Goal: Task Accomplishment & Management: Complete application form

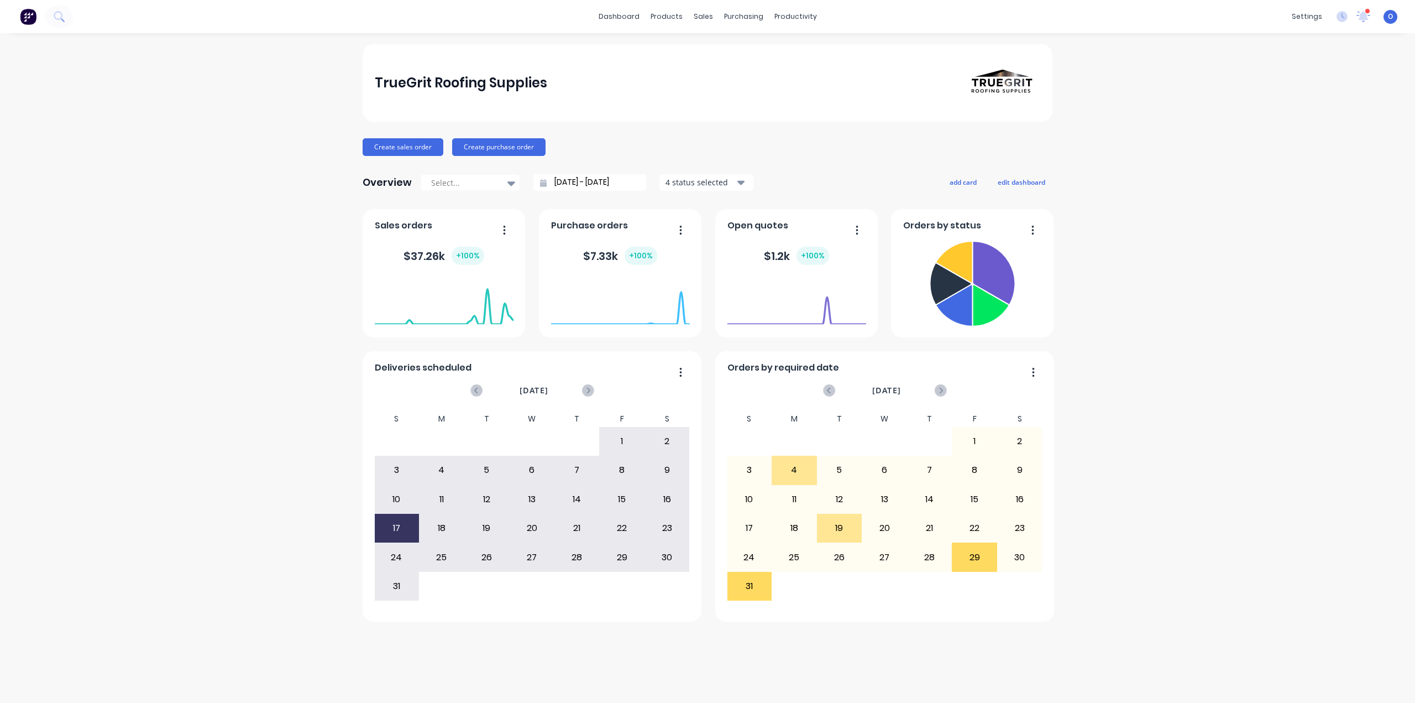
click at [1196, 205] on div "TrueGrit Roofing Supplies Create sales order Create purchase order Overview Sel…" at bounding box center [707, 367] width 1415 height 647
click at [686, 49] on div "Product Catalogue" at bounding box center [715, 53] width 69 height 10
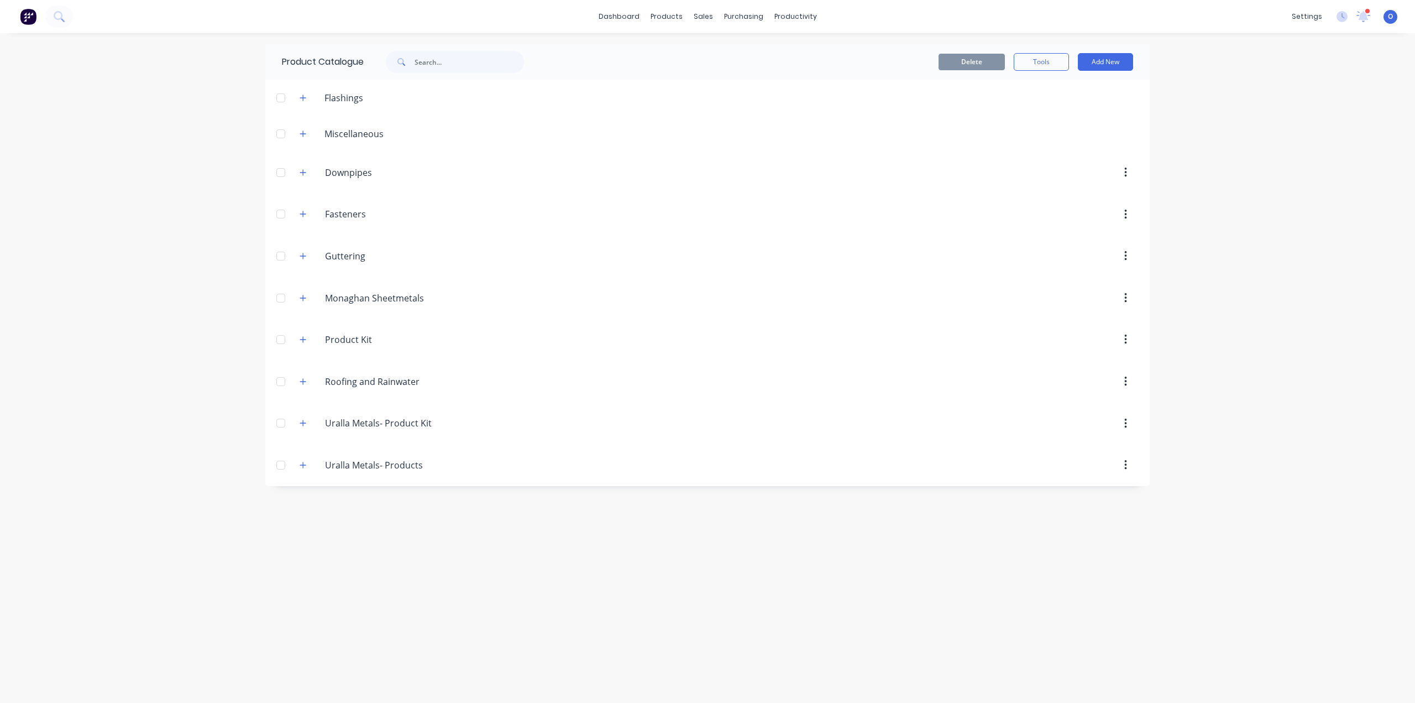
click at [147, 184] on div "dashboard products sales purchasing productivity dashboard products Product Cat…" at bounding box center [707, 351] width 1415 height 703
click at [1123, 63] on button "Add New" at bounding box center [1105, 62] width 55 height 18
click at [1050, 94] on div "Category" at bounding box center [1080, 90] width 85 height 16
paste input "Instatech Industries"
type input "Instatech Industries"
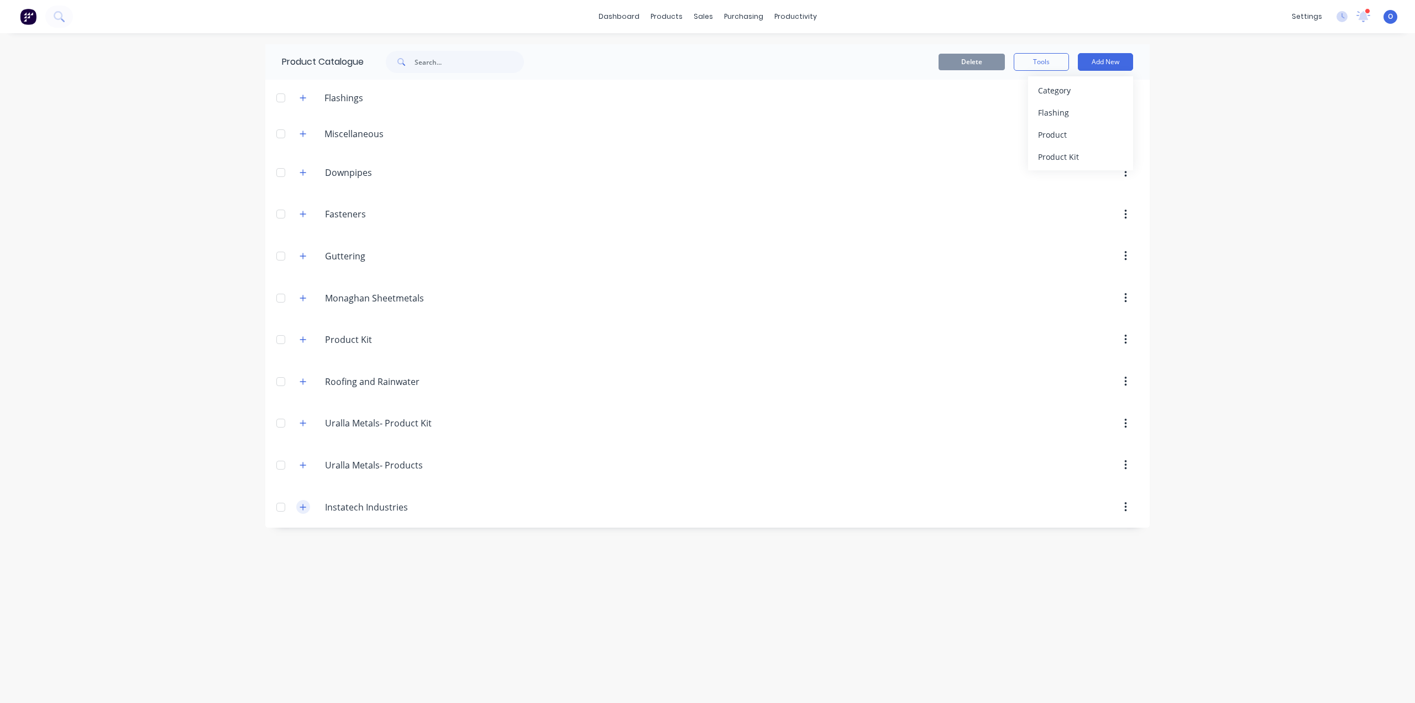
click at [302, 509] on icon "button" at bounding box center [303, 507] width 7 height 8
click at [297, 507] on button "button" at bounding box center [303, 507] width 14 height 14
click at [1121, 60] on button "Add New" at bounding box center [1105, 62] width 55 height 18
click at [1085, 135] on div "Product" at bounding box center [1080, 135] width 85 height 16
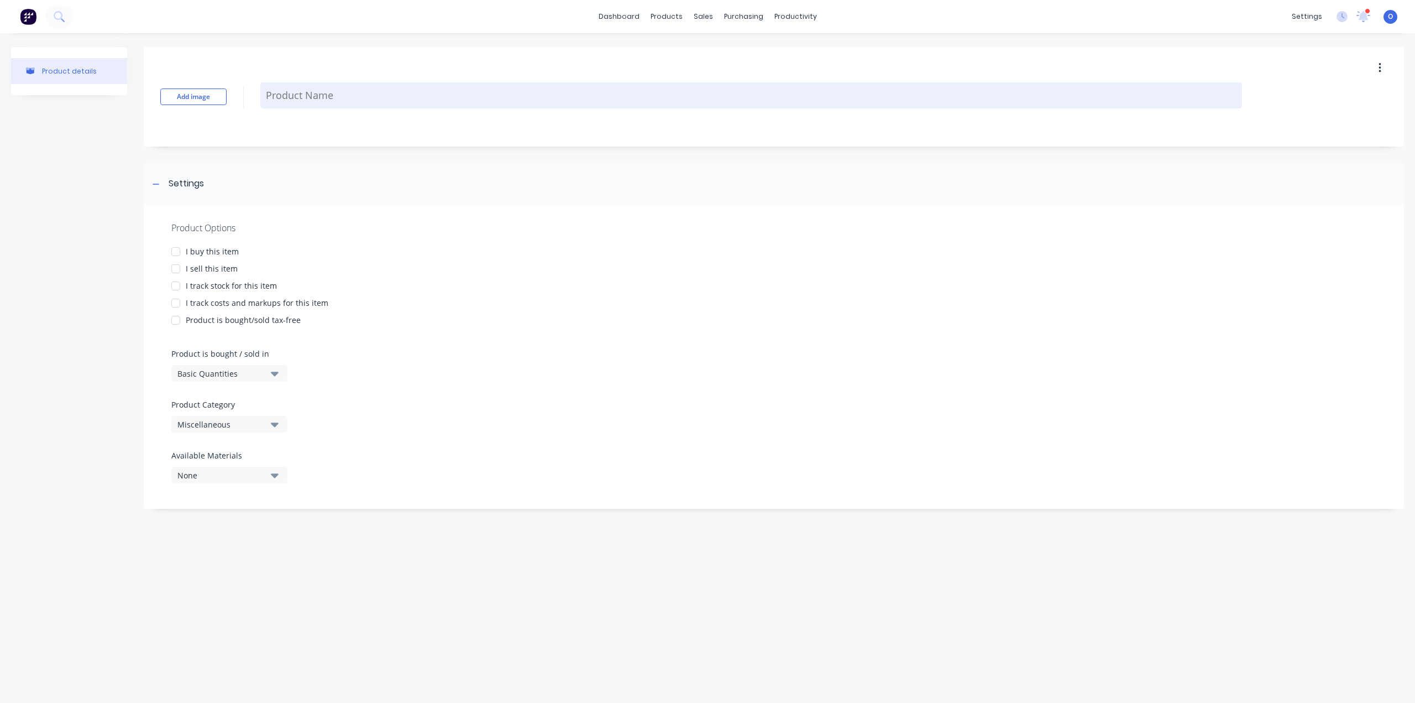
click at [284, 100] on textarea at bounding box center [751, 95] width 982 height 26
paste textarea "Horizontal Railing"
type textarea "x"
type textarea "Horizontal Railing"
type textarea "x"
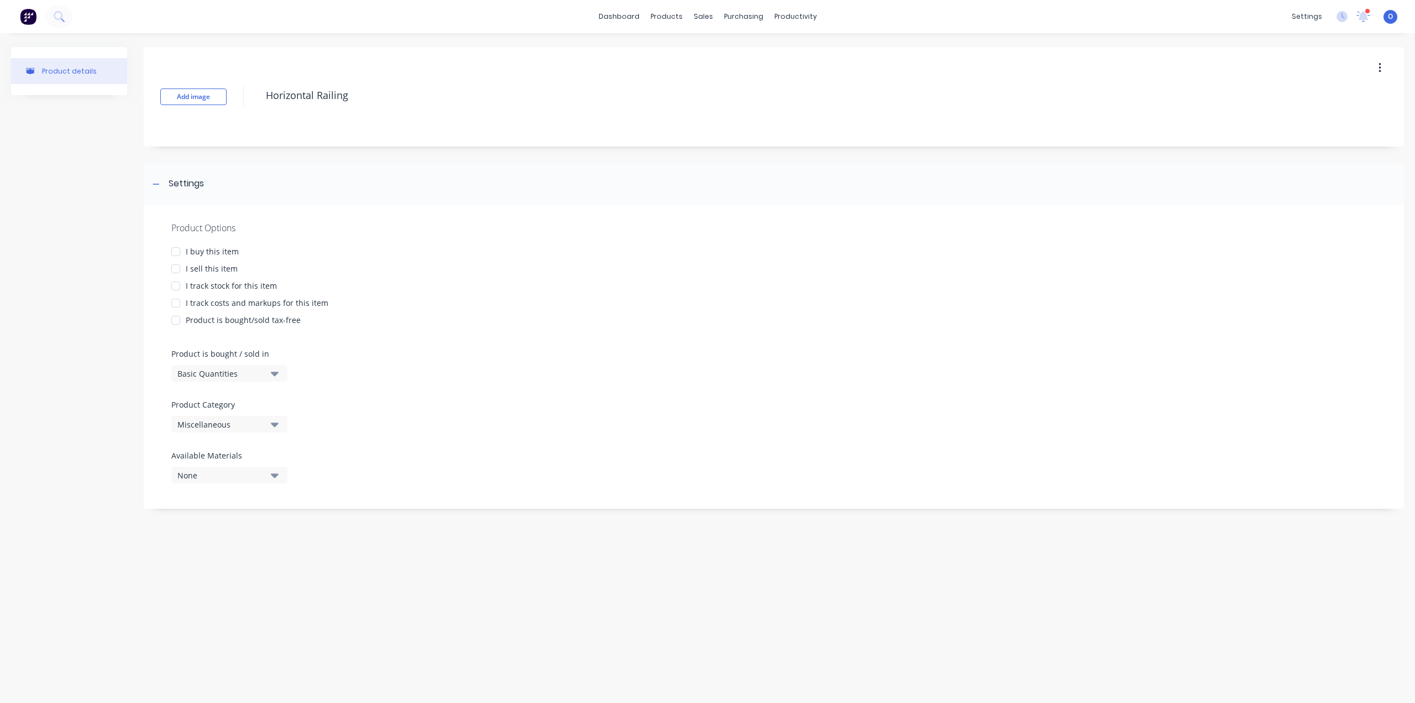
type textarea "Horizontal Railing"
click at [221, 268] on div "I sell this item" at bounding box center [212, 269] width 52 height 12
click at [233, 423] on div "Miscellaneous" at bounding box center [221, 424] width 88 height 12
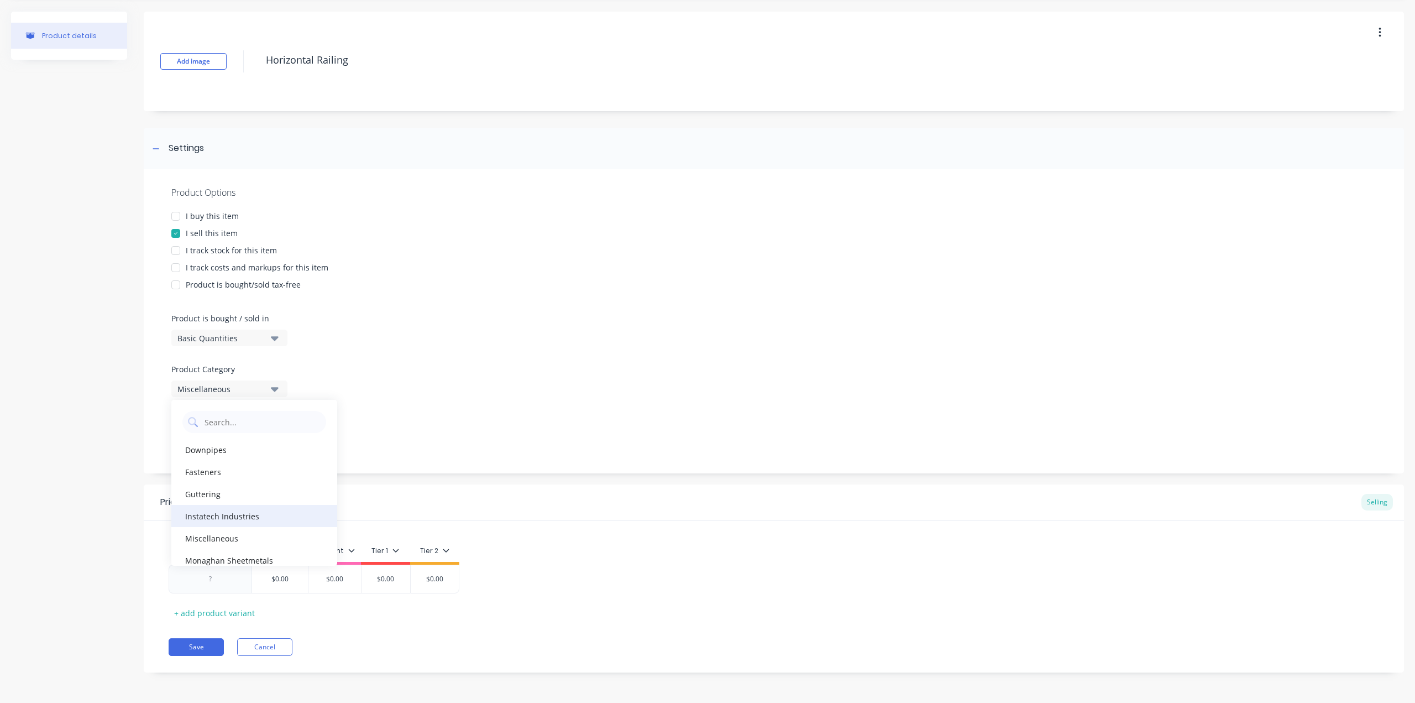
click at [243, 521] on div "Instatech Industries" at bounding box center [254, 516] width 166 height 22
click at [563, 292] on div "Product Options I buy this item I sell this item I track stock for this item I …" at bounding box center [774, 321] width 1260 height 304
click at [261, 338] on div "Basic Quantities" at bounding box center [221, 338] width 88 height 12
click at [418, 316] on div "Product Options I buy this item I sell this item I track stock for this item I …" at bounding box center [774, 321] width 1260 height 304
click at [232, 585] on div at bounding box center [210, 579] width 55 height 14
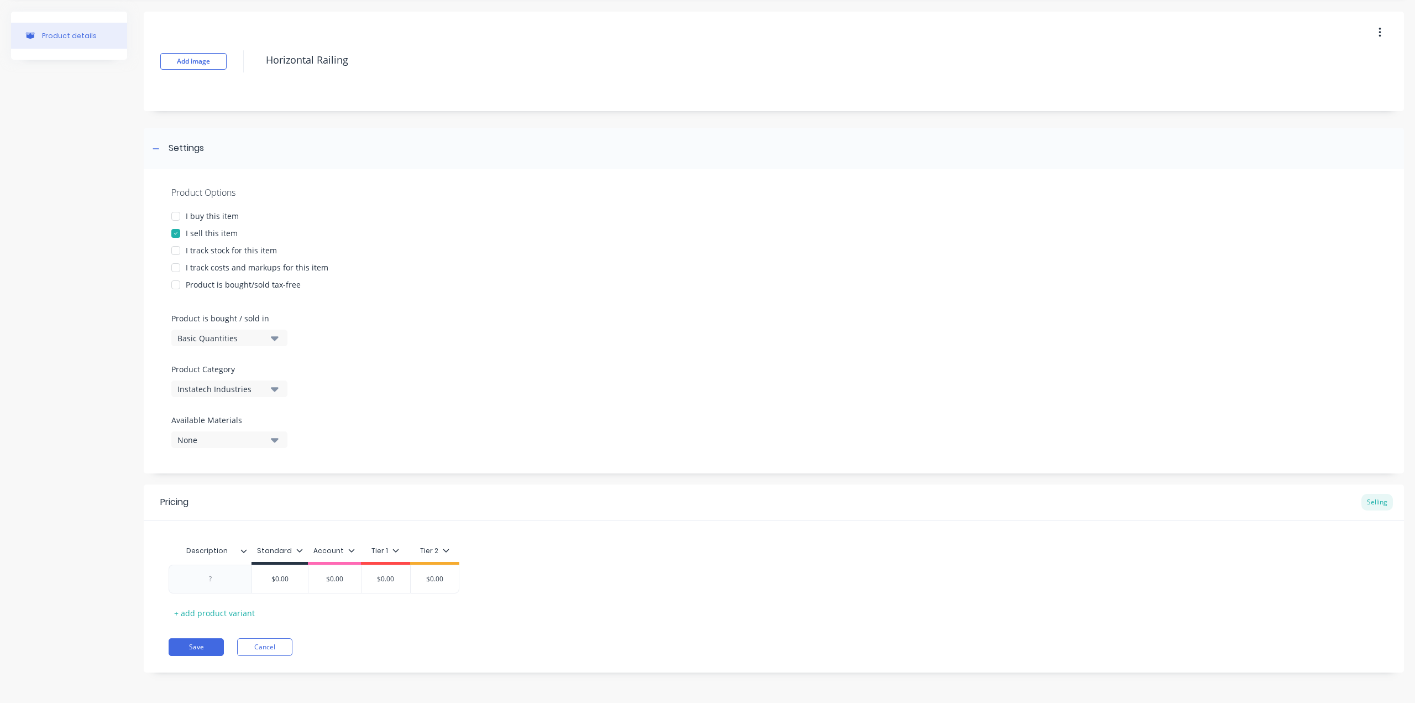
click at [259, 637] on div "Pricing Selling Description Standard Account Tier 1 Tier 2 $0.00 $0.00 $0.00 $0…" at bounding box center [774, 578] width 1260 height 188
click at [263, 646] on button "Cancel" at bounding box center [264, 647] width 55 height 18
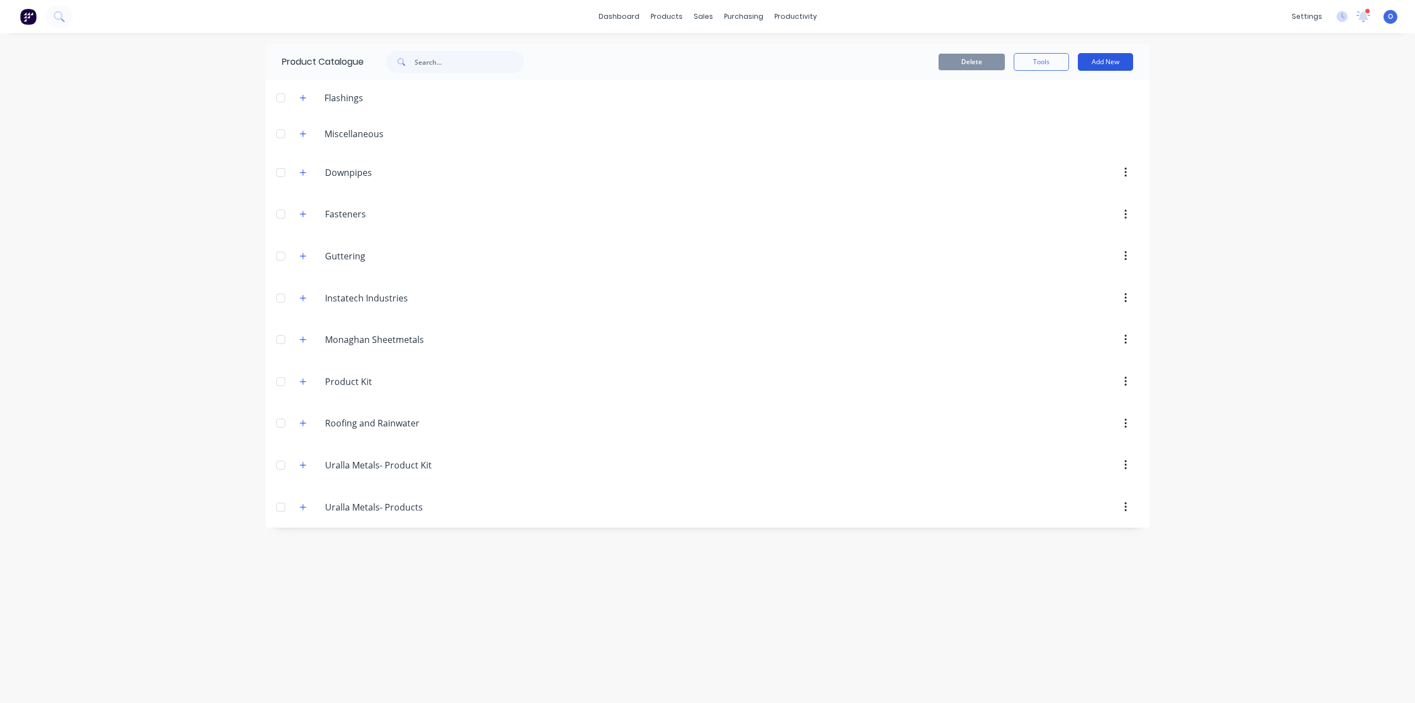
click at [1111, 56] on button "Add New" at bounding box center [1105, 62] width 55 height 18
click at [304, 426] on icon "button" at bounding box center [303, 423] width 7 height 8
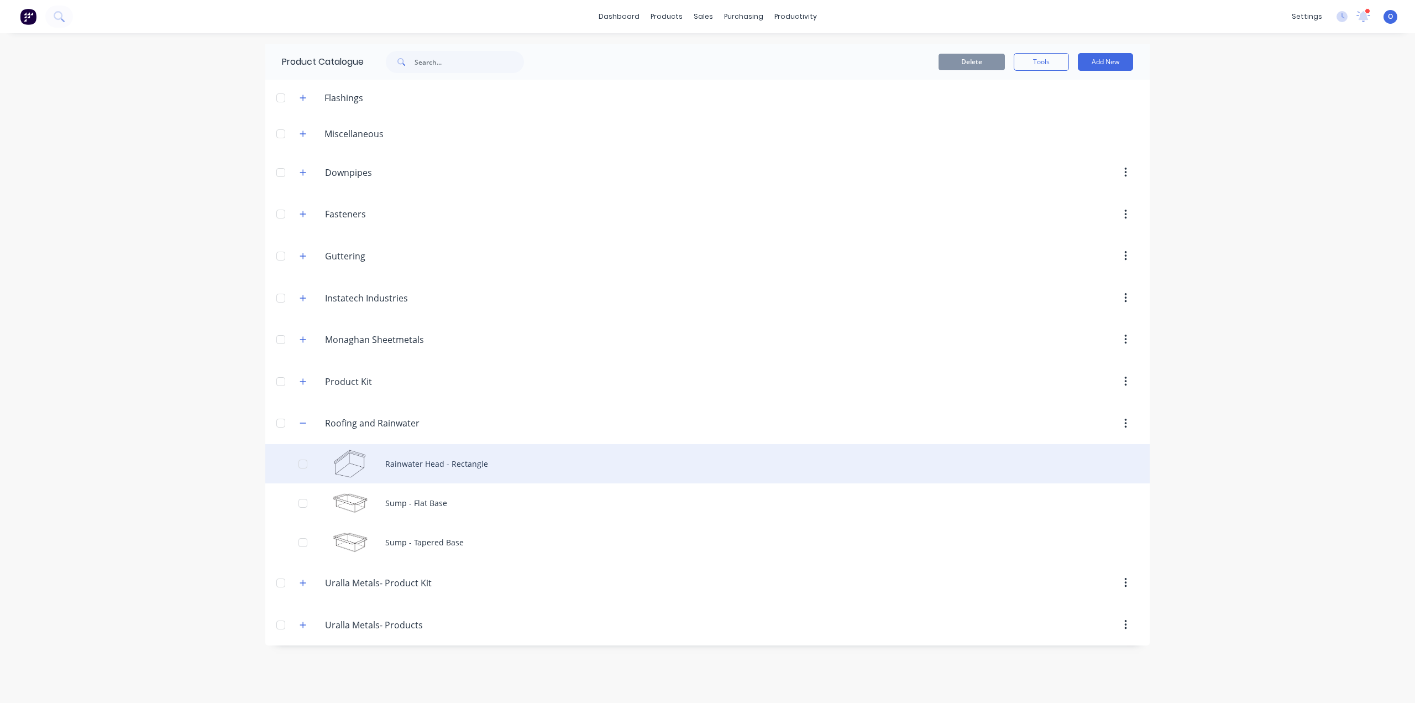
click at [384, 465] on div "Rainwater Head - Rectangle" at bounding box center [707, 463] width 884 height 39
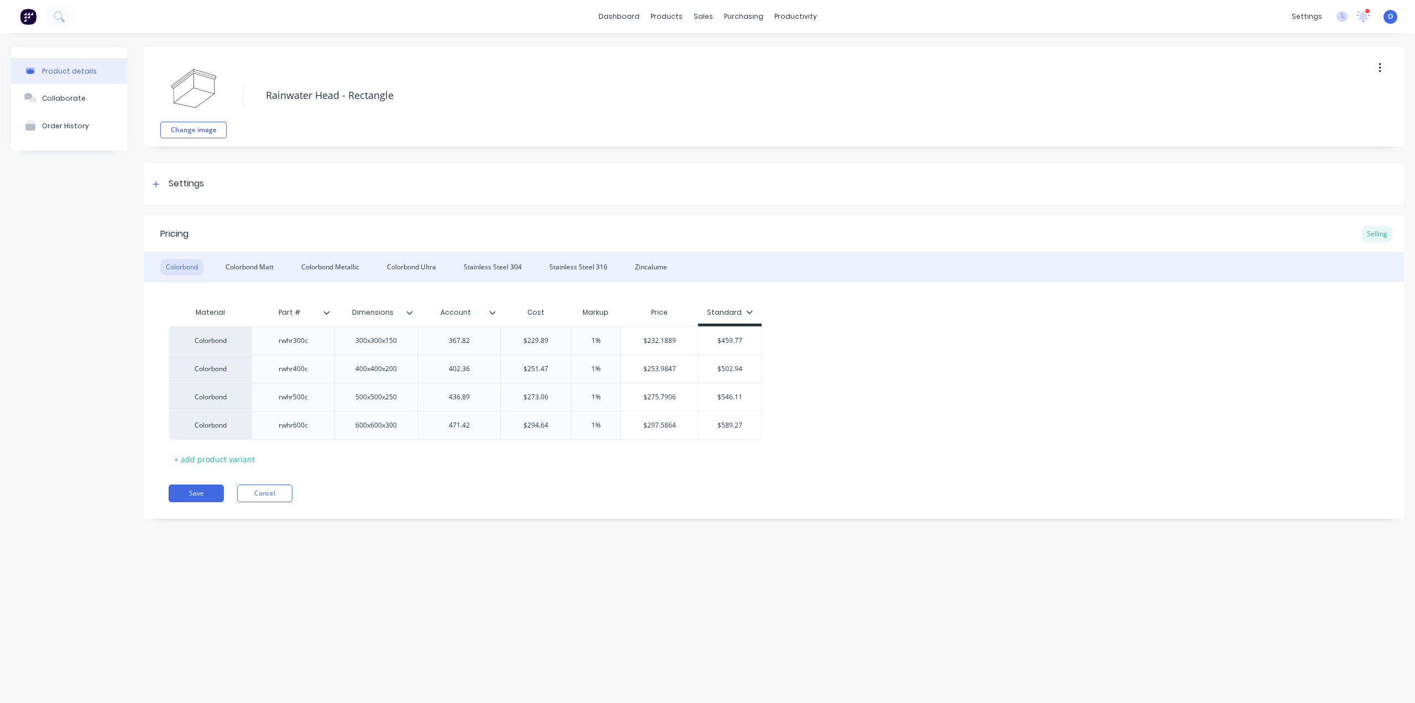
click at [463, 508] on div "Pricing Selling Colorbond Colorbond Matt Colorbond Metallic Colorbond Ultra Sta…" at bounding box center [774, 367] width 1260 height 303
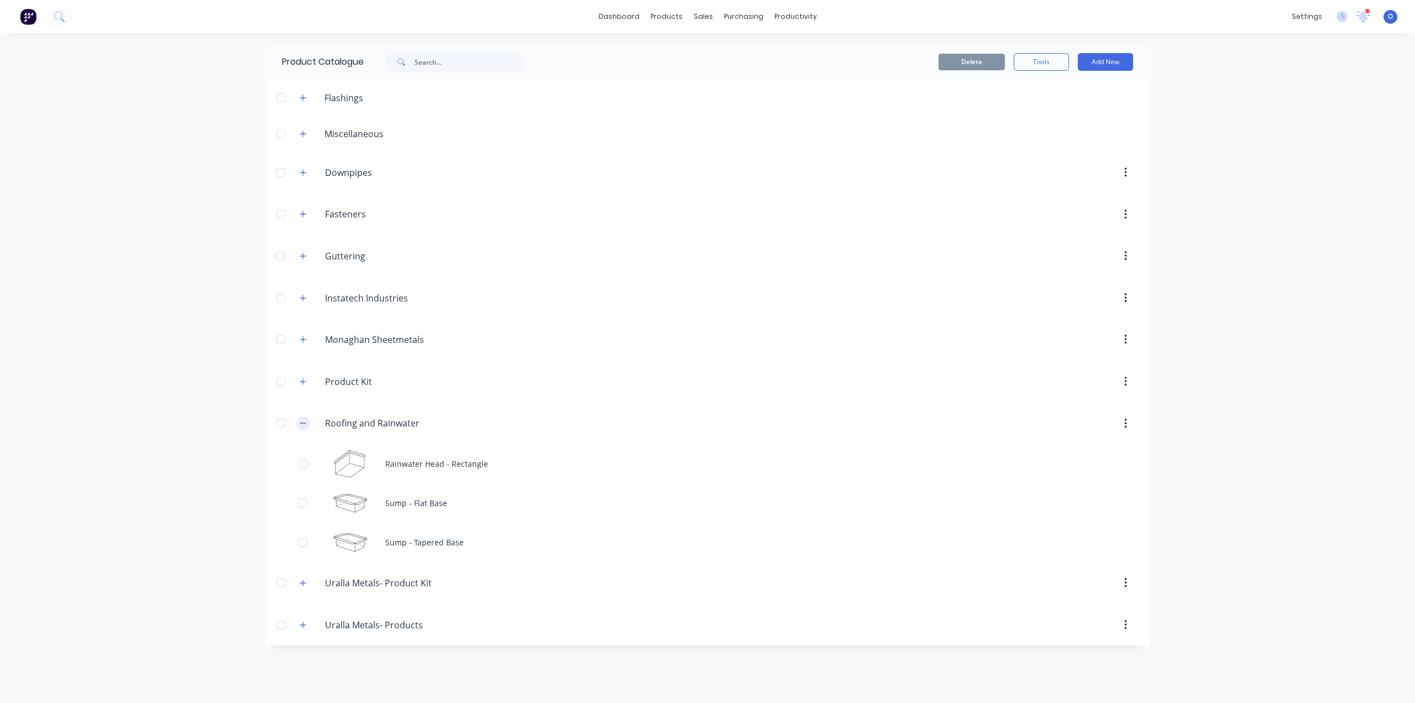
click at [304, 425] on icon "button" at bounding box center [303, 423] width 7 height 8
click at [300, 384] on icon "button" at bounding box center [303, 382] width 7 height 8
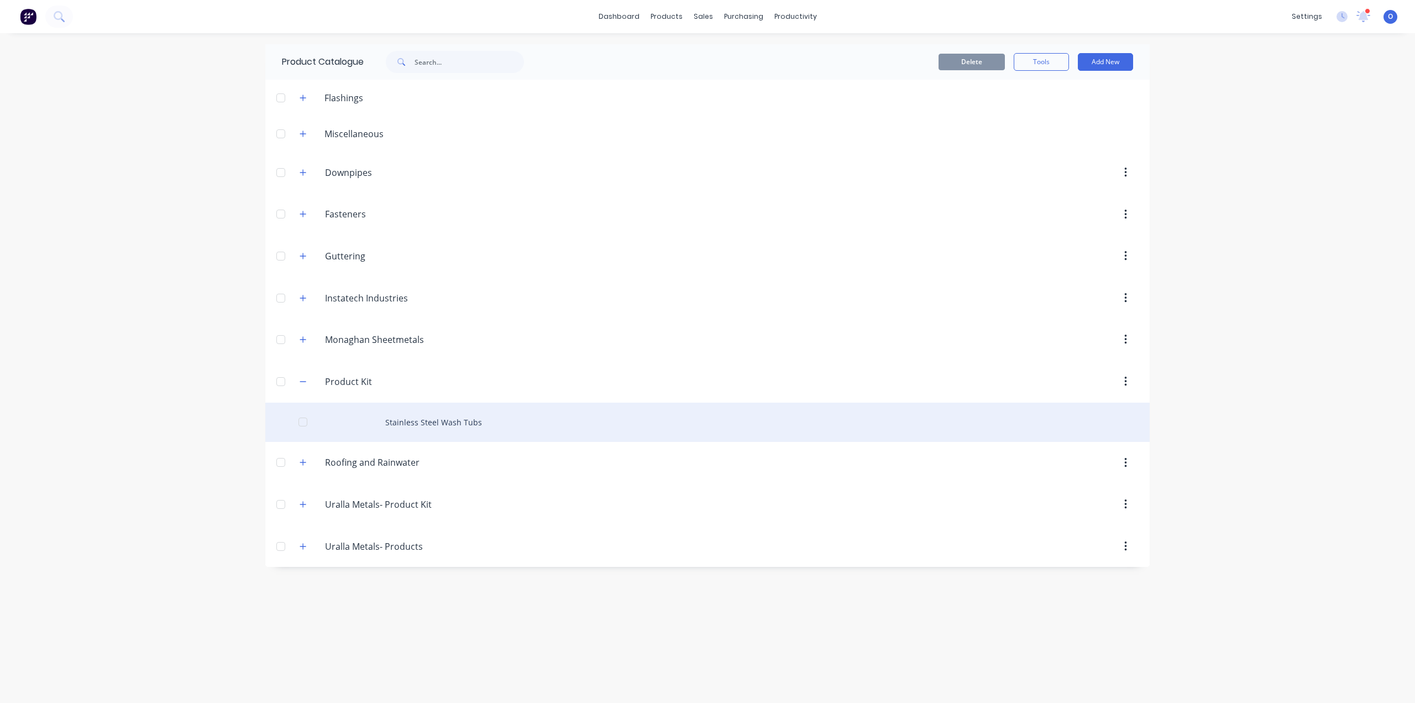
click at [399, 423] on div "Stainless Steel Wash Tubs" at bounding box center [707, 421] width 884 height 39
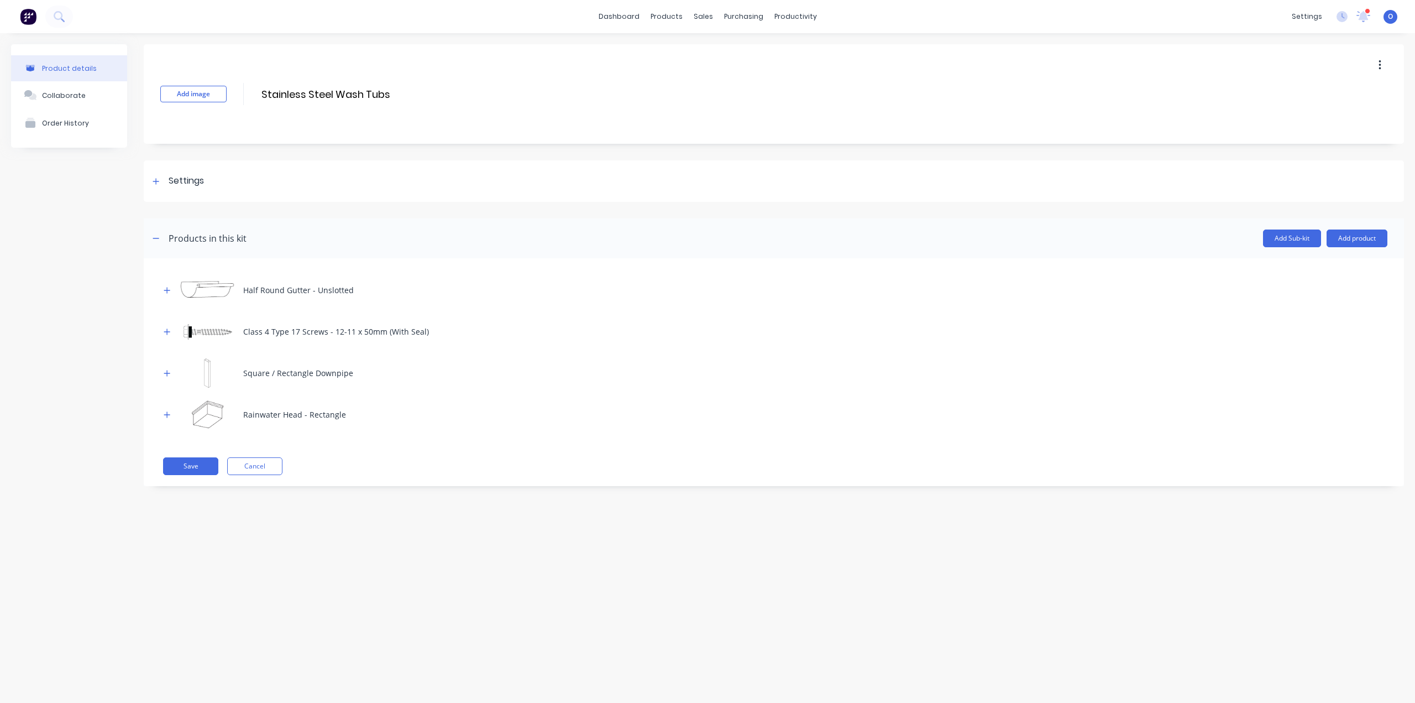
click at [446, 537] on div "Product details Collaborate Order History Add image Stainless Steel Wash Tubs S…" at bounding box center [707, 356] width 1415 height 647
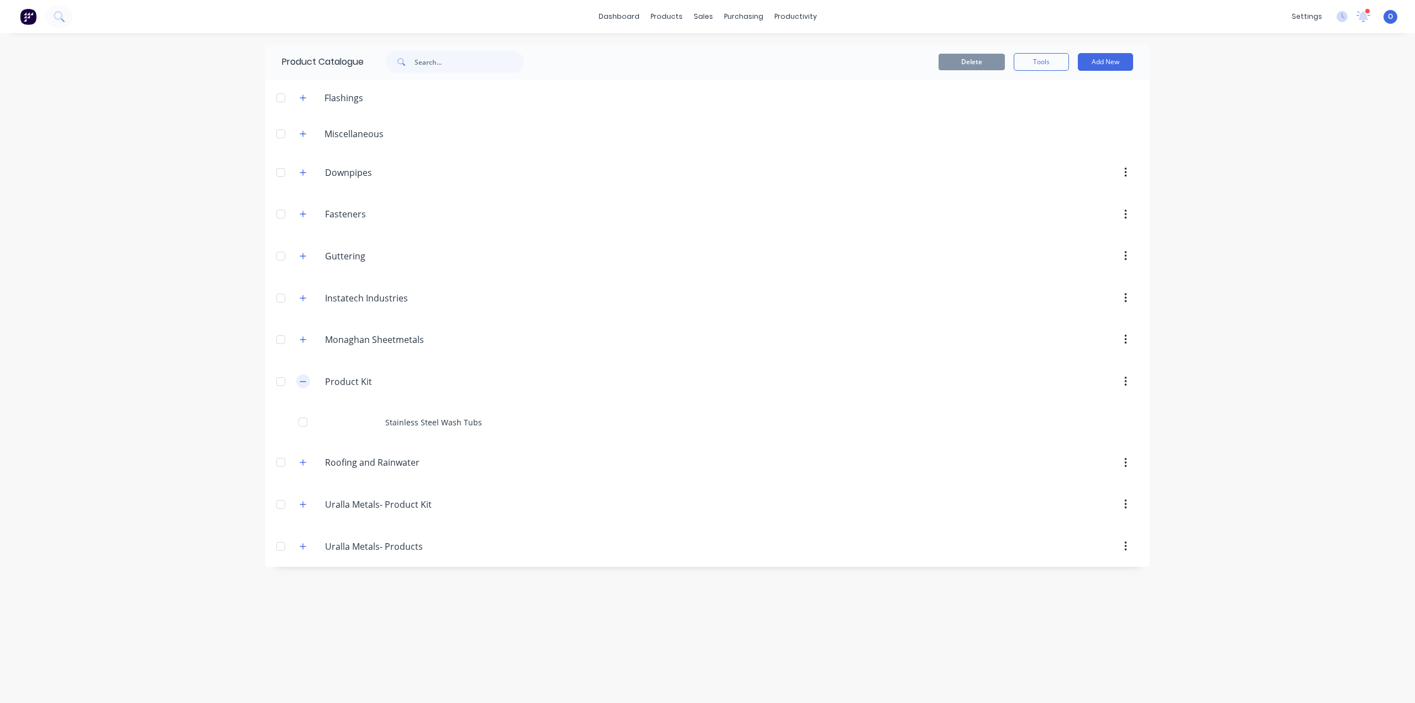
click at [302, 384] on icon "button" at bounding box center [303, 382] width 7 height 8
click at [305, 135] on icon "button" at bounding box center [303, 134] width 7 height 8
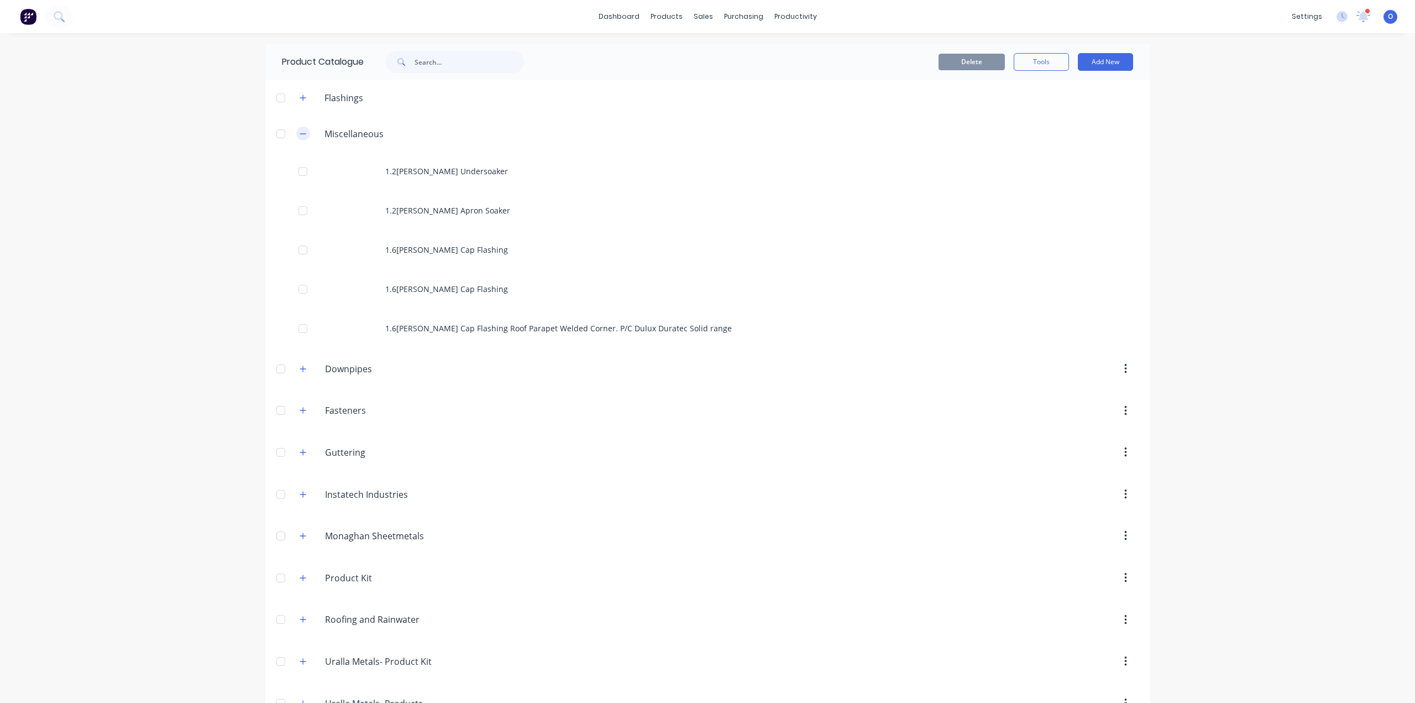
click at [305, 135] on button "button" at bounding box center [303, 134] width 14 height 14
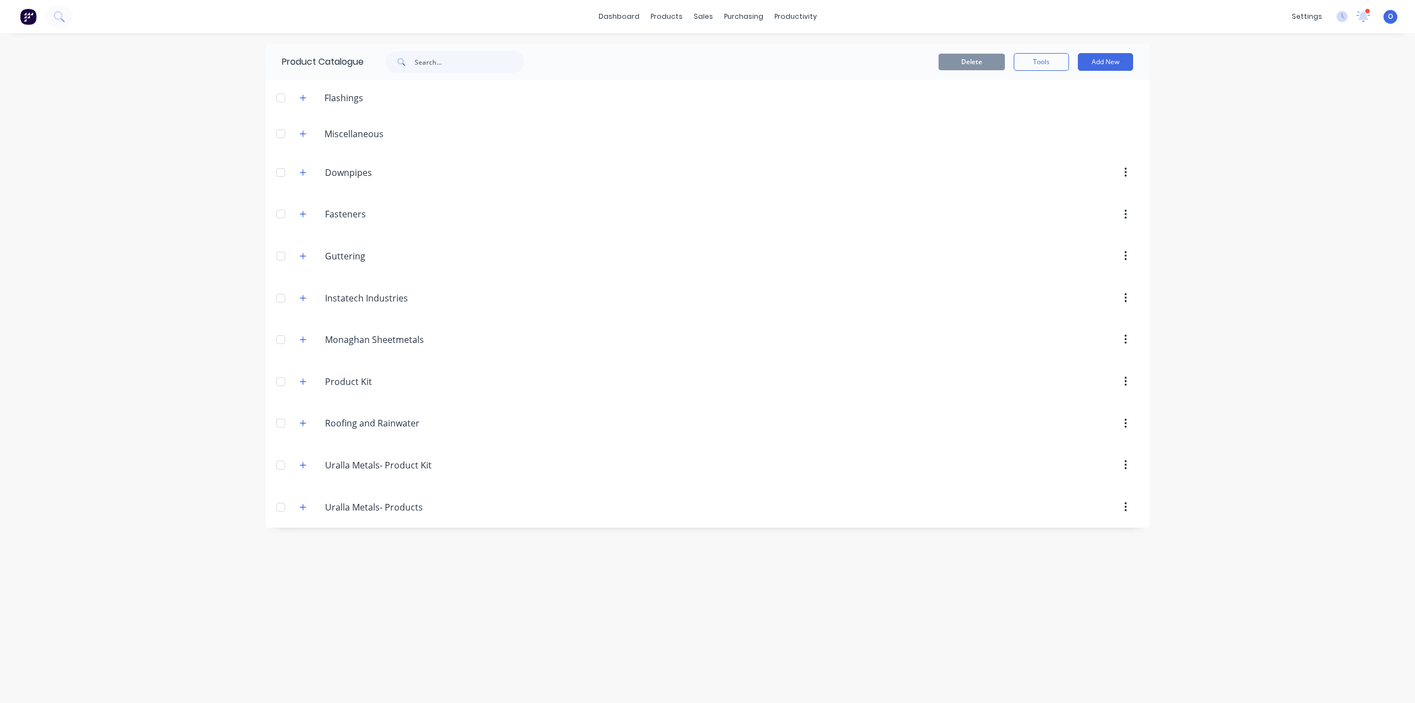
click at [159, 284] on div "dashboard products sales purchasing productivity dashboard products Product Cat…" at bounding box center [707, 351] width 1415 height 703
click at [136, 261] on div "dashboard products sales purchasing productivity dashboard products Product Cat…" at bounding box center [707, 351] width 1415 height 703
click at [132, 264] on div "dashboard products sales purchasing productivity dashboard products Product Cat…" at bounding box center [707, 351] width 1415 height 703
click at [171, 202] on div "dashboard products sales purchasing productivity dashboard products Product Cat…" at bounding box center [707, 351] width 1415 height 703
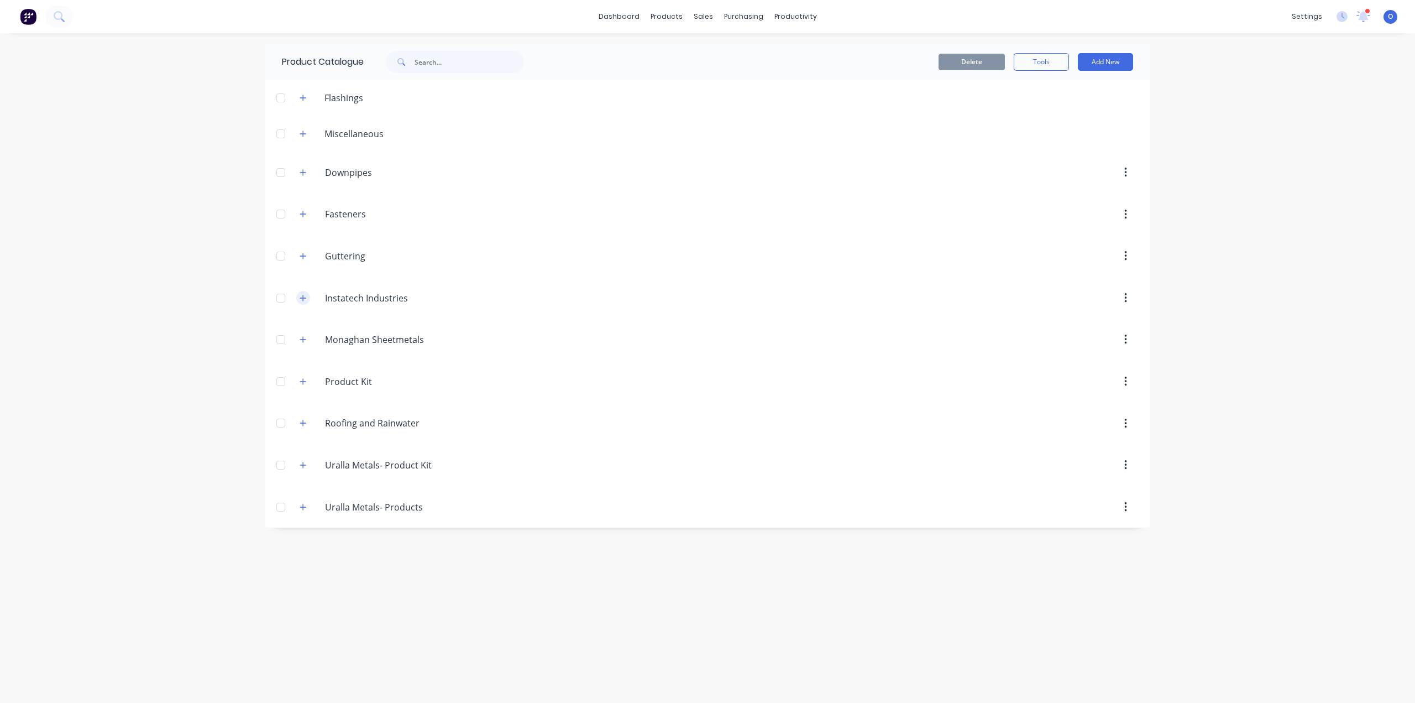
click at [304, 298] on icon "button" at bounding box center [303, 298] width 7 height 8
click at [304, 301] on icon "button" at bounding box center [303, 298] width 7 height 8
click at [121, 232] on div "dashboard products sales purchasing productivity dashboard products Product Cat…" at bounding box center [707, 351] width 1415 height 703
click at [303, 297] on icon "button" at bounding box center [303, 298] width 6 height 6
click at [1083, 60] on button "Add New" at bounding box center [1105, 62] width 55 height 18
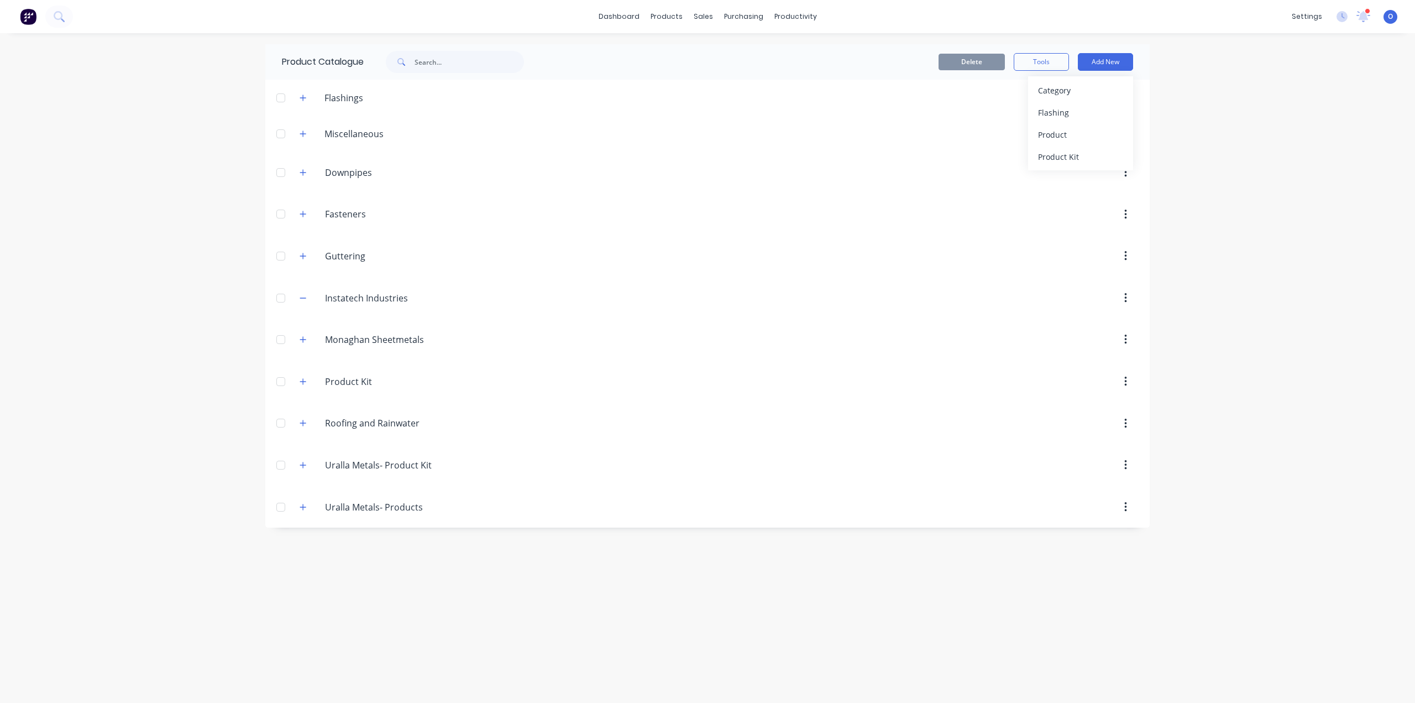
click at [1311, 122] on div "dashboard products sales purchasing productivity dashboard products Product Cat…" at bounding box center [707, 351] width 1415 height 703
click at [1298, 243] on div "dashboard products sales purchasing productivity dashboard products Product Cat…" at bounding box center [707, 351] width 1415 height 703
click at [306, 298] on icon "button" at bounding box center [303, 297] width 6 height 1
click at [306, 298] on icon "button" at bounding box center [303, 298] width 6 height 6
click at [1343, 336] on div "dashboard products sales purchasing productivity dashboard products Product Cat…" at bounding box center [707, 351] width 1415 height 703
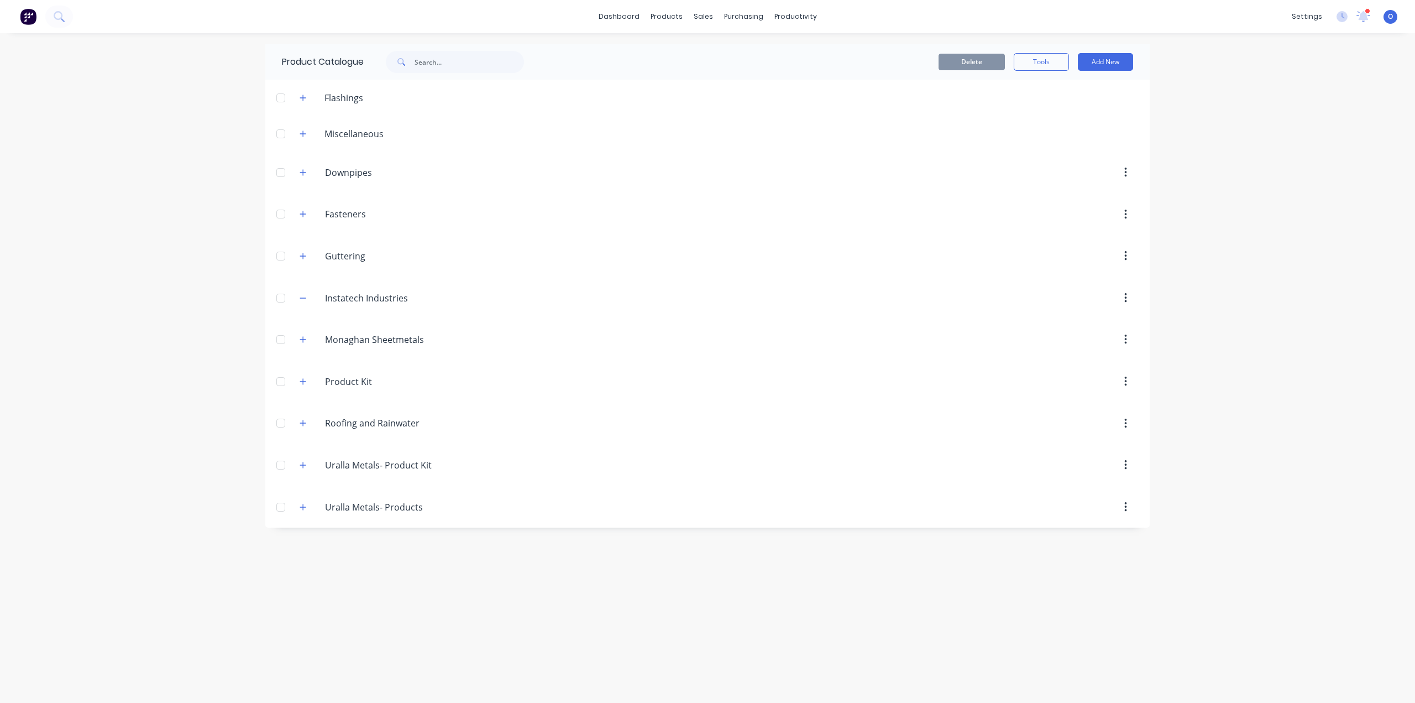
click at [1255, 179] on div "dashboard products sales purchasing productivity dashboard products Product Cat…" at bounding box center [707, 351] width 1415 height 703
click at [181, 213] on div "dashboard products sales purchasing productivity dashboard products Product Cat…" at bounding box center [707, 351] width 1415 height 703
click at [1116, 60] on button "Add New" at bounding box center [1105, 62] width 55 height 18
click at [1088, 137] on div "Product" at bounding box center [1080, 135] width 85 height 16
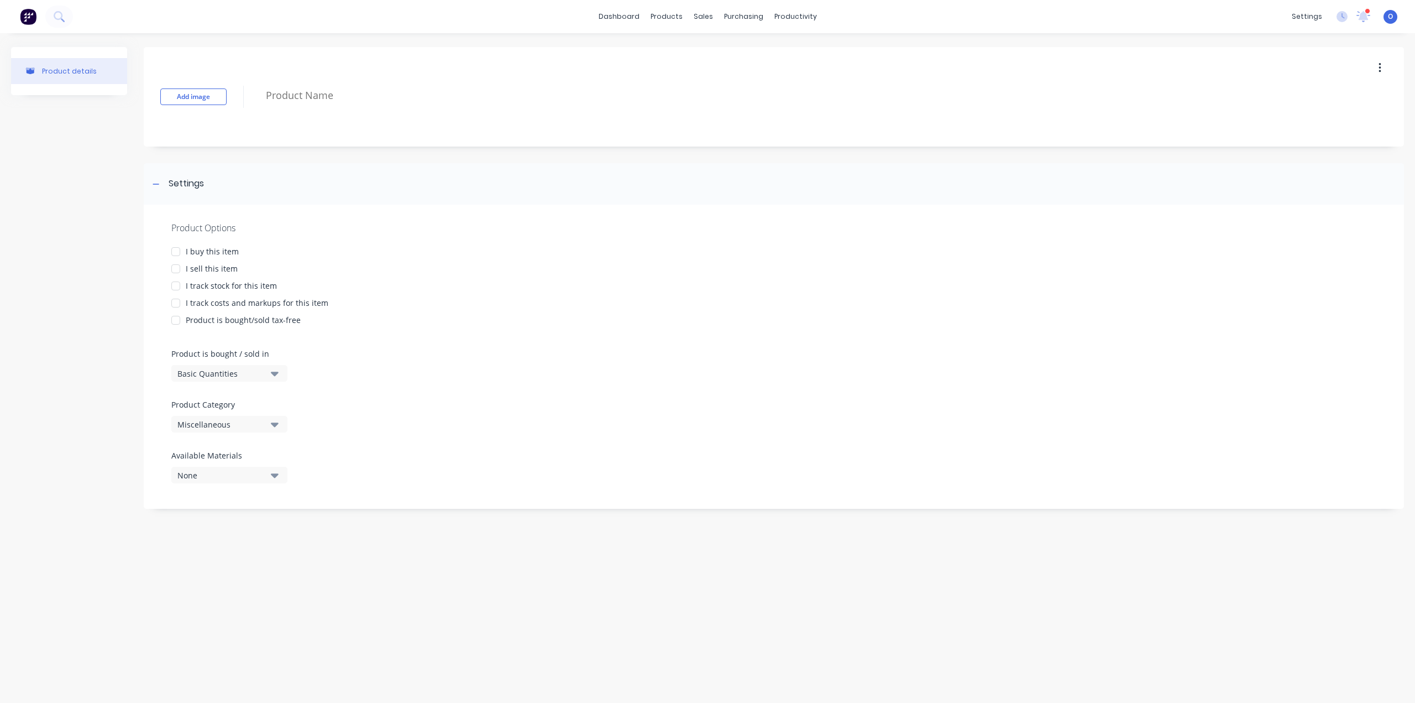
click at [446, 160] on div "Add image Settings Product Options I buy this item I sell this item I track sto…" at bounding box center [774, 283] width 1260 height 473
click at [240, 424] on div "Miscellaneous" at bounding box center [221, 424] width 88 height 12
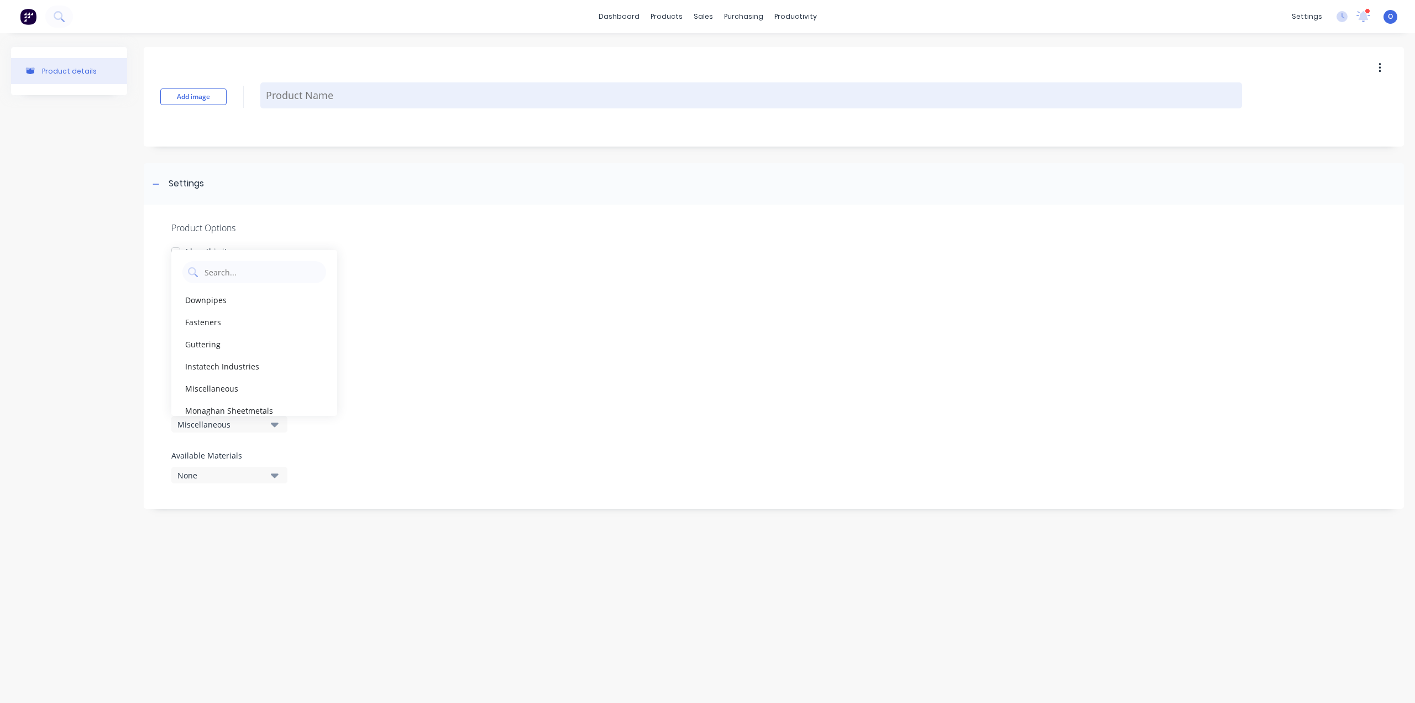
click at [300, 86] on textarea at bounding box center [751, 95] width 982 height 26
click at [321, 92] on textarea at bounding box center [751, 95] width 982 height 26
paste textarea "2" x 2" Tube Toprail"
type textarea "x"
type textarea "2" x 2" Tube Toprail"
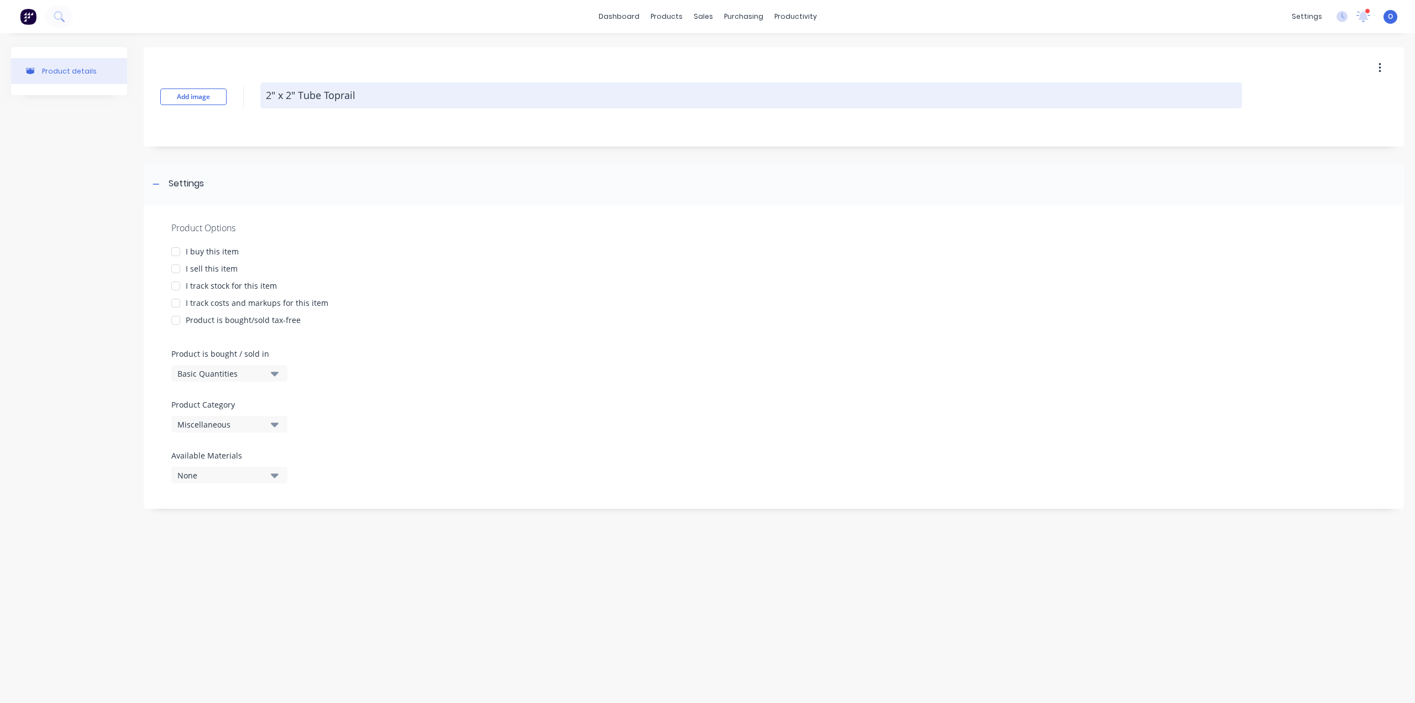
drag, startPoint x: 328, startPoint y: 98, endPoint x: 341, endPoint y: 90, distance: 15.5
click at [339, 90] on textarea "2" x 2" Tube Toprail" at bounding box center [751, 95] width 982 height 26
type textarea "x"
click at [367, 96] on textarea "2" x 2" Tube Top rail" at bounding box center [751, 95] width 982 height 26
type textarea "2" x 2" Tube Top rail"
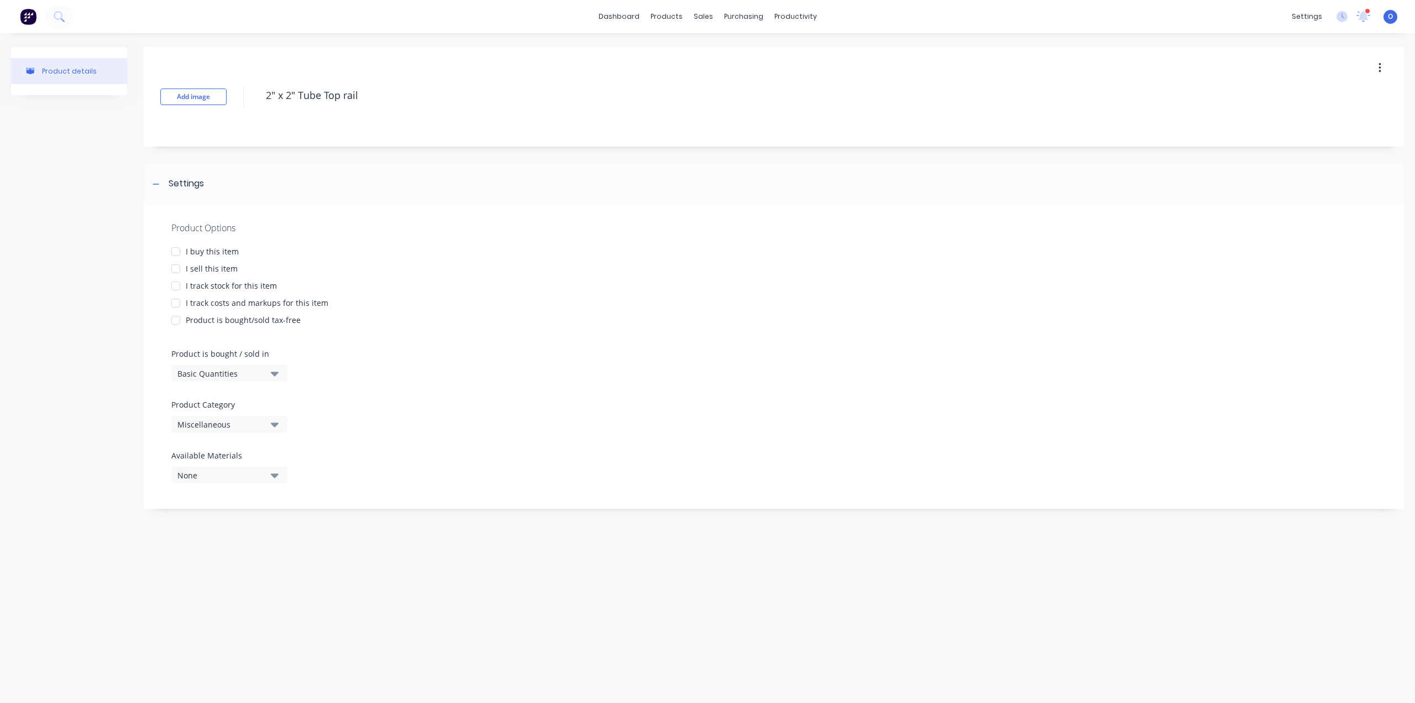
type textarea "x"
type textarea "2" x 2" Tube Top rail"
click at [230, 422] on div "Miscellaneous" at bounding box center [221, 424] width 88 height 12
click at [248, 369] on div "Instatech Industries" at bounding box center [254, 366] width 166 height 22
click at [196, 269] on div "I sell this item" at bounding box center [212, 269] width 52 height 12
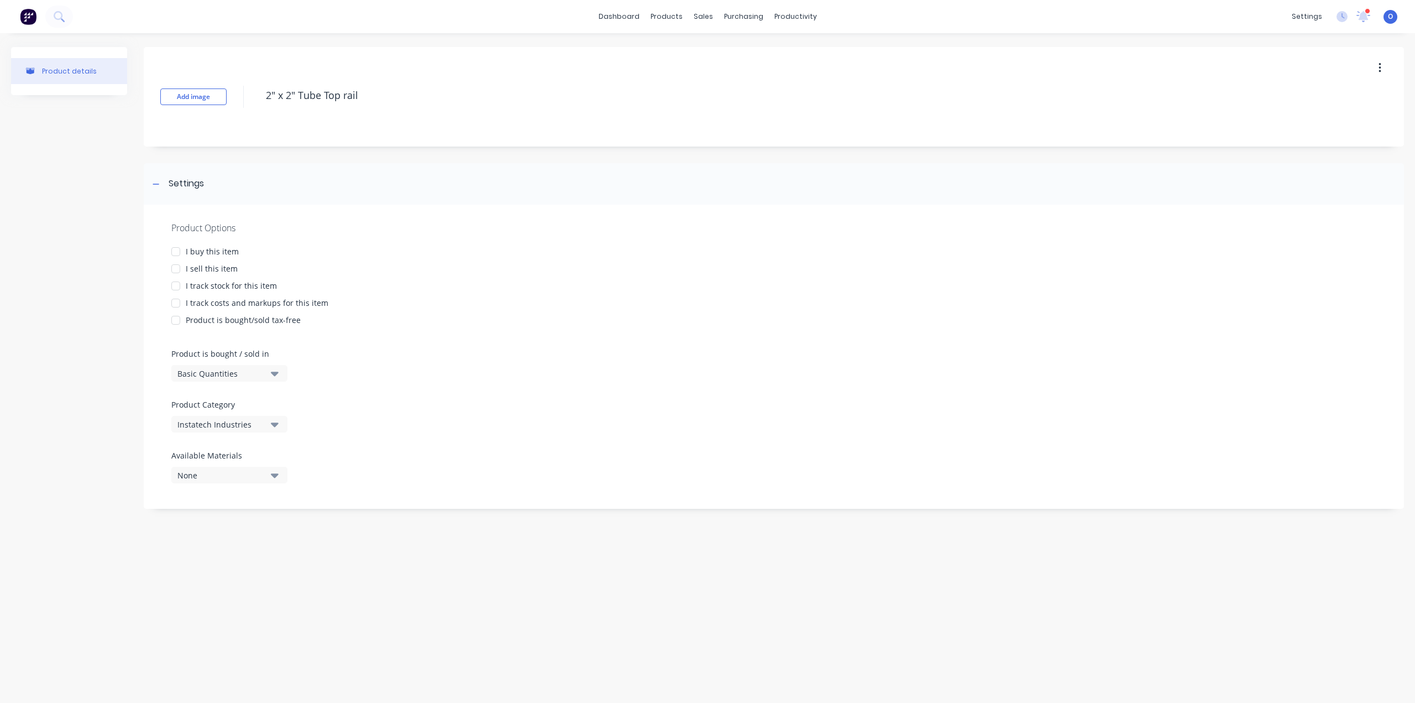
type textarea "x"
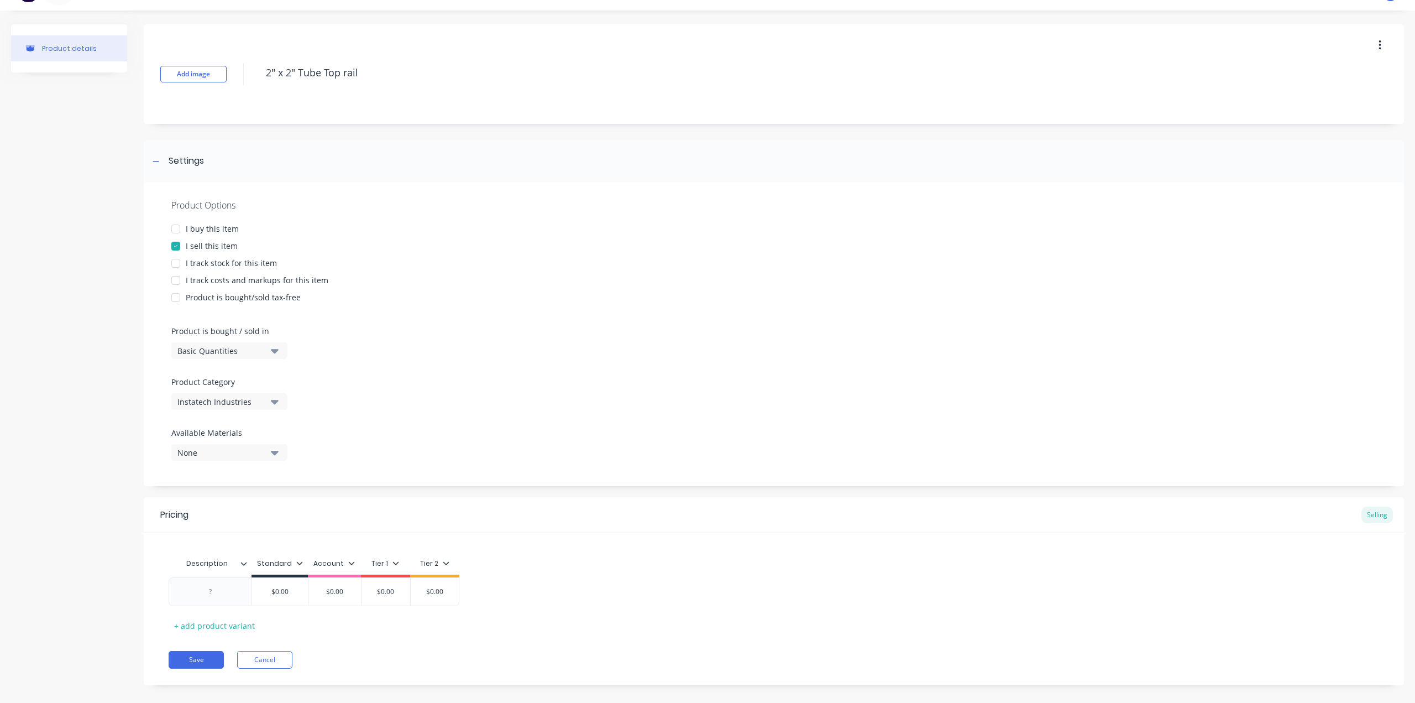
scroll to position [35, 0]
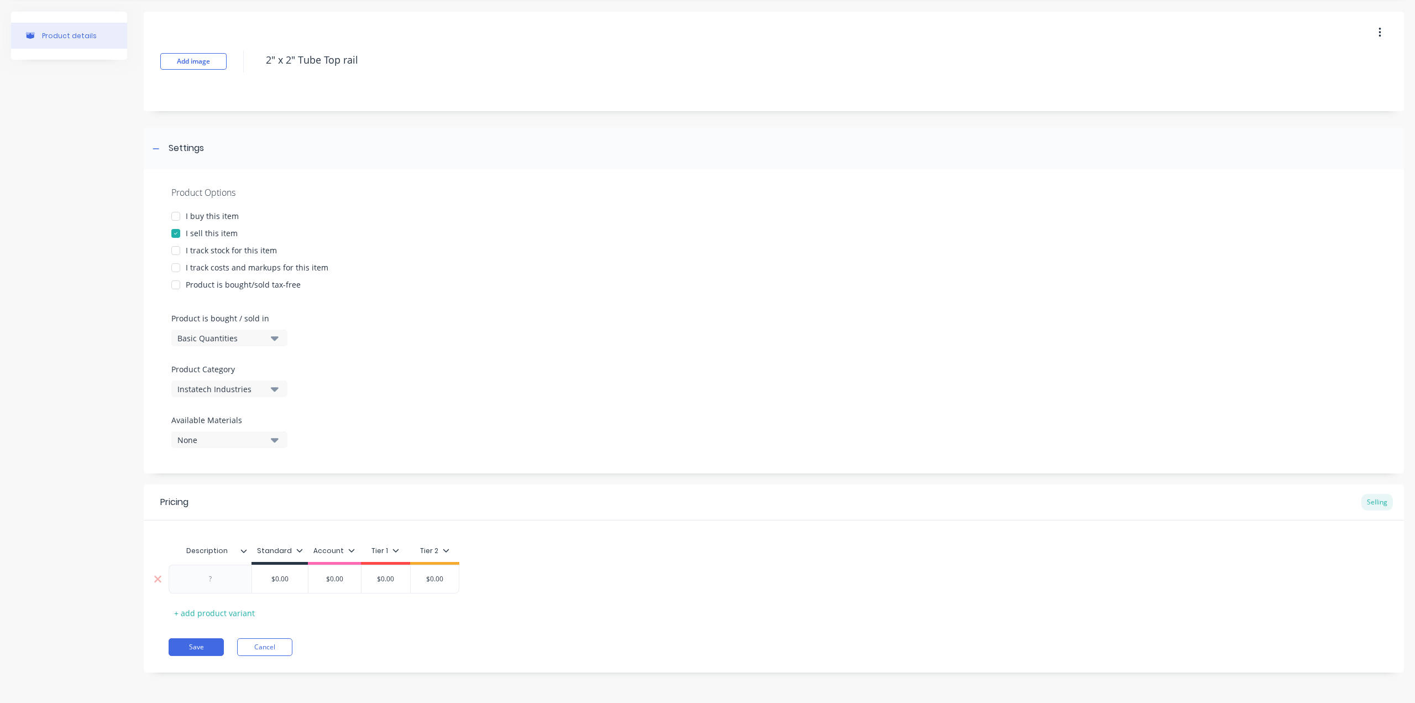
click at [233, 579] on div at bounding box center [210, 579] width 55 height 14
paste div
type textarea "x"
type input "$0.00"
drag, startPoint x: 315, startPoint y: 580, endPoint x: 294, endPoint y: 579, distance: 20.5
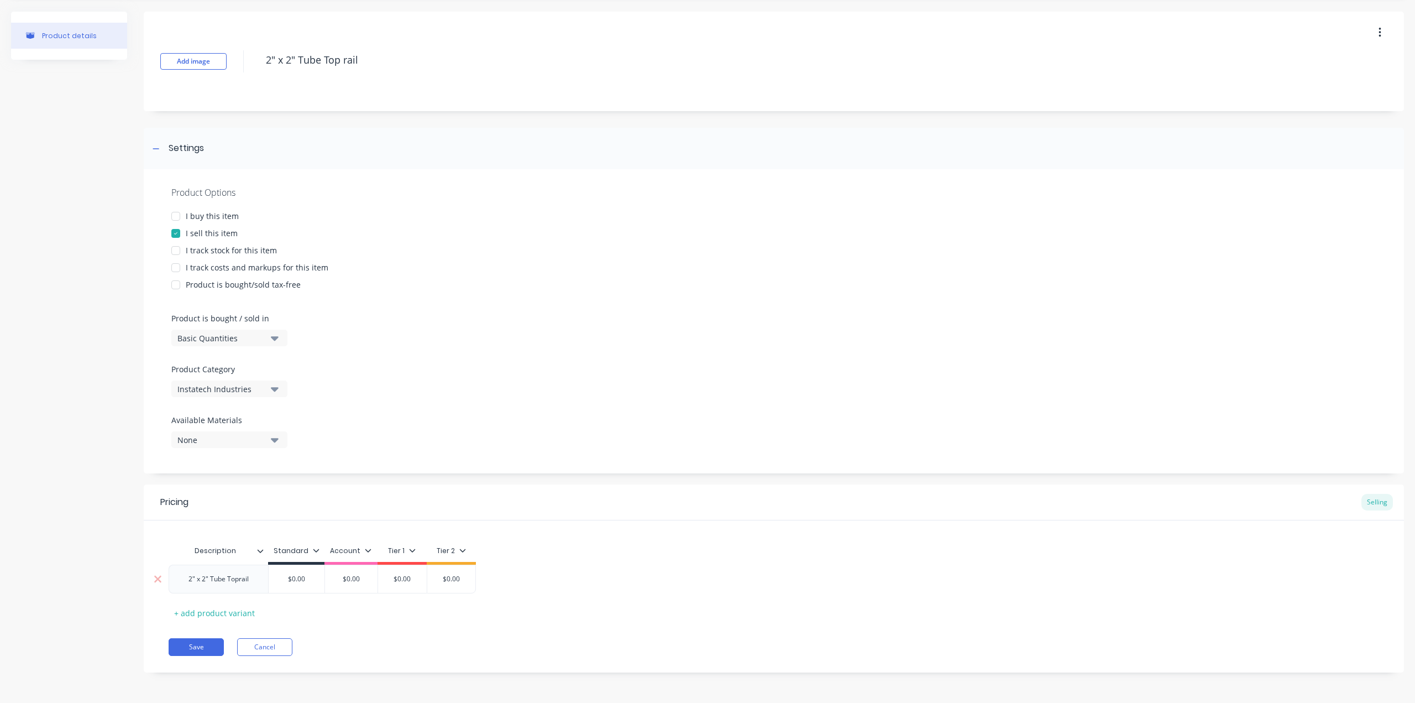
click at [294, 579] on input "$0.00" at bounding box center [297, 579] width 56 height 10
type textarea "x"
type input "$0"
type textarea "x"
type input "$"
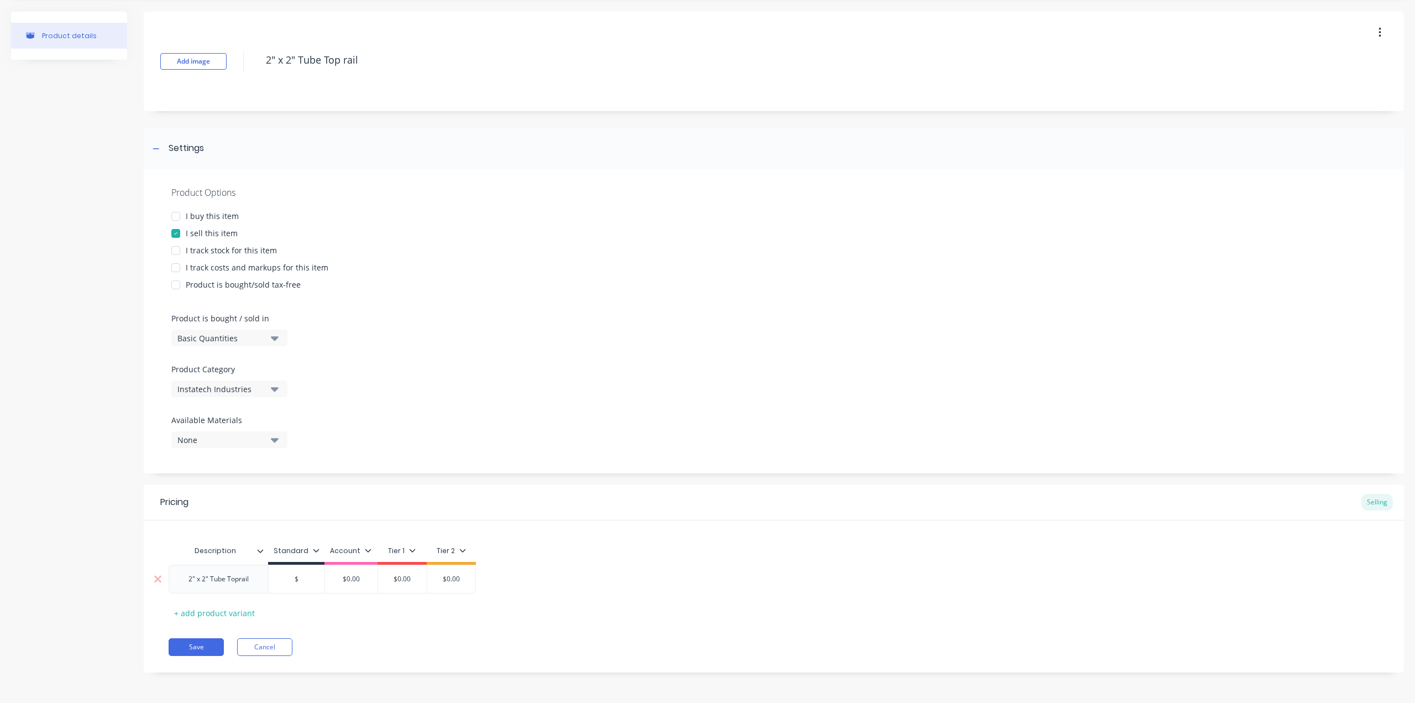
type textarea "x"
type input "5"
type textarea "x"
type input "56"
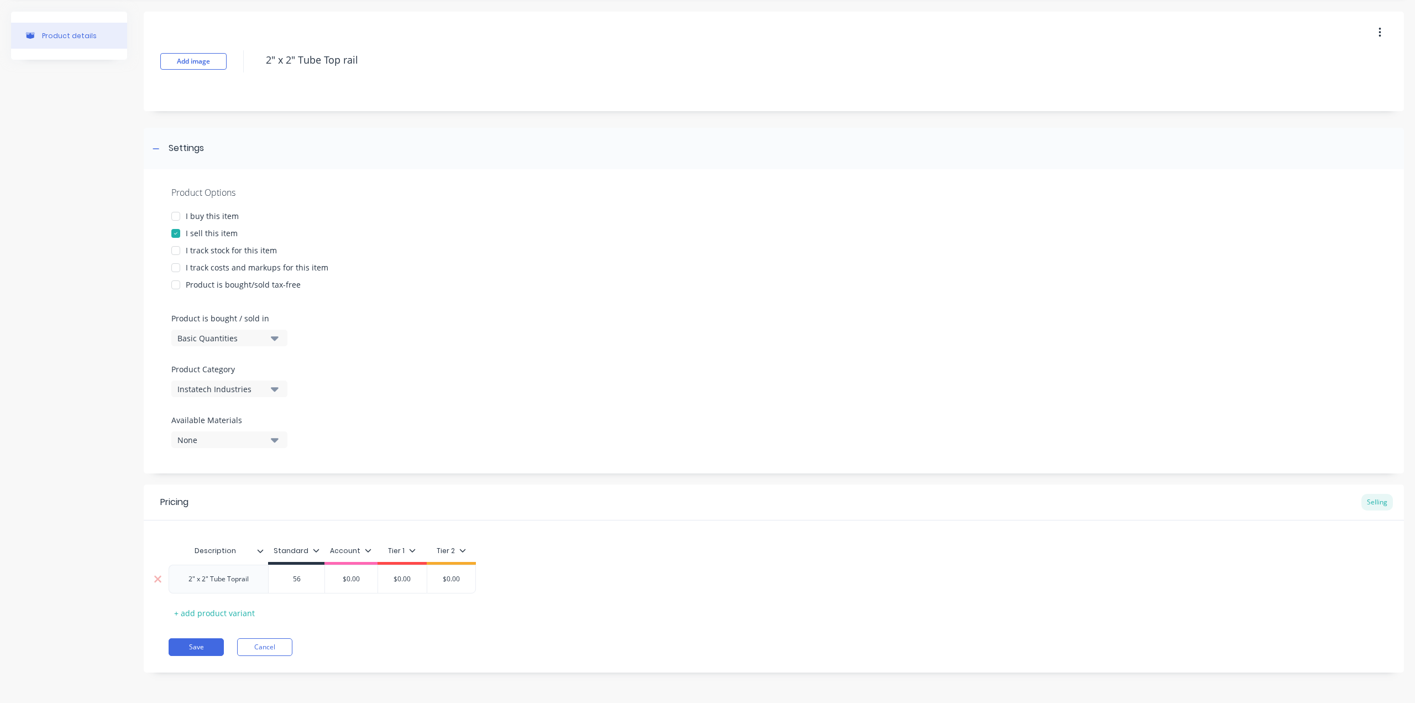
type textarea "x"
type input "56/"
type textarea "x"
type input "56"
type textarea "x"
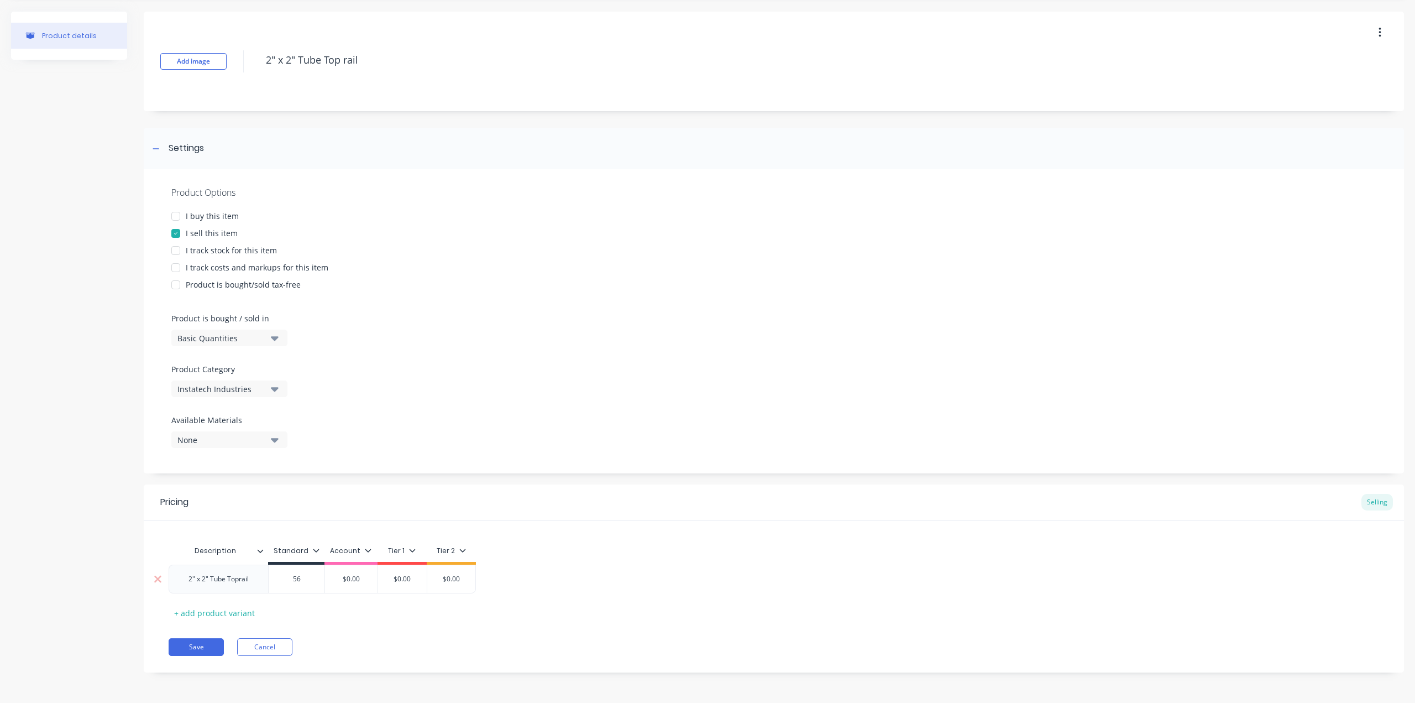
type input "56."
type textarea "x"
type input "56.9"
type textarea "x"
type input "56.90"
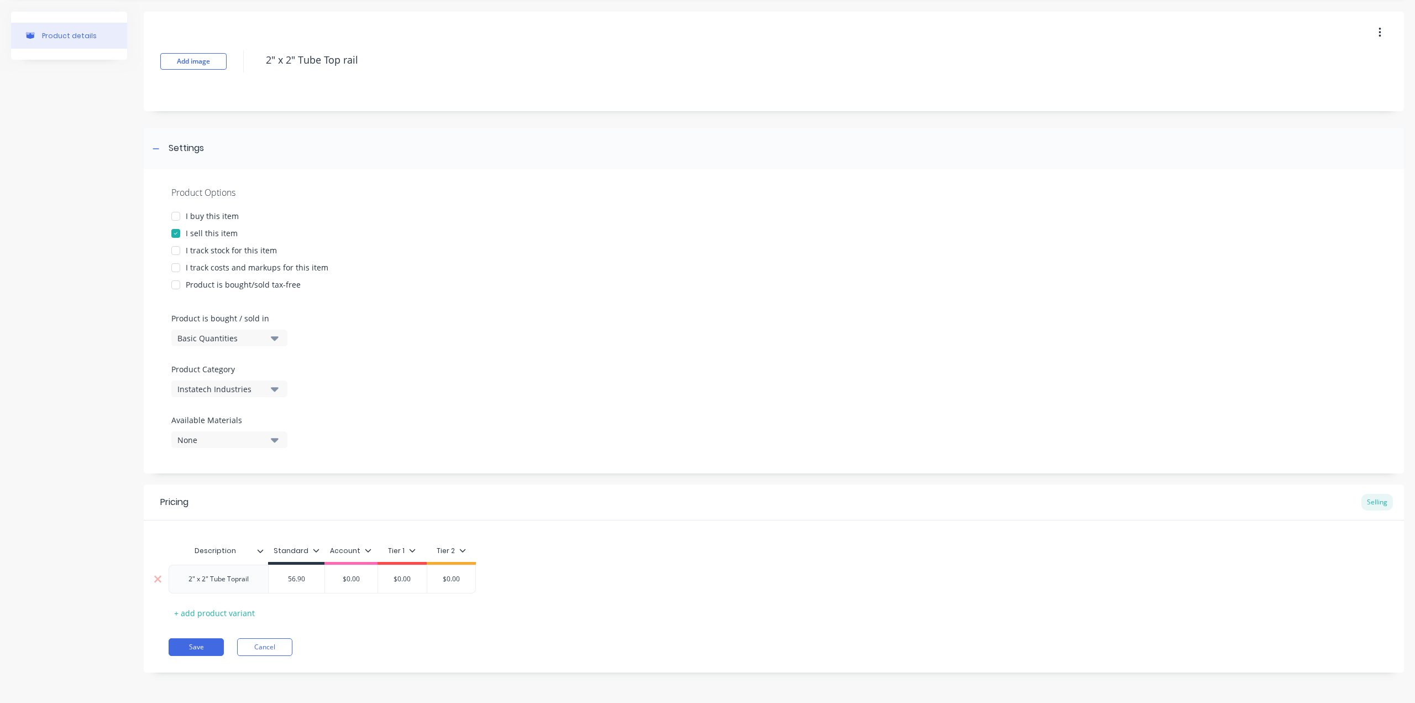
type input "$0.00"
click at [242, 266] on div "I track costs and markups for this item" at bounding box center [257, 267] width 143 height 12
type textarea "x"
type input "$56.90"
drag, startPoint x: 465, startPoint y: 579, endPoint x: 431, endPoint y: 579, distance: 33.7
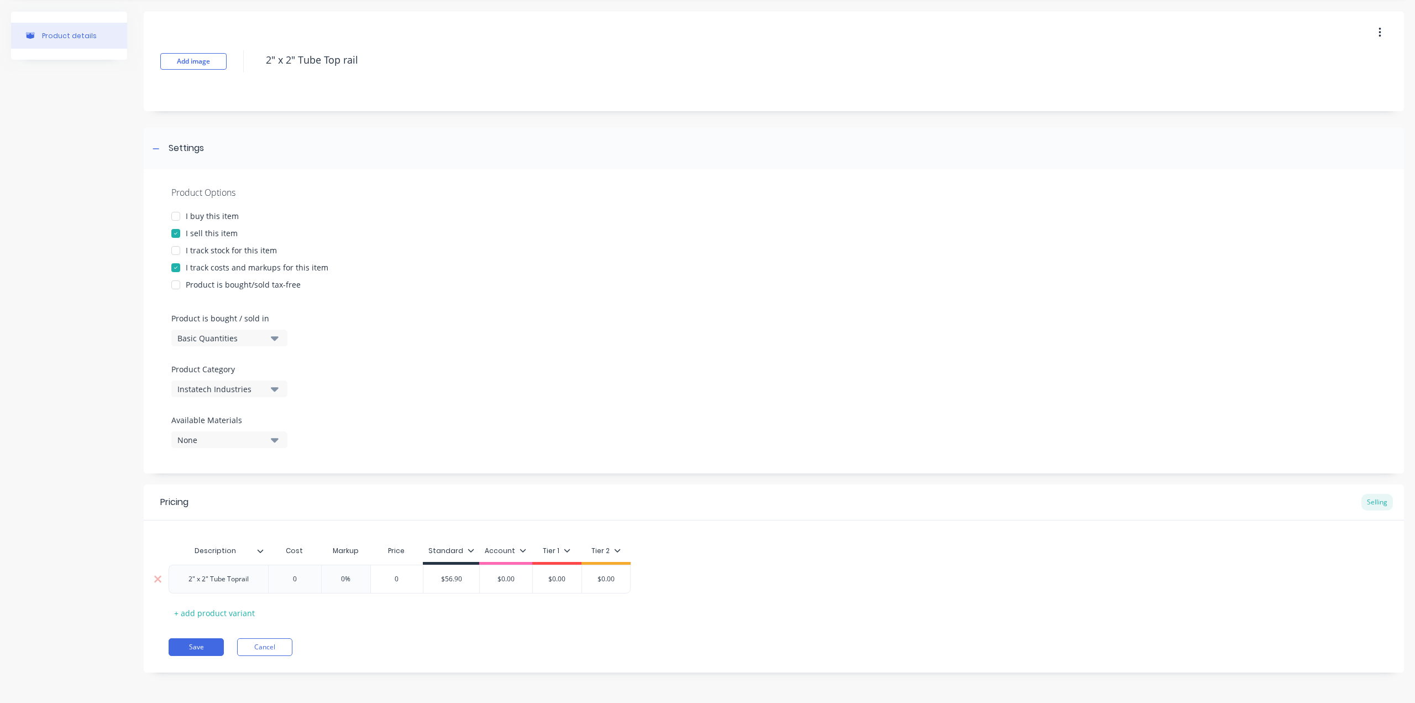
click at [433, 579] on input "$56.90" at bounding box center [451, 579] width 56 height 10
type input "0"
drag, startPoint x: 305, startPoint y: 584, endPoint x: 295, endPoint y: 584, distance: 9.4
click at [296, 584] on div "0 0" at bounding box center [294, 579] width 55 height 28
type textarea "x"
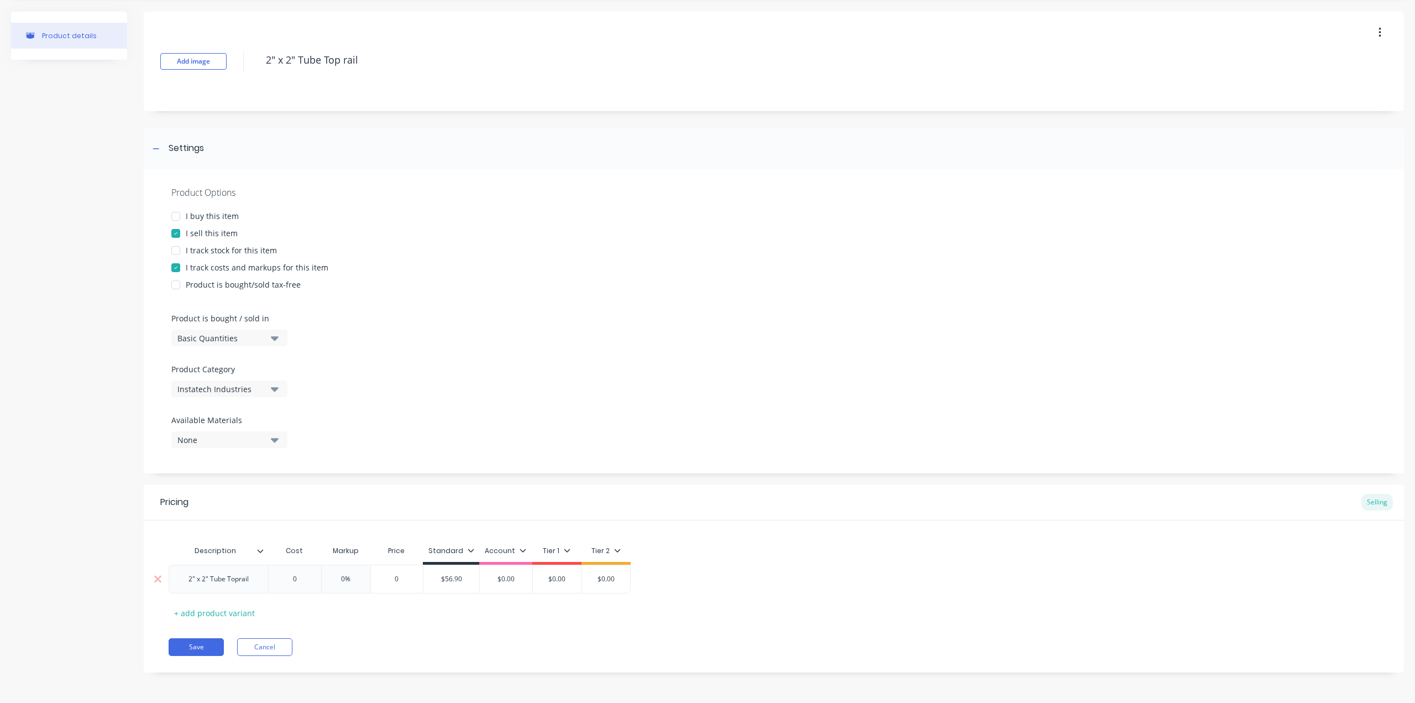
type input "2"
type textarea "x"
type input "25."
type textarea "x"
type input "25.60"
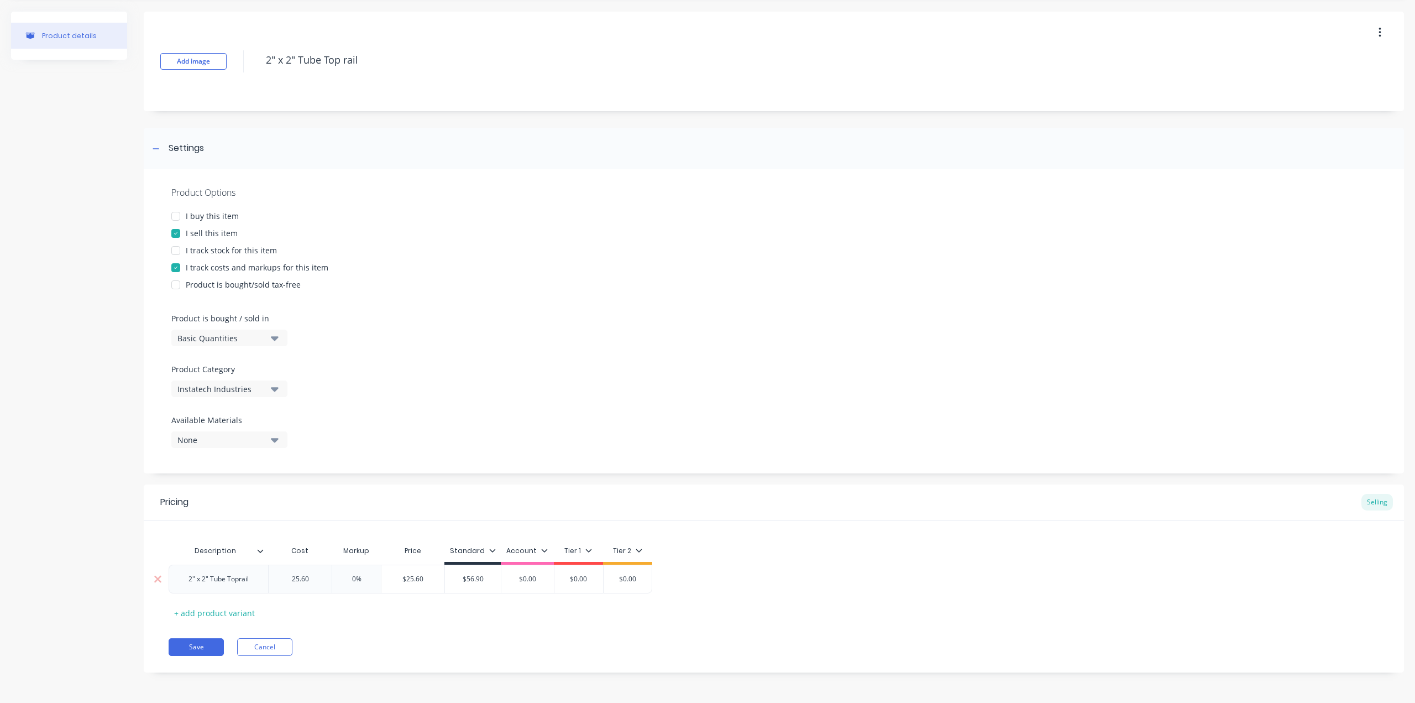
type input "0%"
drag, startPoint x: 483, startPoint y: 579, endPoint x: 458, endPoint y: 580, distance: 24.9
click at [458, 580] on input "$56.90" at bounding box center [473, 579] width 56 height 10
type input "$25.60"
drag, startPoint x: 431, startPoint y: 576, endPoint x: 402, endPoint y: 575, distance: 28.7
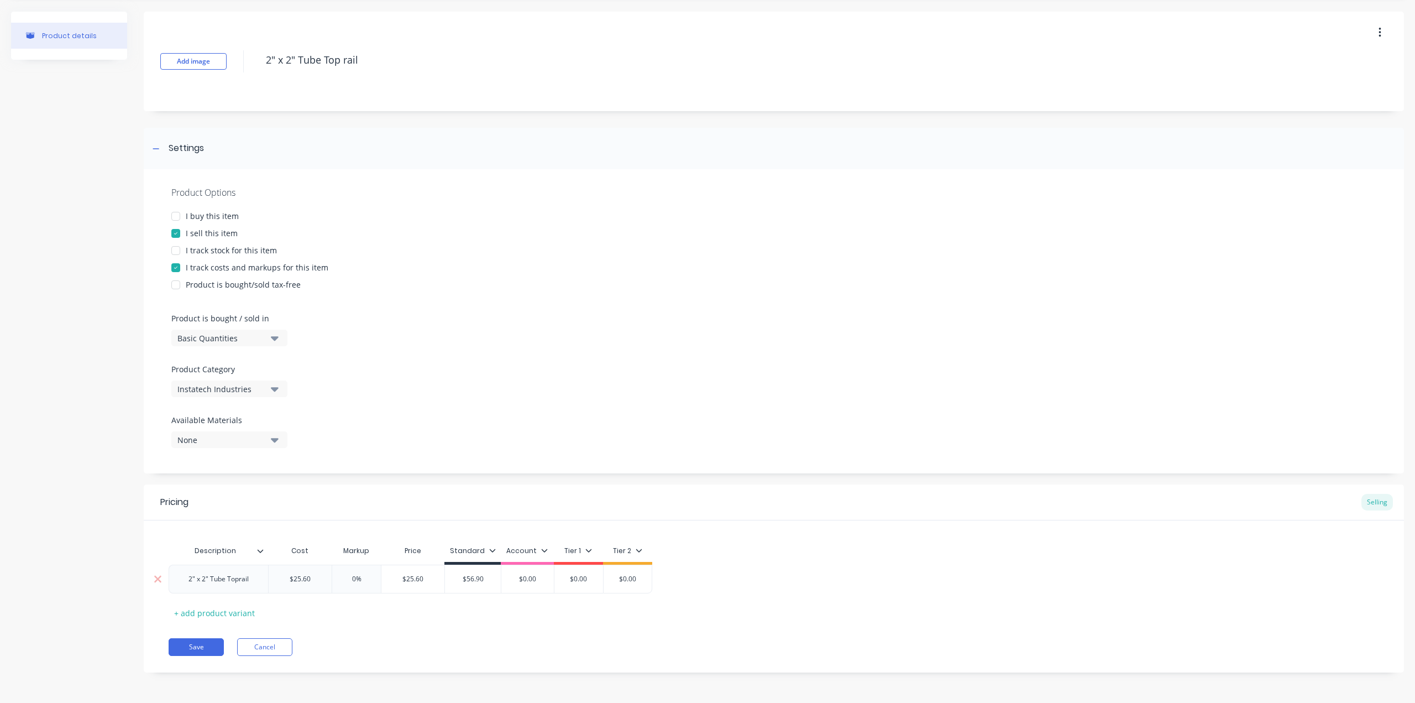
click at [402, 575] on input "$25.60" at bounding box center [412, 579] width 63 height 10
paste input "56.9"
type textarea "x"
type input "$56.90"
click at [405, 617] on div "Description Cost Markup Price Standard Account Tier 1 Tier 2 2" x 2" Tube Topra…" at bounding box center [774, 581] width 1211 height 82
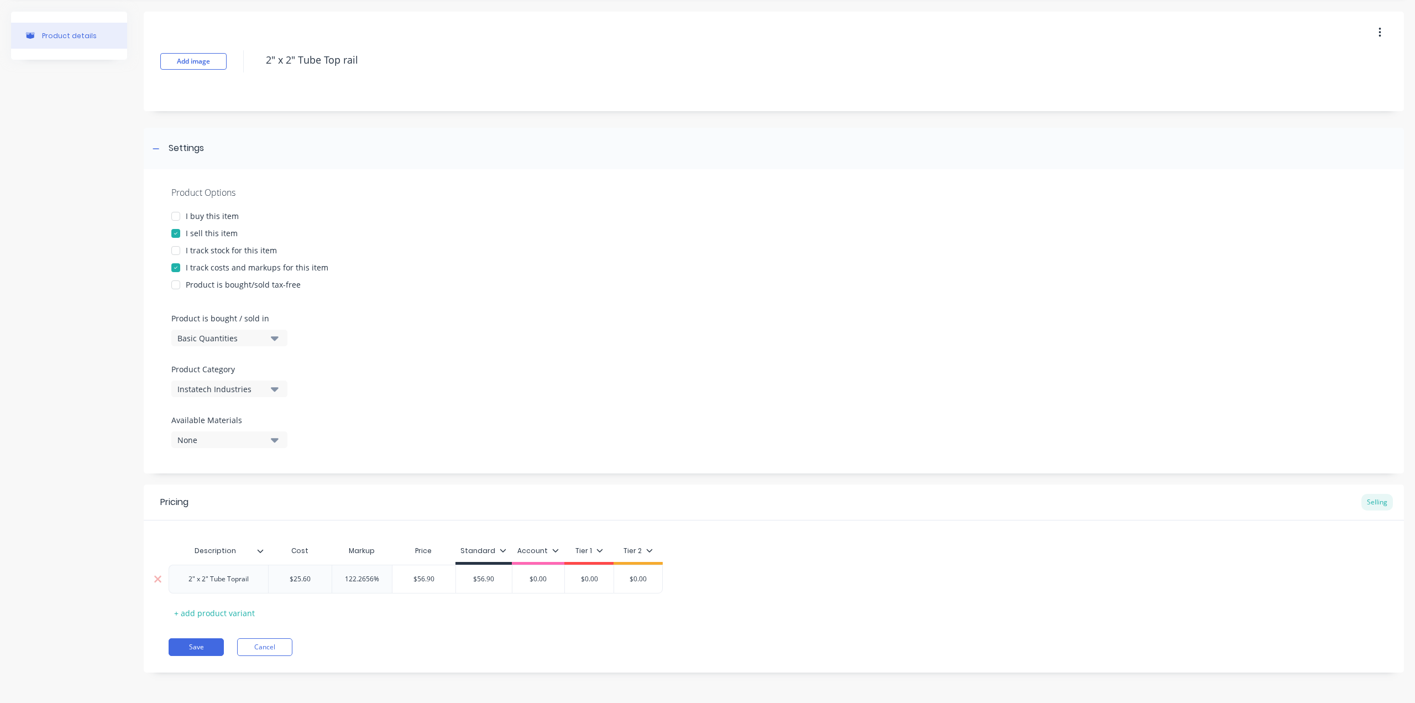
type input "122.2656%"
click at [385, 582] on input "122.2656%" at bounding box center [362, 579] width 60 height 10
click at [380, 616] on div "Description Cost Markup Price Standard Account Tier 1 Tier 2 2" x 2" Tube Topra…" at bounding box center [774, 581] width 1211 height 82
drag, startPoint x: 378, startPoint y: 581, endPoint x: 341, endPoint y: 578, distance: 37.1
click at [341, 578] on input "122.2656%" at bounding box center [362, 579] width 60 height 10
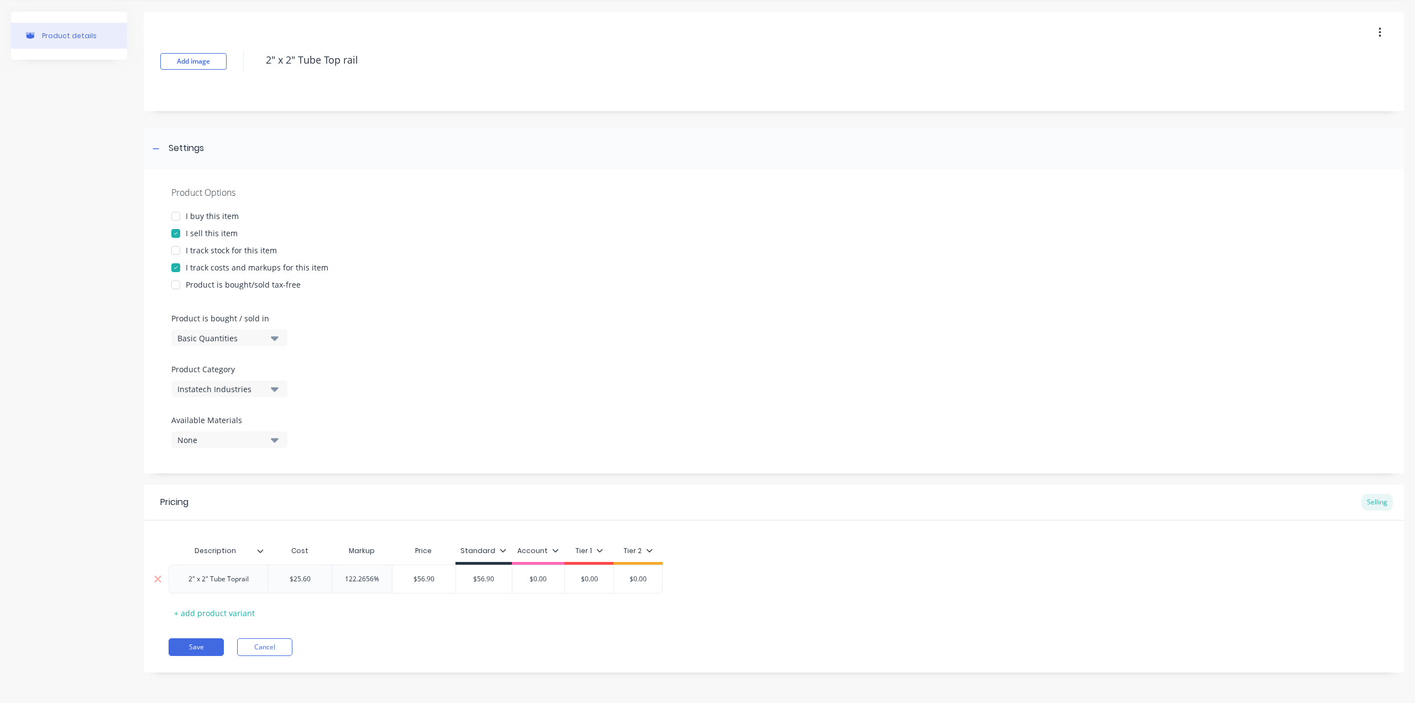
type textarea "x"
type input "1"
type textarea "x"
type input "10"
type textarea "x"
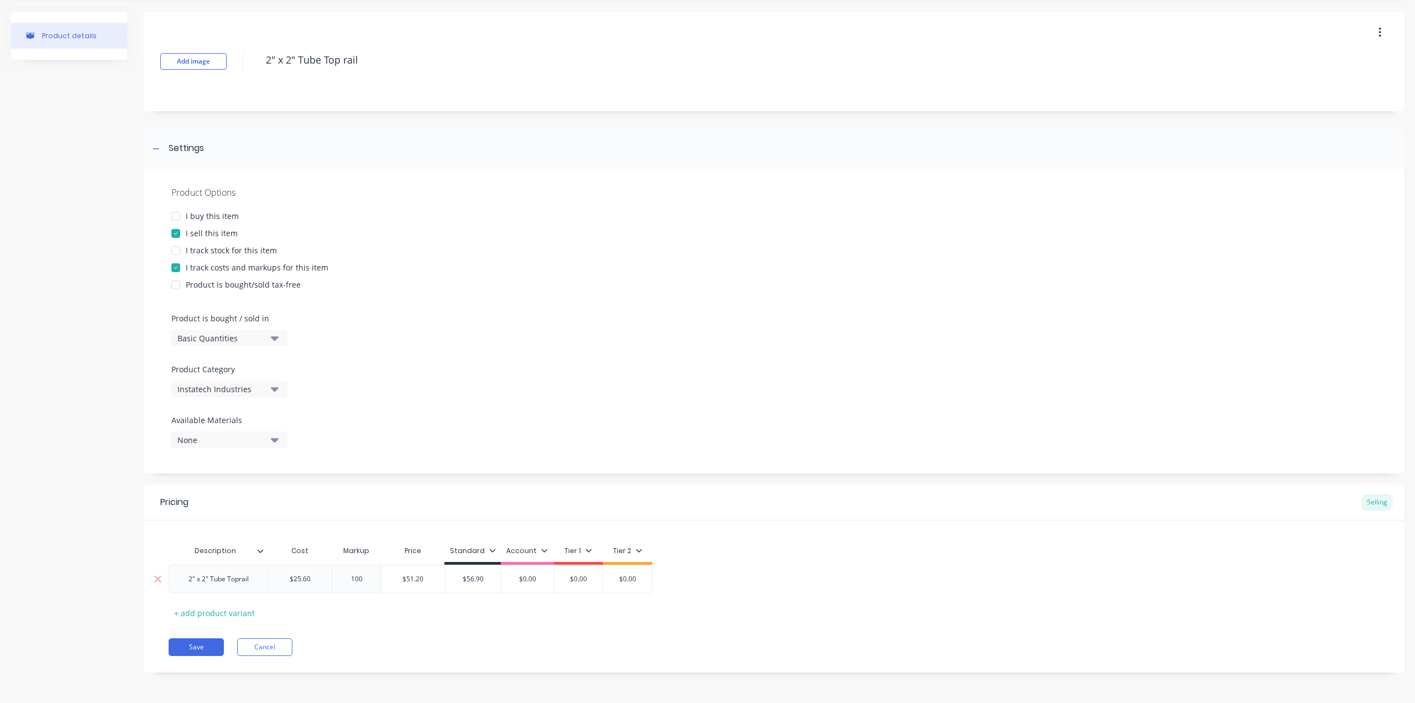
type input "100"
type input "$51.20"
click at [391, 615] on div "Description Cost Markup Price Standard Account Tier 1 Tier 2 2" x 2" Tube Topra…" at bounding box center [774, 581] width 1211 height 82
drag, startPoint x: 485, startPoint y: 576, endPoint x: 452, endPoint y: 578, distance: 33.8
click at [455, 578] on input "$56.90" at bounding box center [473, 579] width 56 height 10
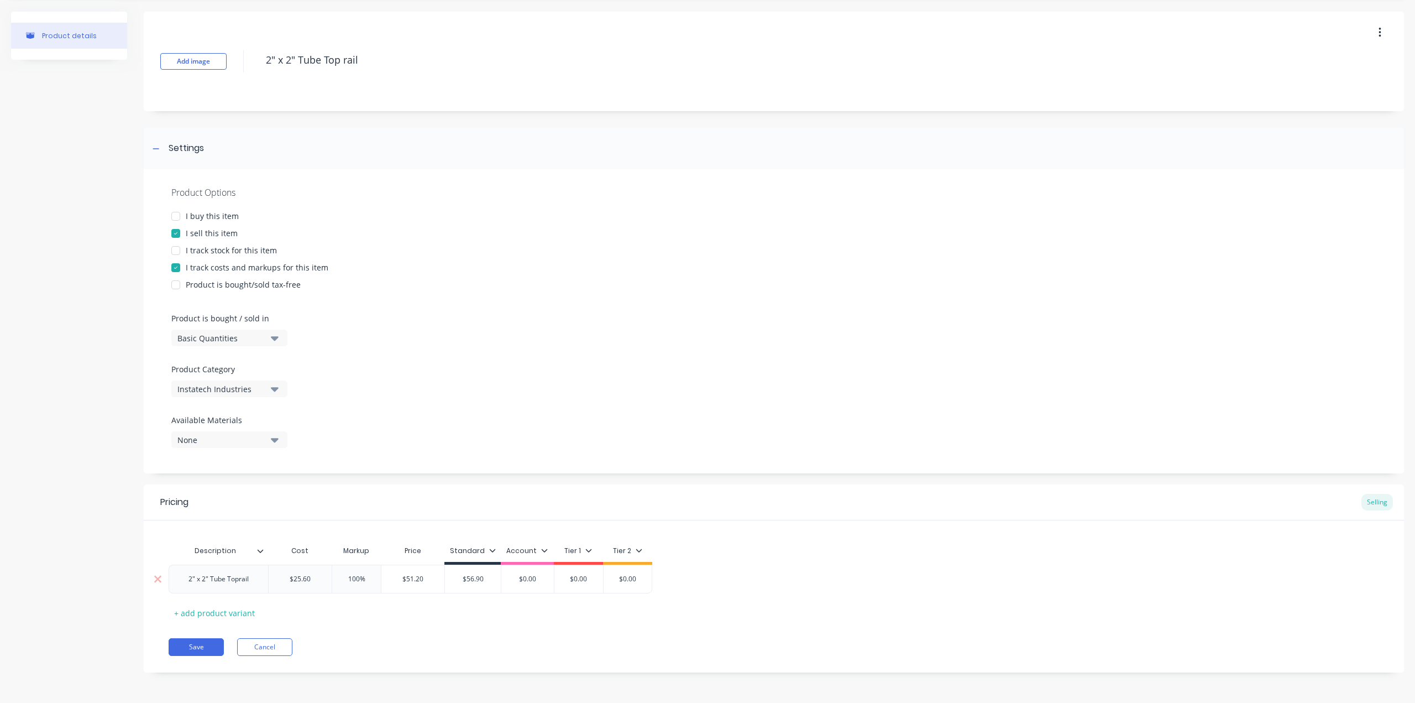
drag, startPoint x: 432, startPoint y: 578, endPoint x: 397, endPoint y: 583, distance: 34.6
click at [397, 583] on input "$51.20" at bounding box center [412, 579] width 63 height 10
drag, startPoint x: 494, startPoint y: 576, endPoint x: 448, endPoint y: 575, distance: 45.9
click at [448, 575] on input "$56.90" at bounding box center [473, 579] width 56 height 10
paste input "1.2"
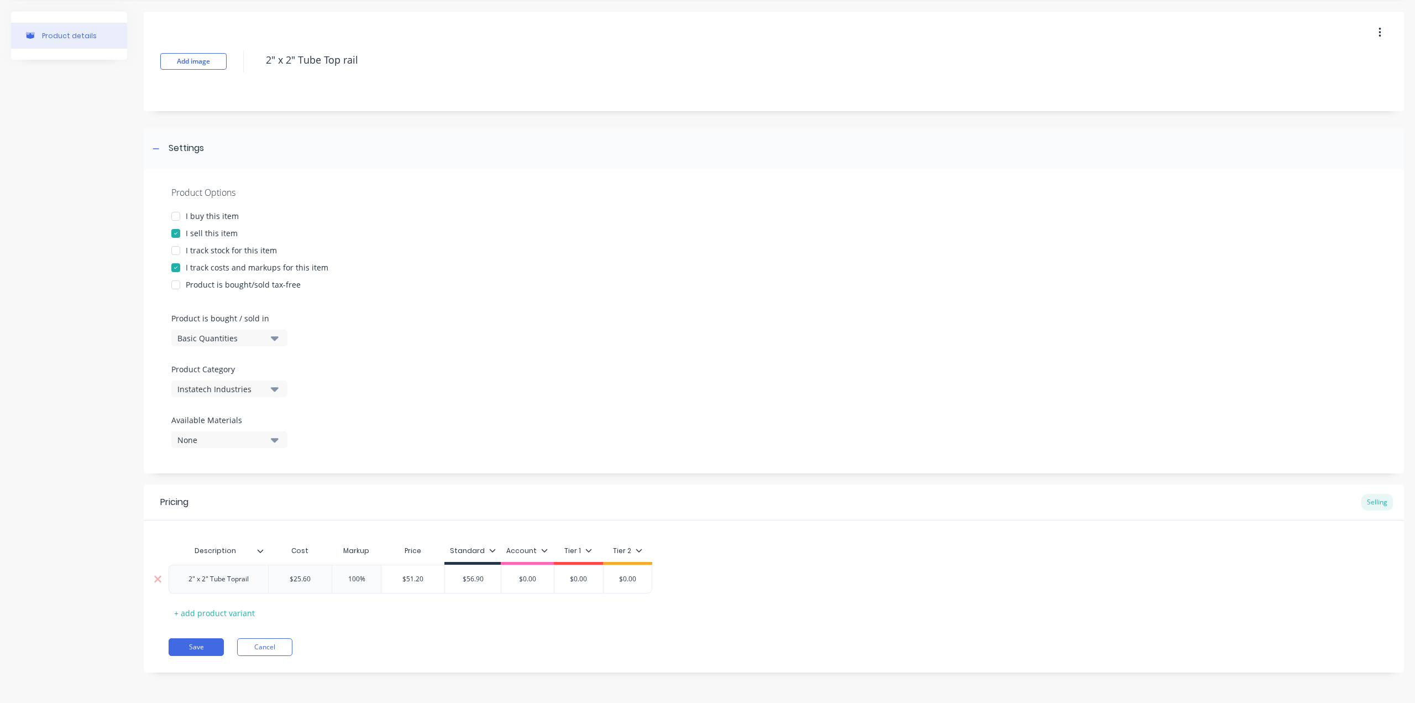
type textarea "x"
type input "$51.20"
click at [483, 617] on div "Description Cost Markup Price Standard Account Tier 1 Tier 2 2" x 2" Tube Topra…" at bounding box center [774, 581] width 1211 height 82
click at [387, 609] on div "Description Cost Markup Price Standard Account Tier 1 Tier 2 2" x 2" Tube Topra…" at bounding box center [774, 581] width 1211 height 82
click at [204, 648] on button "Save" at bounding box center [196, 647] width 55 height 18
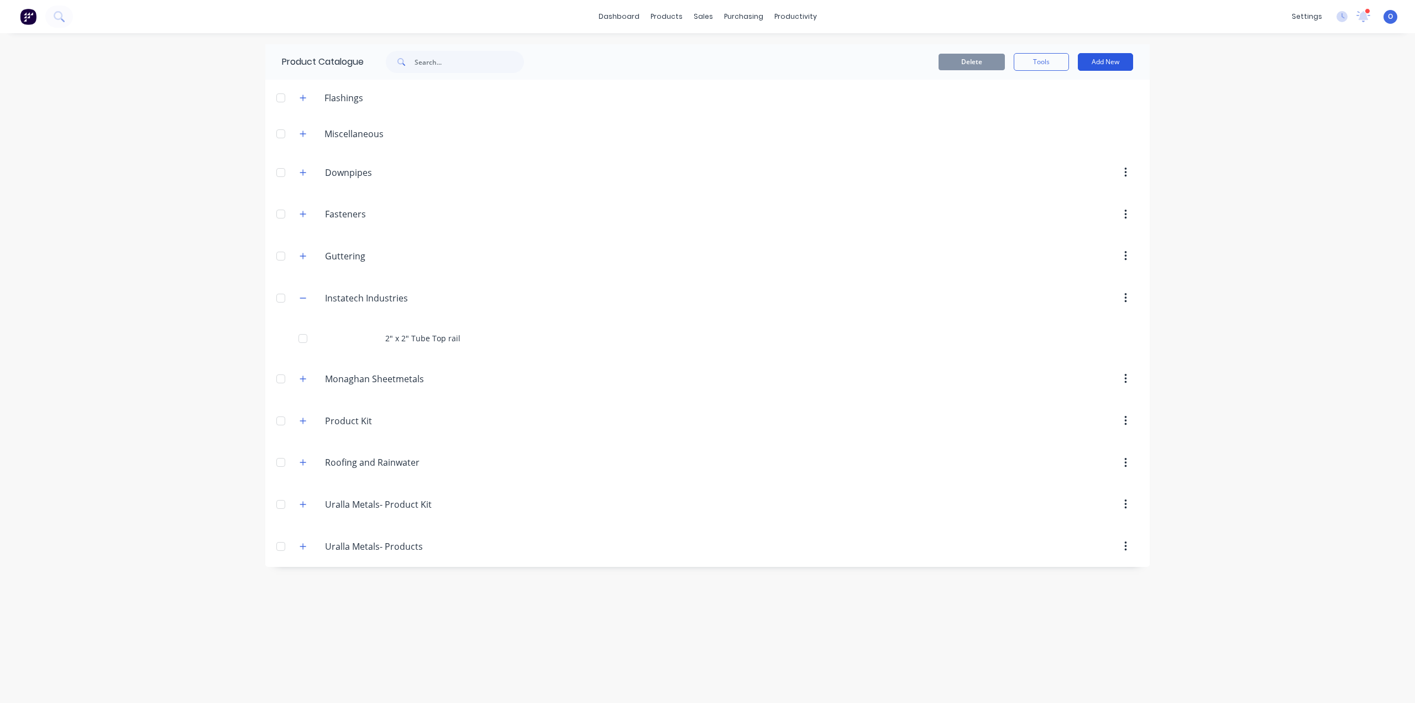
click at [1117, 64] on button "Add New" at bounding box center [1105, 62] width 55 height 18
click at [1076, 128] on div "Product" at bounding box center [1080, 135] width 85 height 16
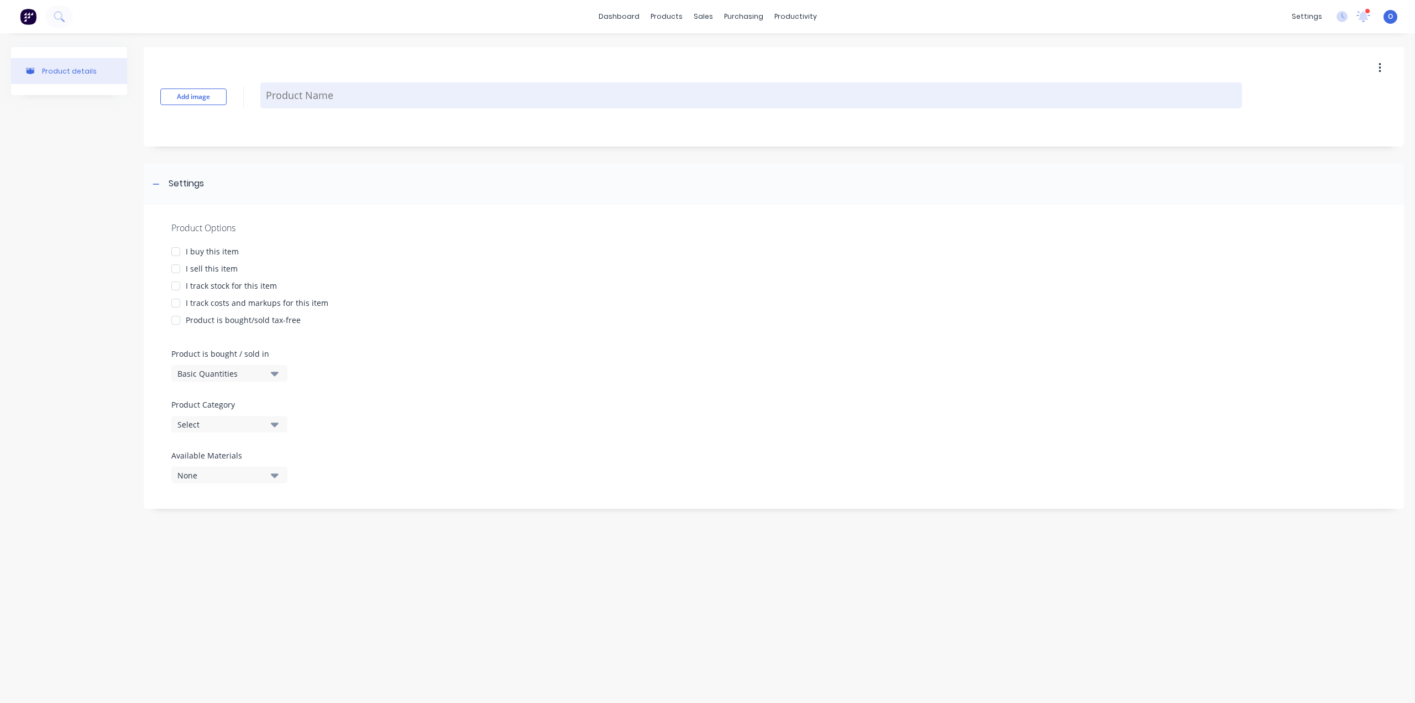
click at [320, 92] on textarea at bounding box center [751, 95] width 982 height 26
paste textarea "3/4" Pickets (Horizontal)"
type textarea "x"
type textarea "3/4" Pickets (Horizontal)"
type textarea "x"
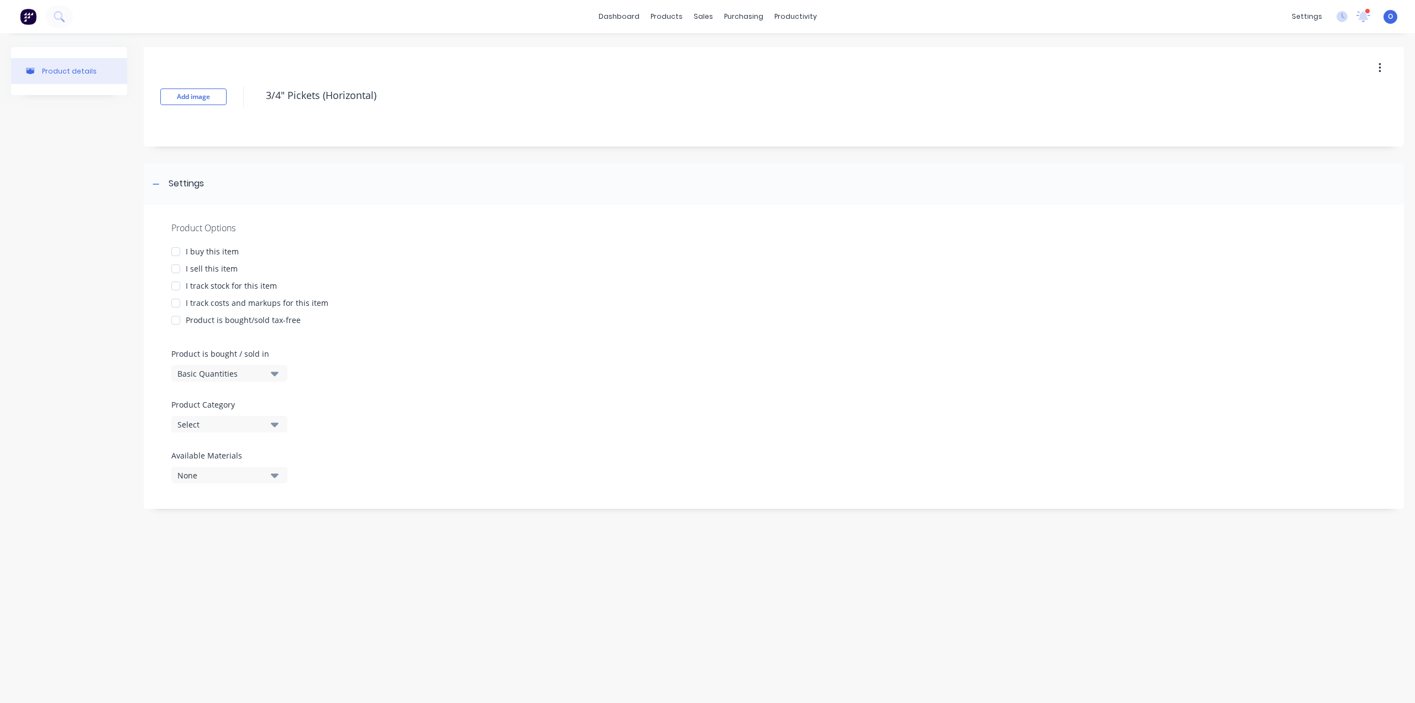
type textarea "3/4" Pickets (Horizontal)"
click at [217, 269] on div "I sell this item" at bounding box center [212, 269] width 52 height 12
click at [247, 301] on div "I track costs and markups for this item" at bounding box center [257, 303] width 143 height 12
type textarea "x"
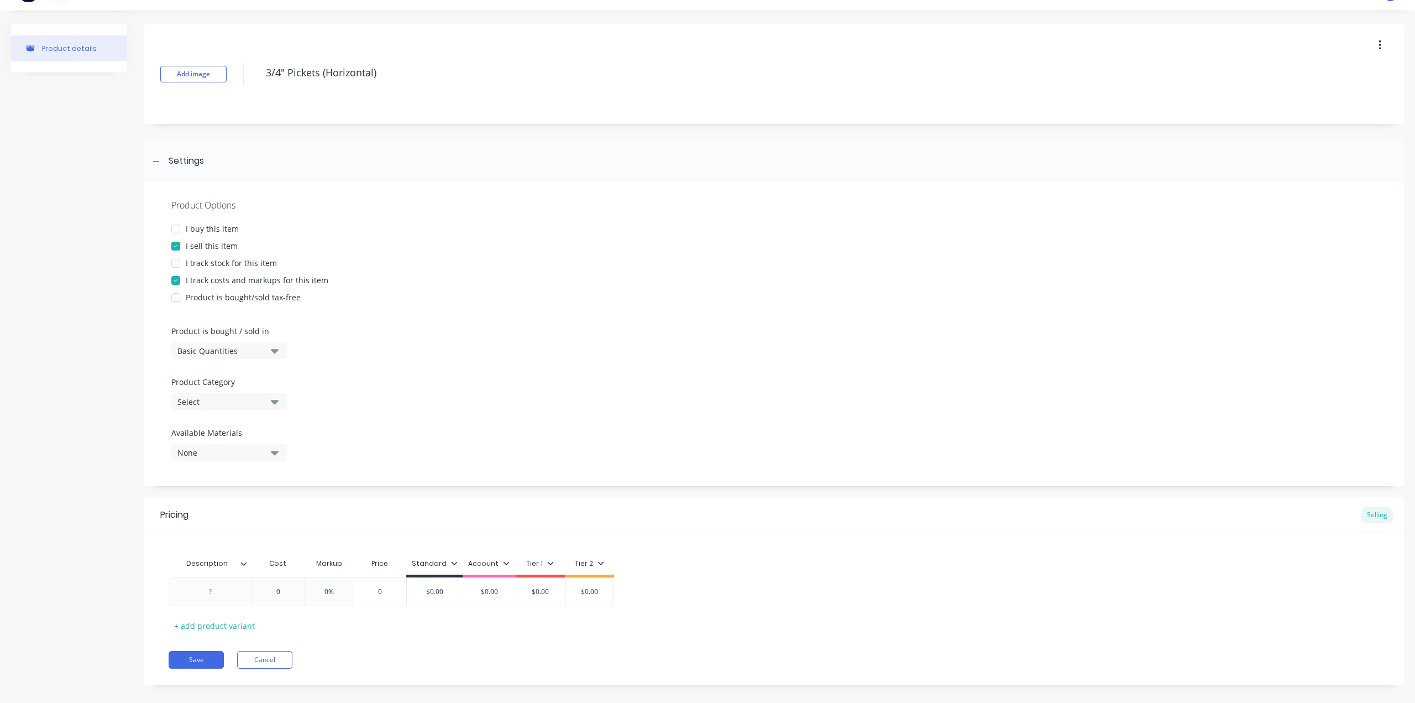
scroll to position [35, 0]
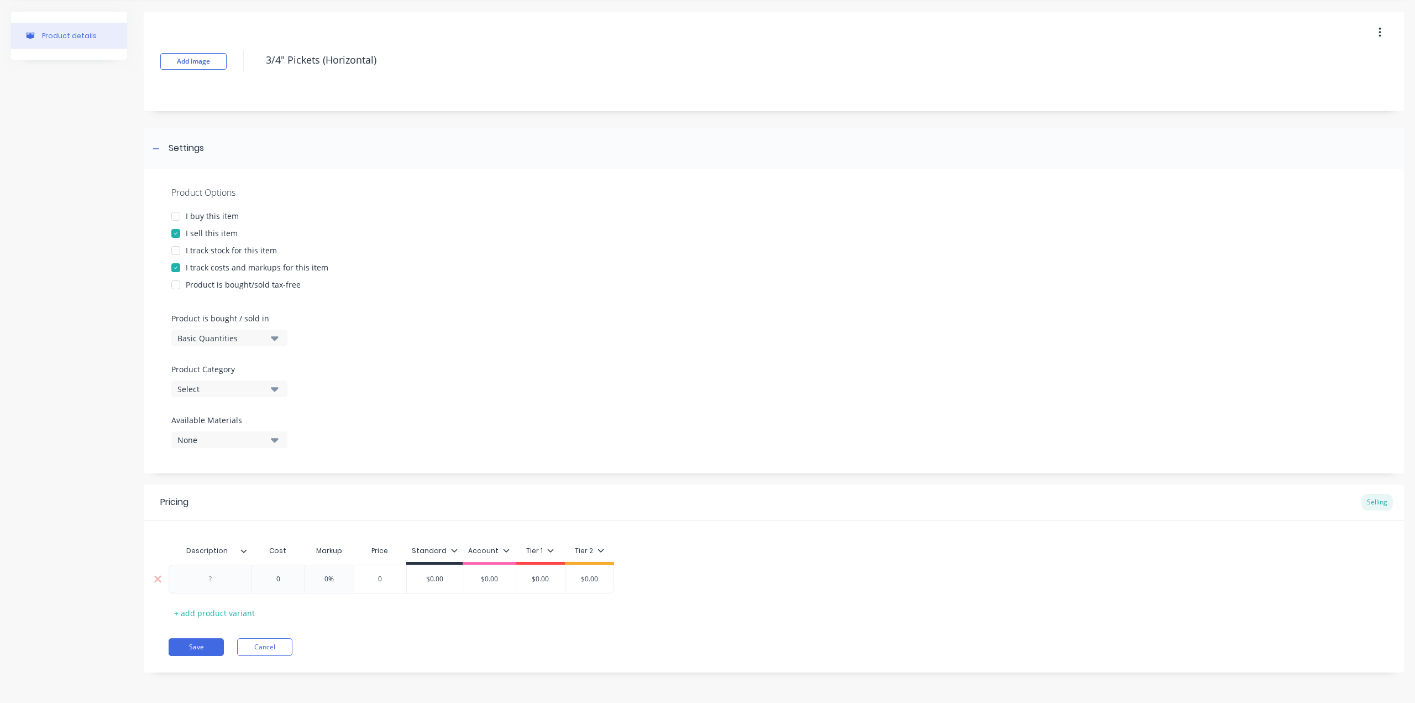
click at [228, 578] on div at bounding box center [210, 579] width 55 height 14
paste div
type textarea "x"
type input "0"
type textarea "x"
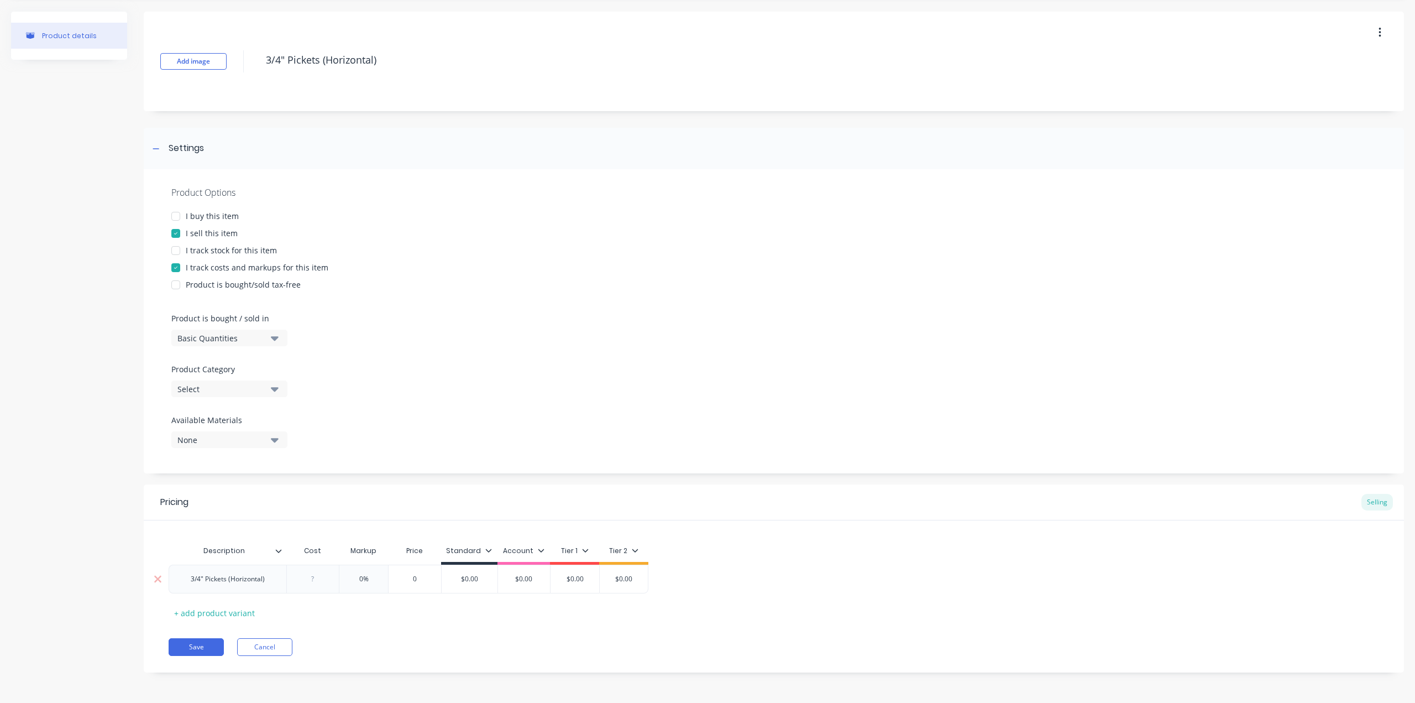
type input "5"
type textarea "x"
type input "50."
type textarea "x"
type input "50.5"
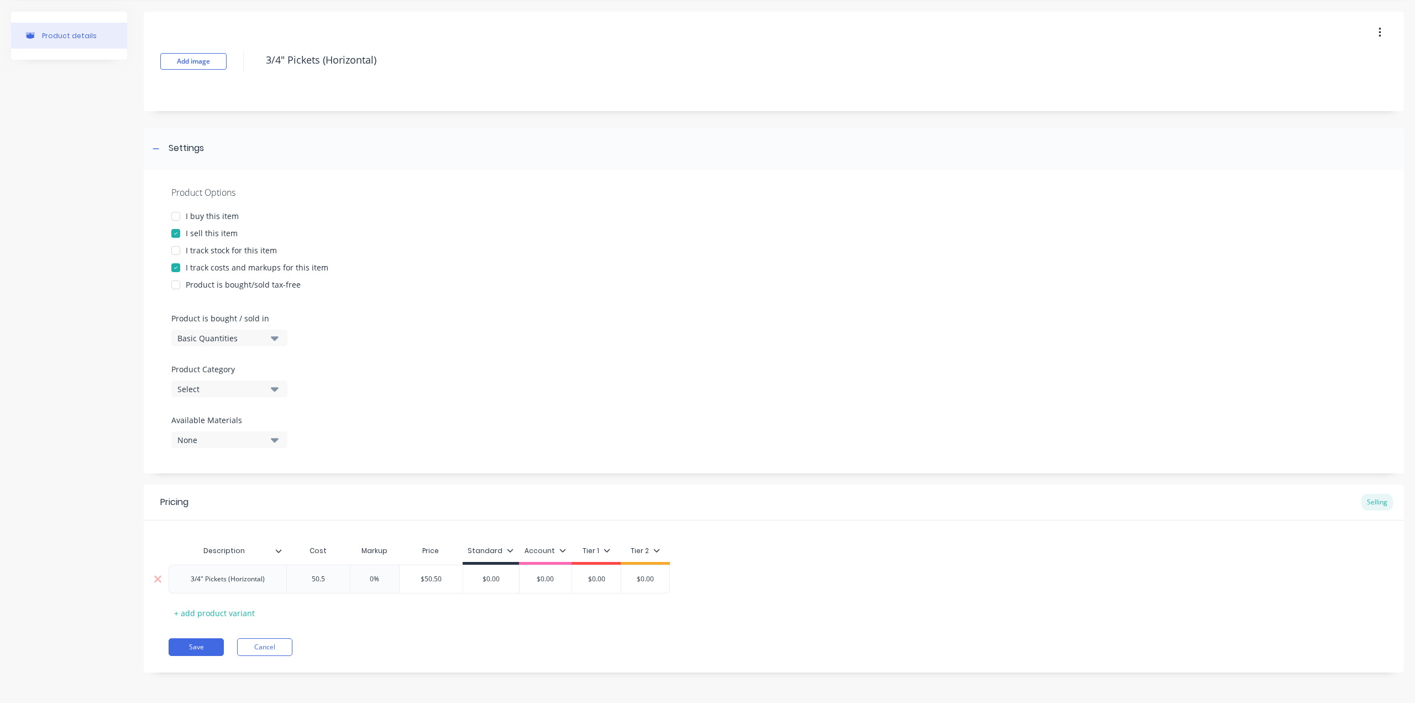
type textarea "x"
type input "50.56"
type input "0"
type textarea "x"
type input "1"
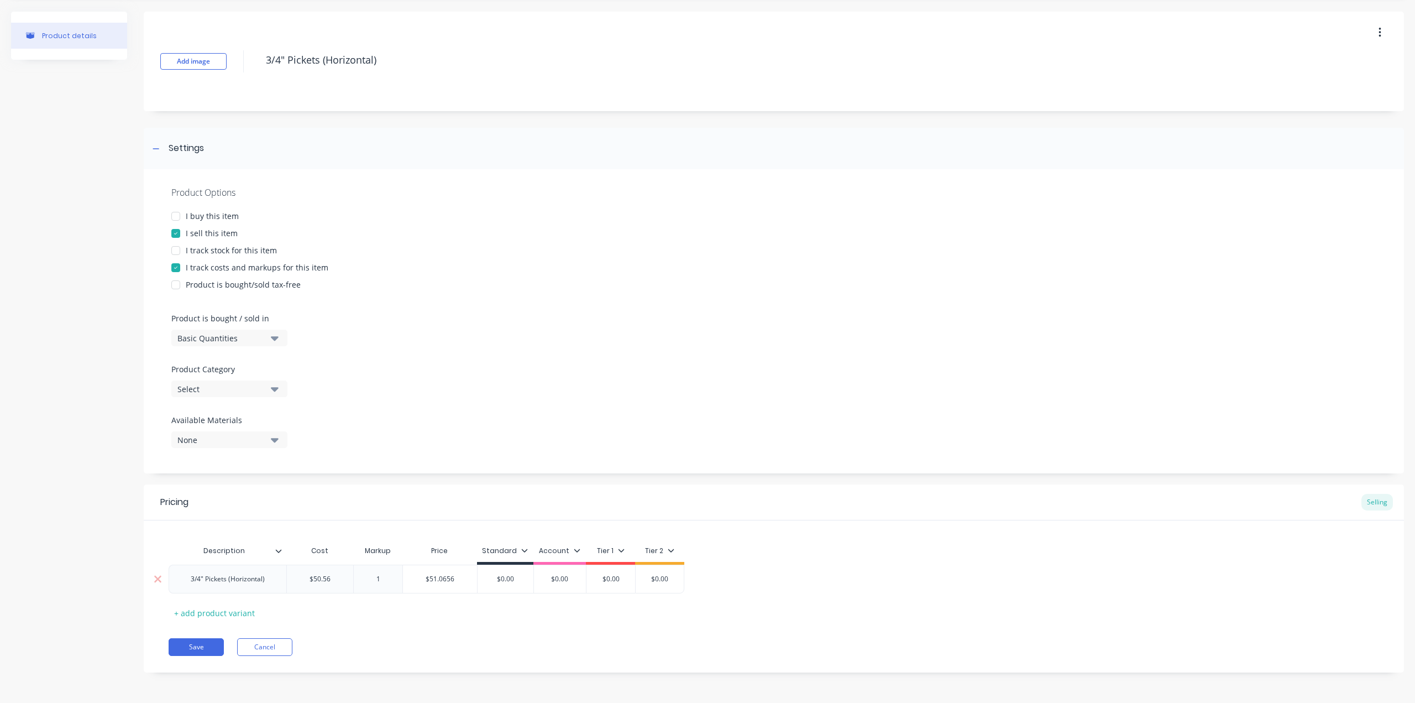
type textarea "x"
type input "15"
type textarea "x"
type input "150"
type input "$126.40"
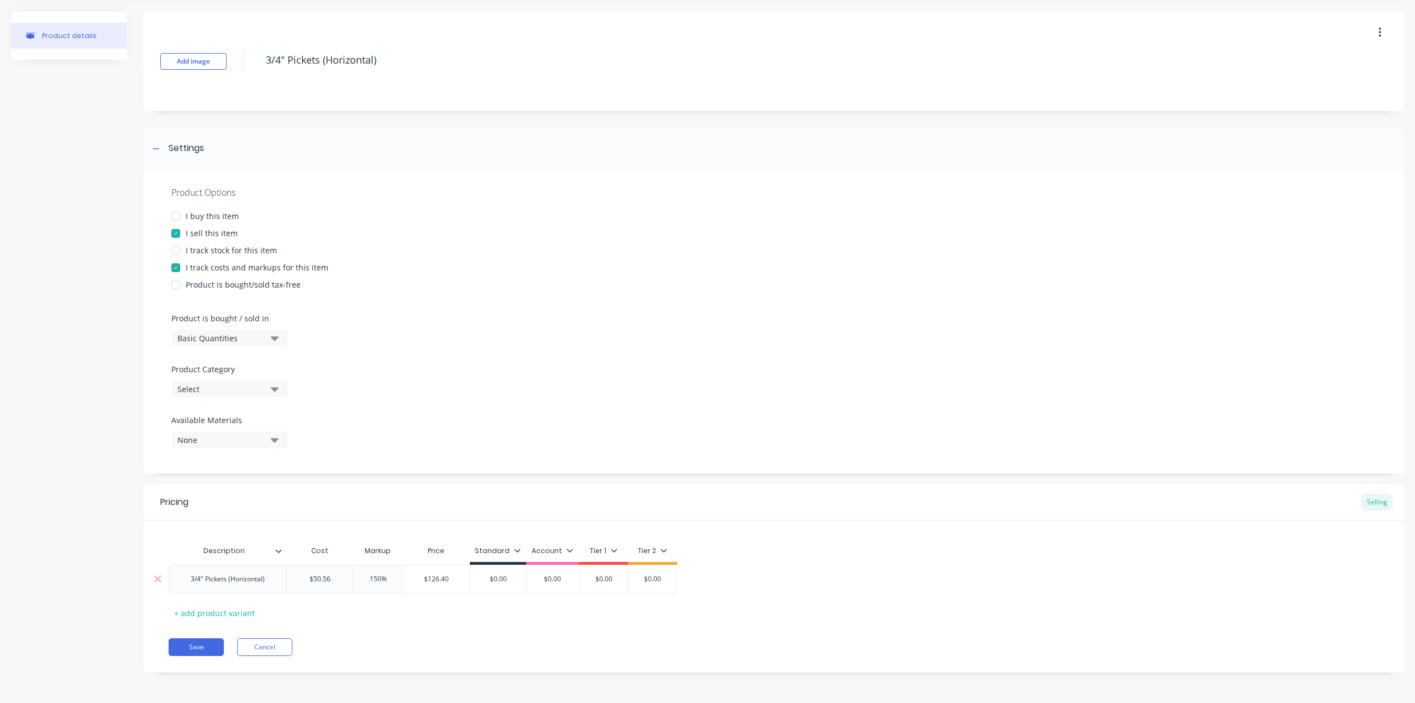
drag, startPoint x: 444, startPoint y: 580, endPoint x: 425, endPoint y: 579, distance: 18.9
click at [425, 579] on input "$126.40" at bounding box center [436, 579] width 67 height 10
type input "$0.00"
drag, startPoint x: 516, startPoint y: 578, endPoint x: 479, endPoint y: 577, distance: 37.1
click at [479, 577] on input "$0.00" at bounding box center [498, 579] width 56 height 10
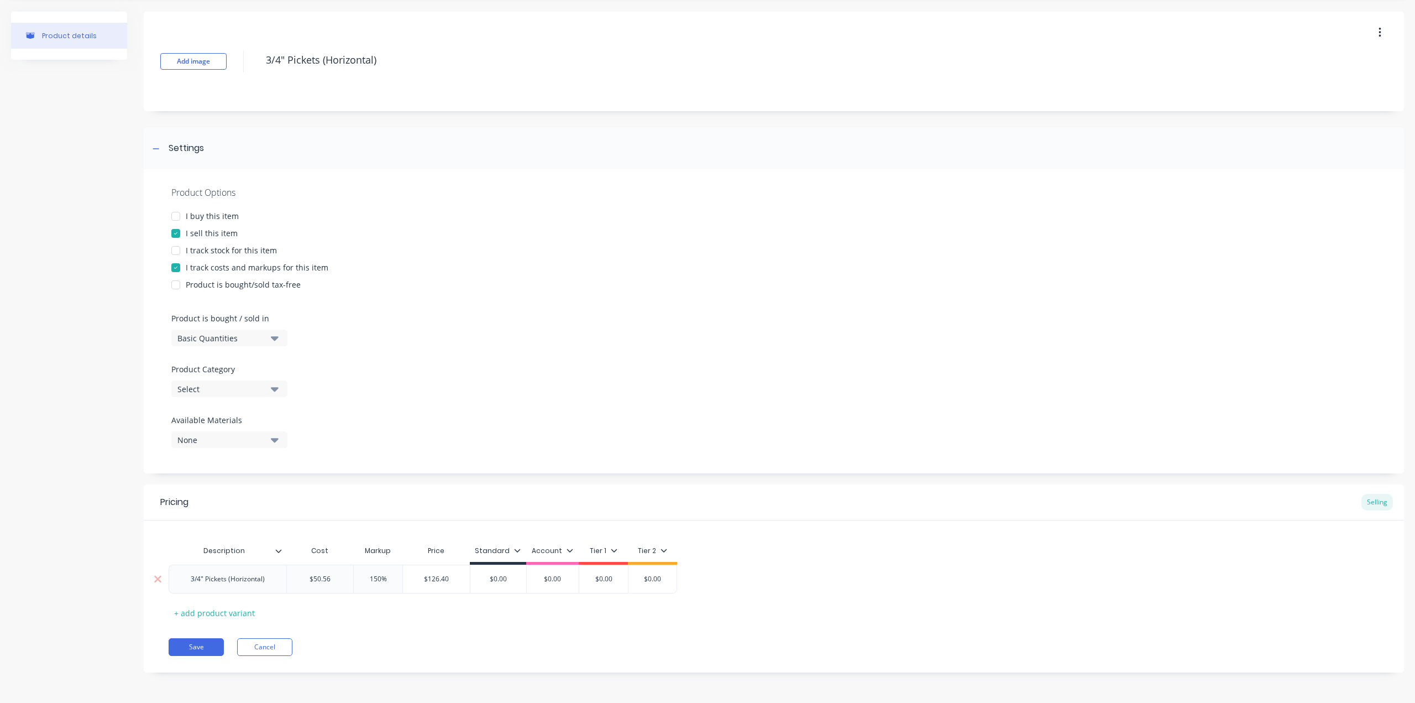
paste input "126.4"
type textarea "x"
type input "$126.40"
click at [479, 616] on div "Description Cost Markup Price Standard Account Tier 1 Tier 2 3/4" Pickets (Hori…" at bounding box center [774, 581] width 1211 height 82
click at [225, 386] on div "Select" at bounding box center [221, 389] width 88 height 12
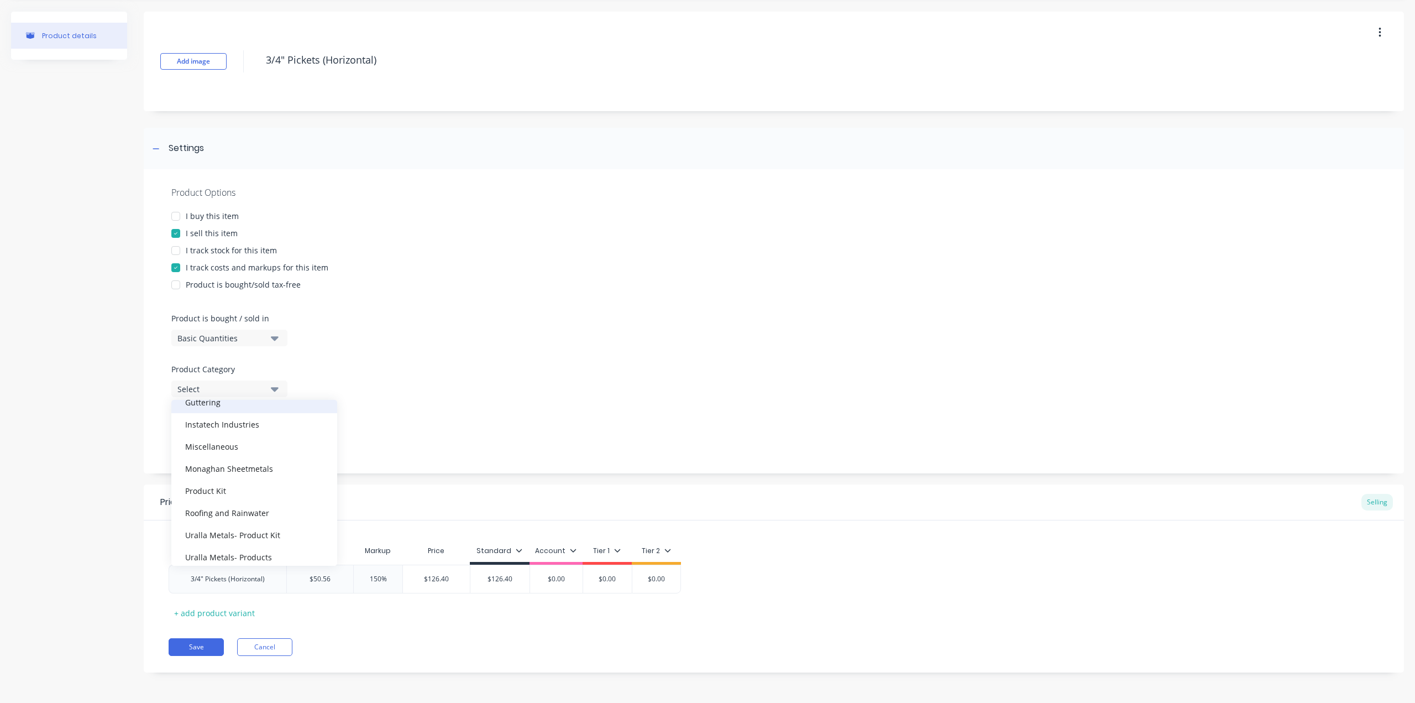
scroll to position [99, 0]
click at [257, 422] on div "Instatech Industries" at bounding box center [254, 416] width 166 height 22
click at [207, 647] on button "Save" at bounding box center [196, 647] width 55 height 18
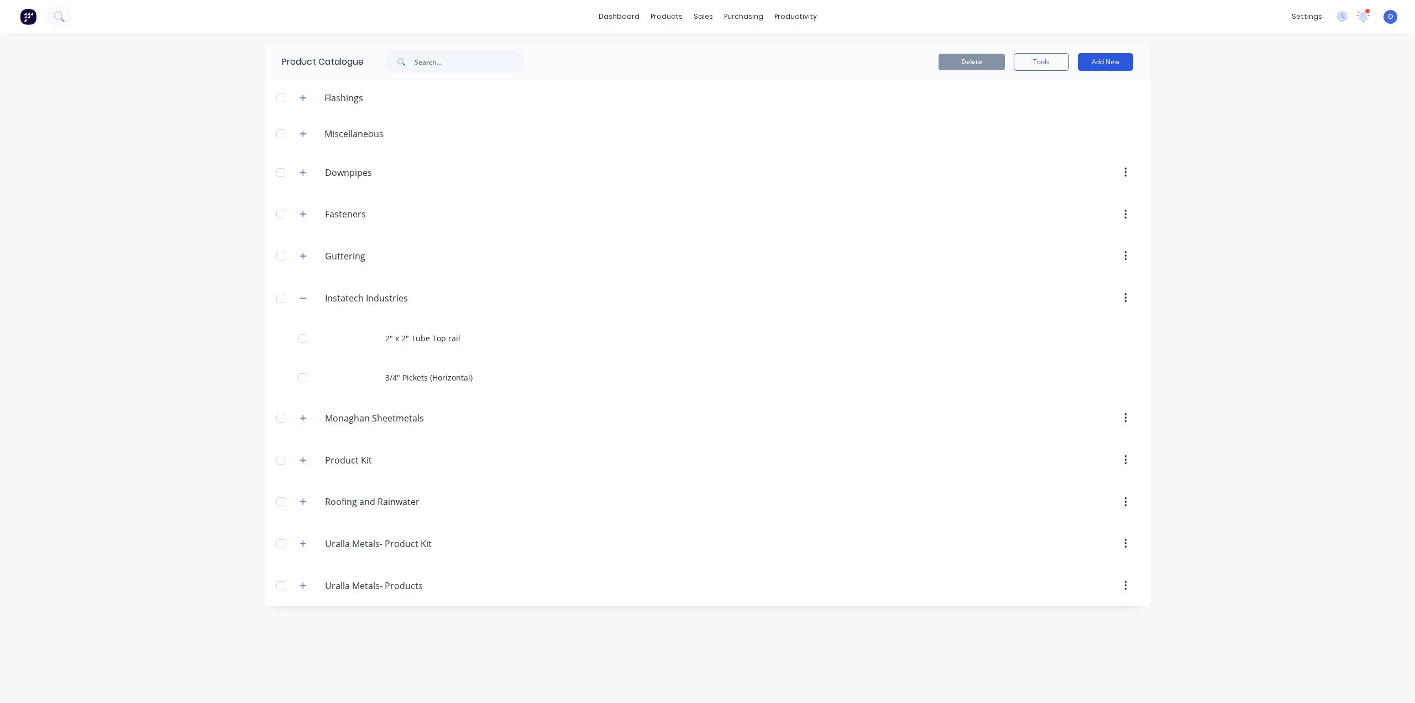
click at [1107, 59] on button "Add New" at bounding box center [1105, 62] width 55 height 18
click at [1080, 138] on div "Product" at bounding box center [1080, 135] width 85 height 16
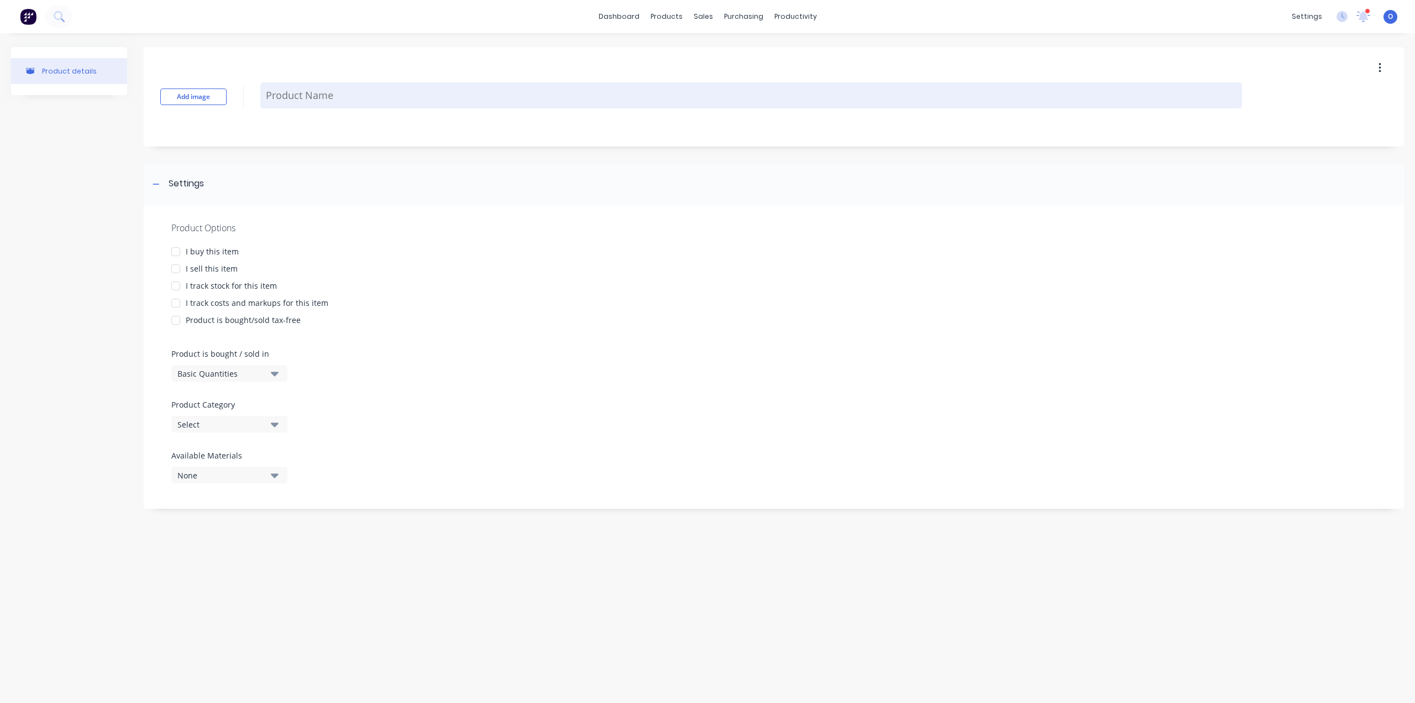
click at [289, 98] on textarea at bounding box center [751, 95] width 982 height 26
paste textarea "1-1/2" Sq Tube Posts"
type textarea "x"
type textarea "1-1/2" Sq Tube Posts"
type textarea "x"
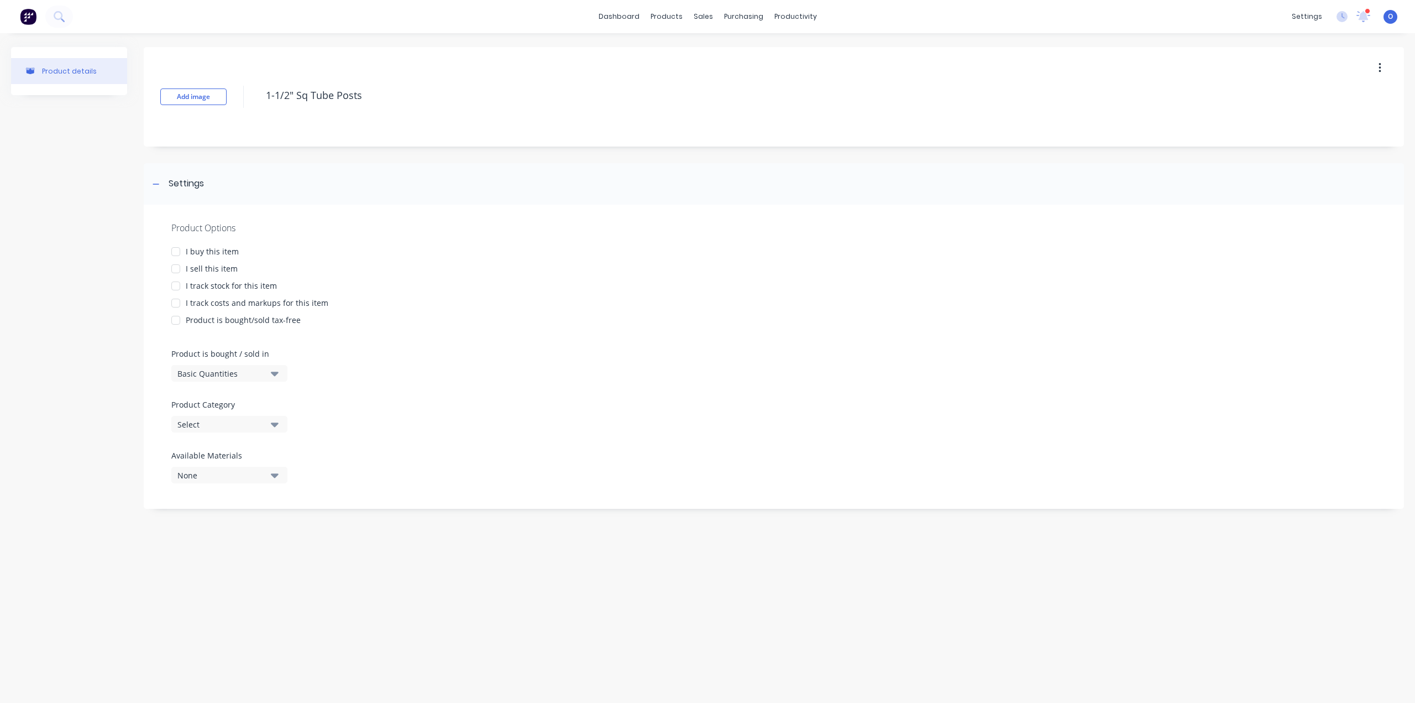
type textarea "1-1/2" Sq Tube Posts"
click at [223, 270] on div "I sell this item" at bounding box center [212, 269] width 52 height 12
click at [247, 288] on div "I track stock for this item" at bounding box center [231, 286] width 91 height 12
click at [249, 299] on div "I track costs and markups for this item" at bounding box center [257, 303] width 143 height 12
type textarea "x"
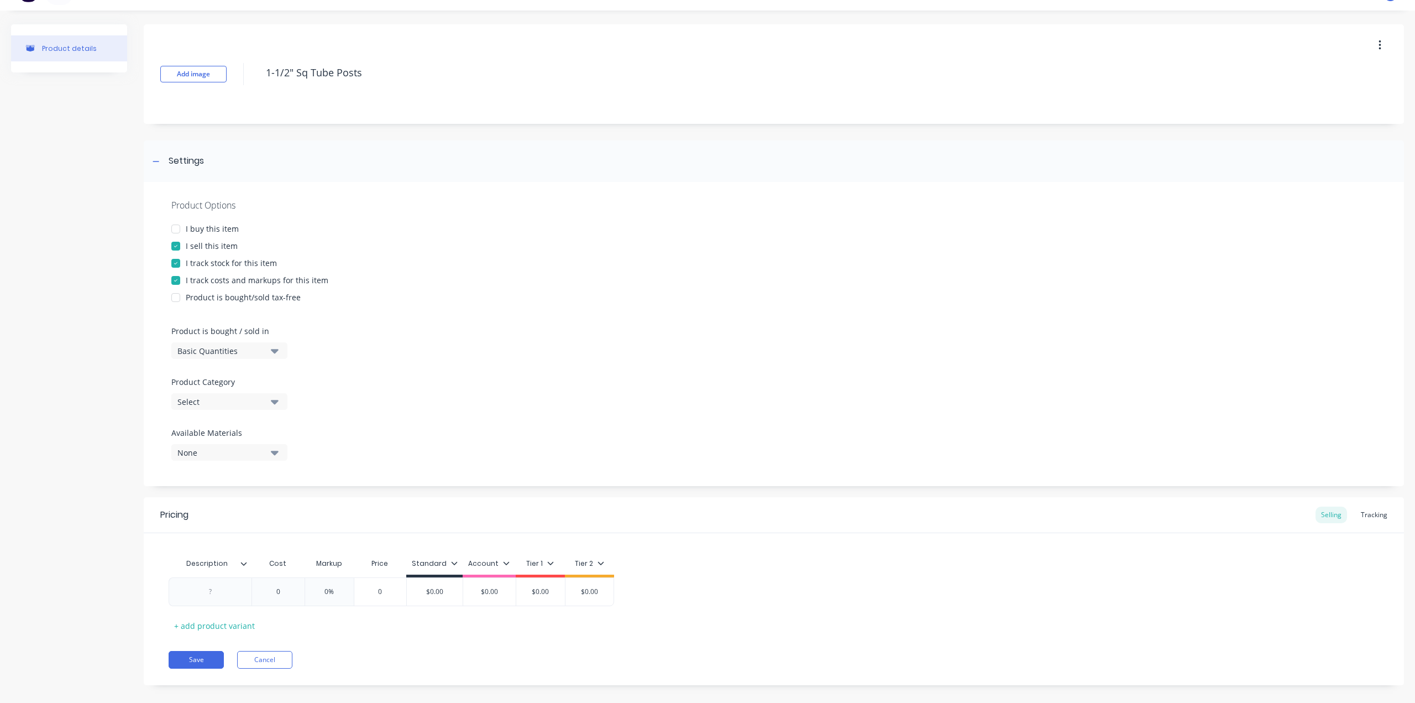
scroll to position [35, 0]
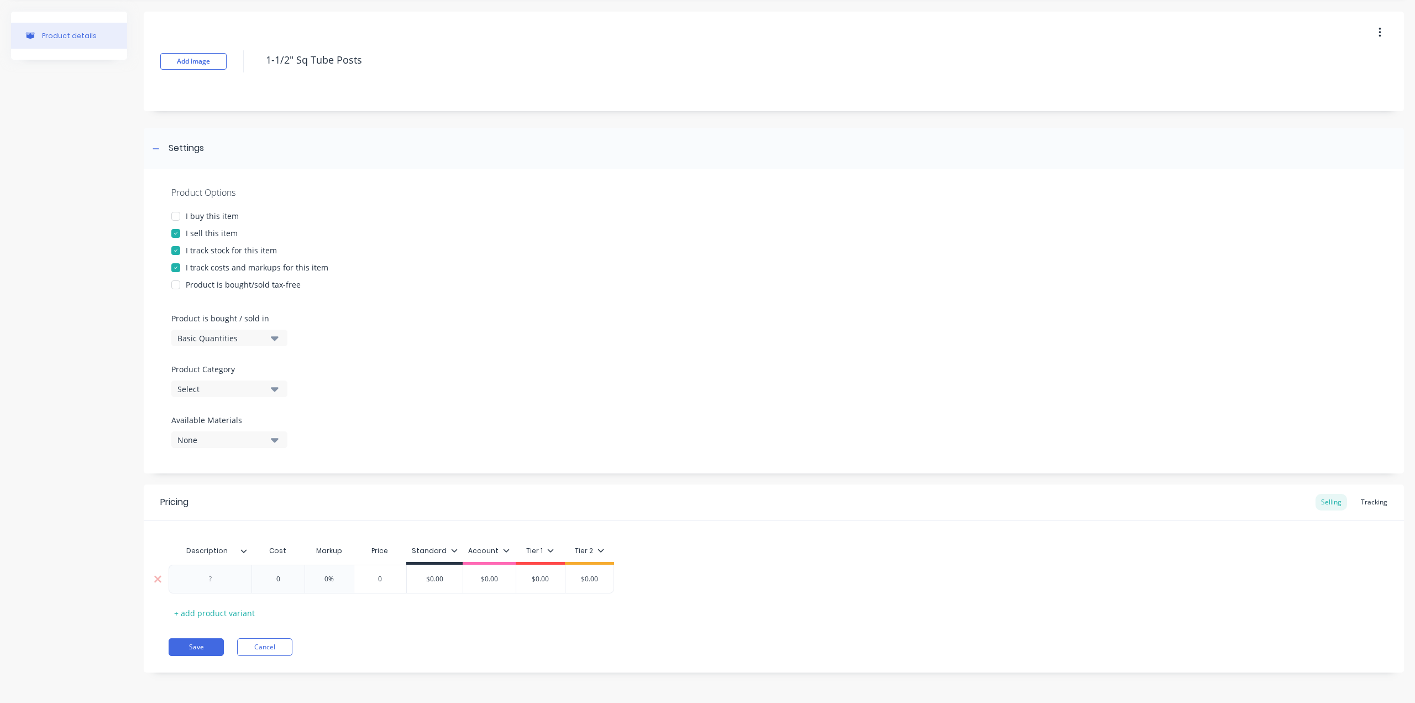
drag, startPoint x: 232, startPoint y: 578, endPoint x: 217, endPoint y: 580, distance: 14.5
click at [218, 580] on div at bounding box center [210, 579] width 55 height 14
paste div
type textarea "x"
type input "0"
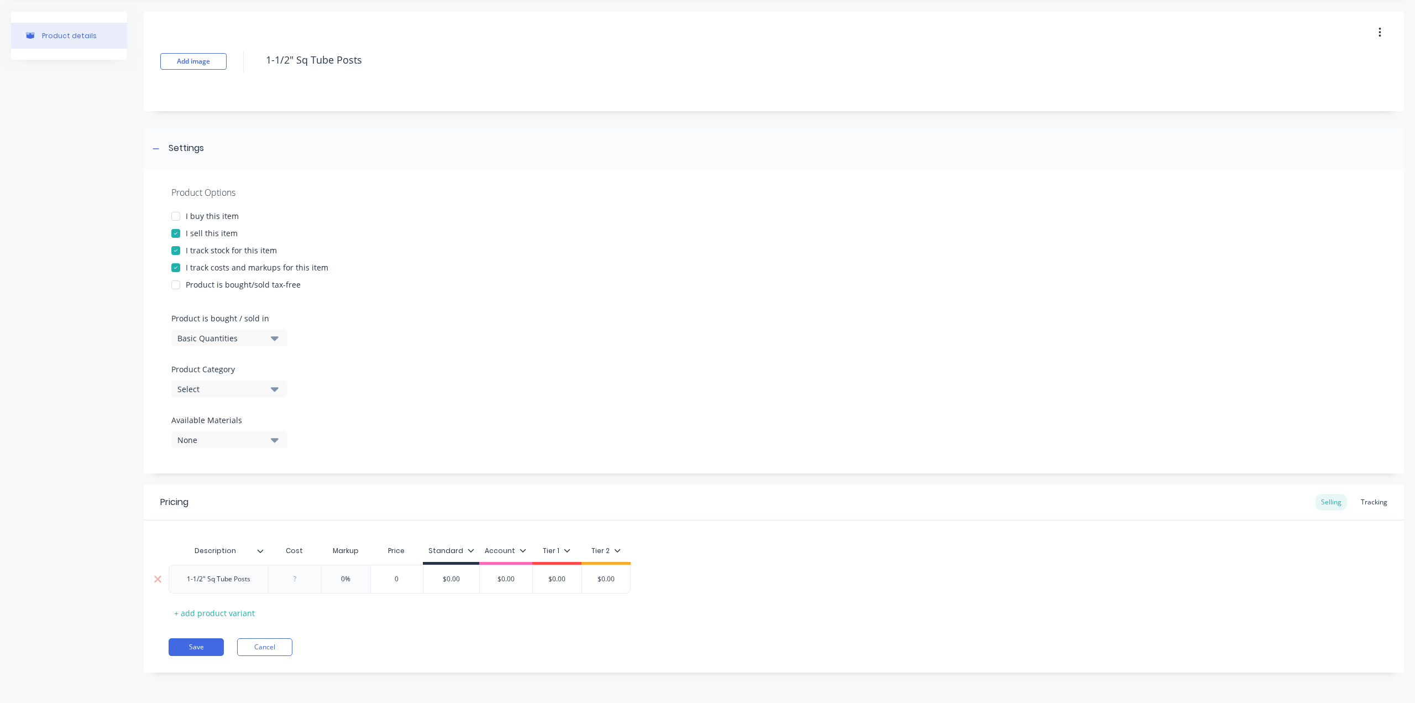
type textarea "x"
type input "2"
type textarea "x"
type input "29"
type textarea "x"
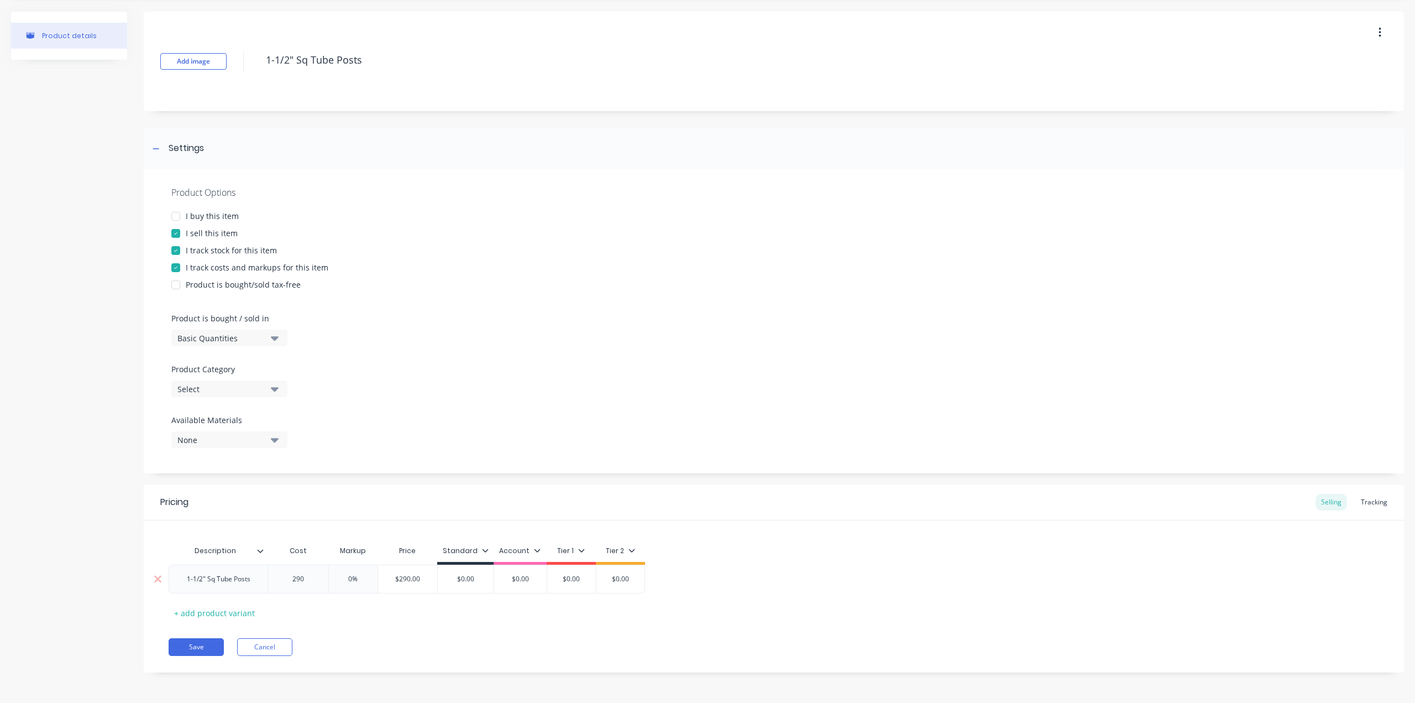
type input "290"
type input "0"
type textarea "x"
type input "1"
type textarea "x"
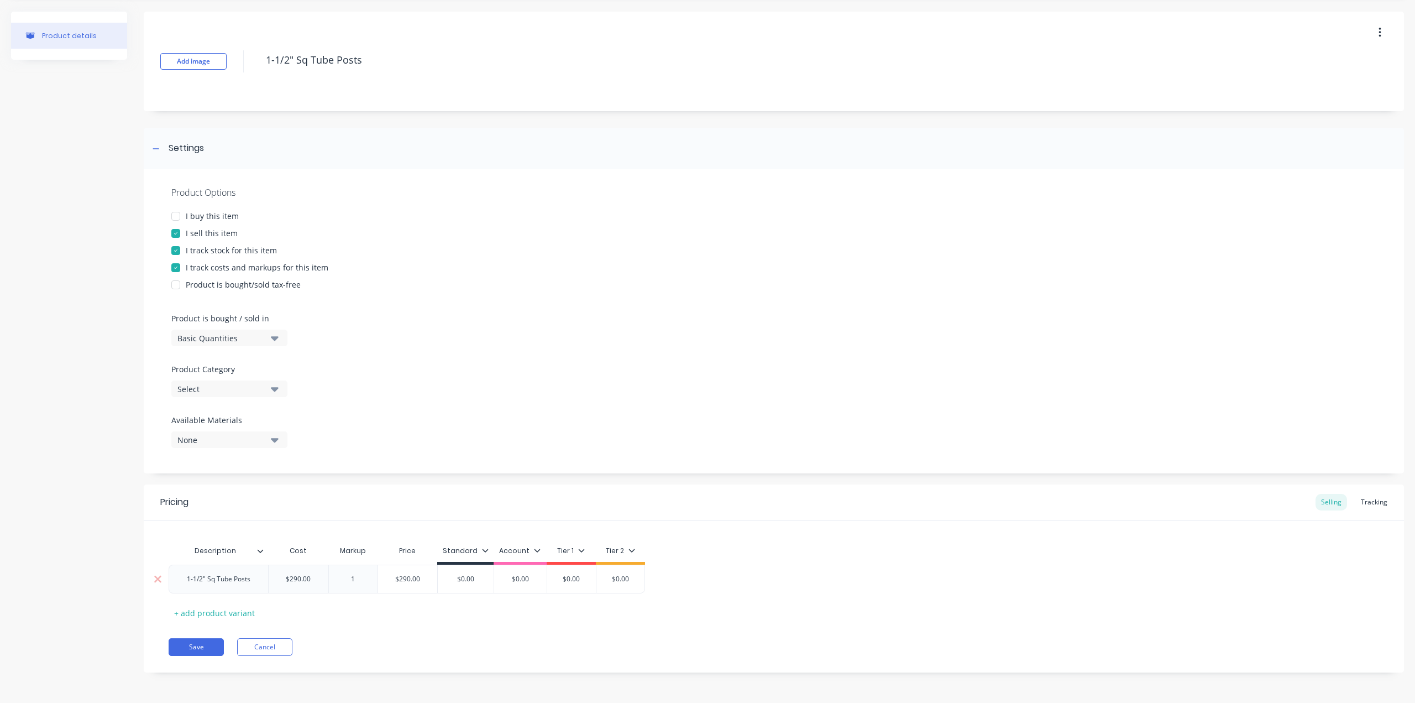
type input "10"
type textarea "x"
type input "100"
type input "$580.00"
type input "$0.00"
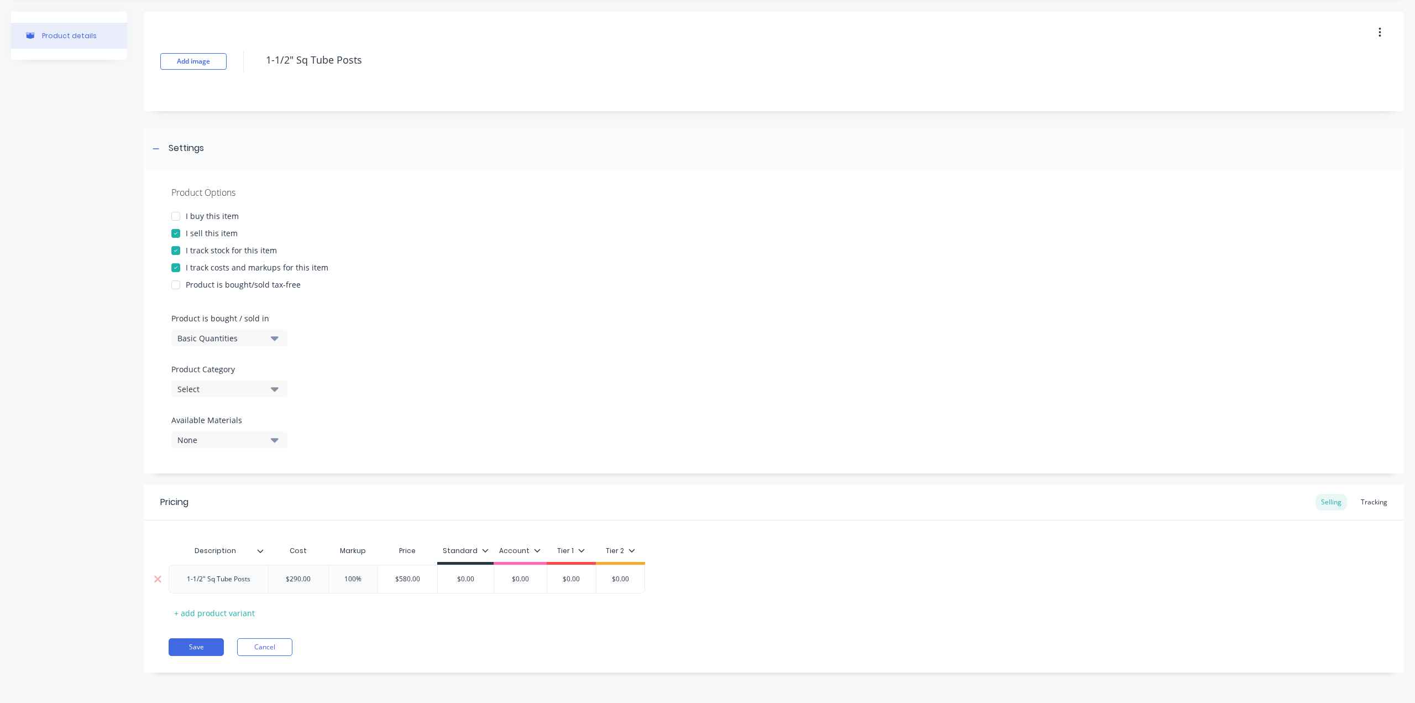
type textarea "x"
type input "$0.0"
type textarea "x"
type input "$0."
type textarea "x"
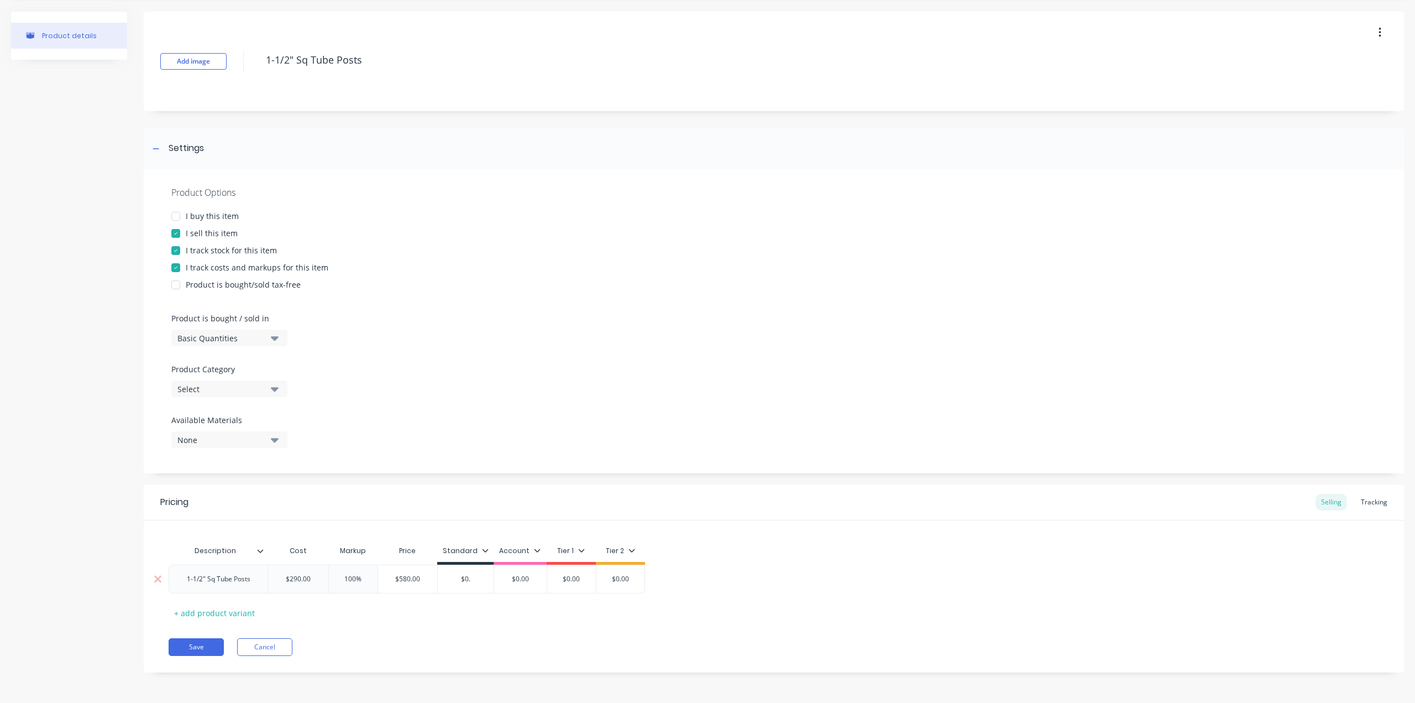
type input "$0"
type textarea "x"
type input "$"
type textarea "x"
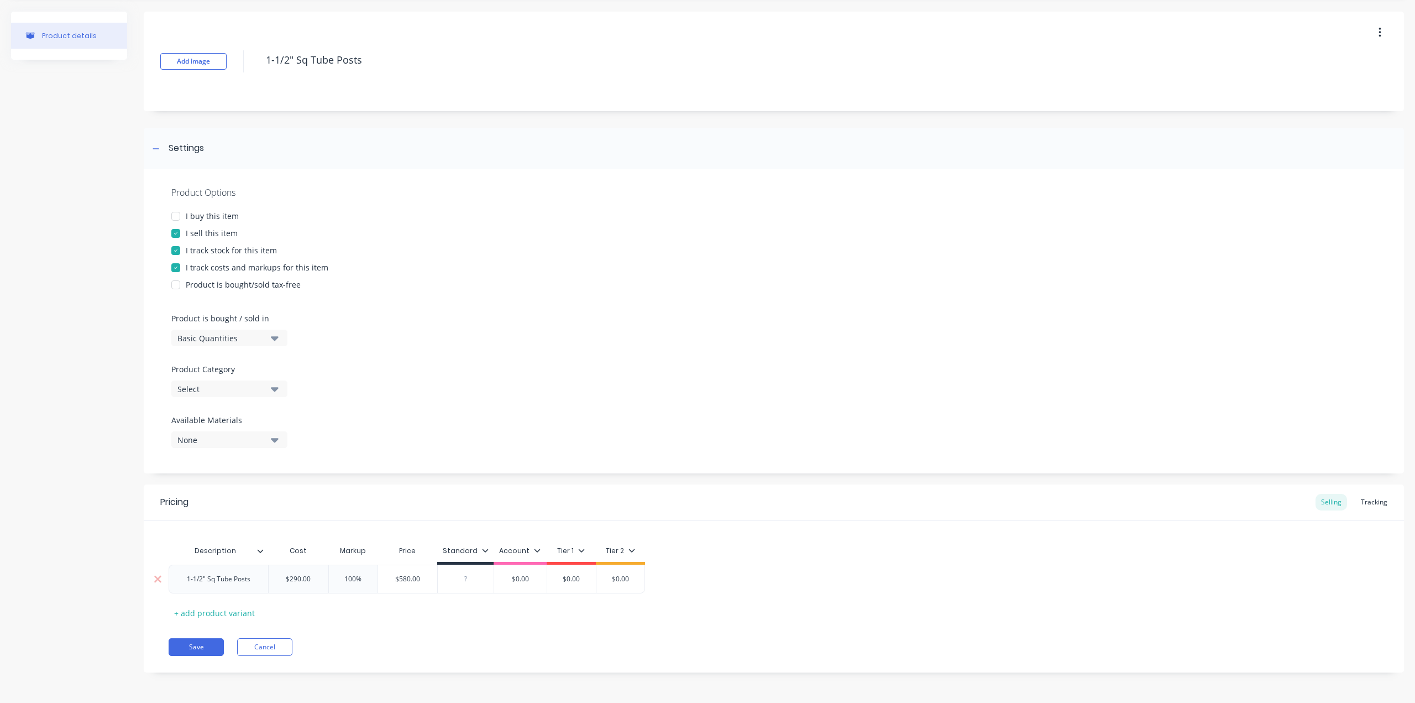
type input "5"
type textarea "x"
type input "58"
type textarea "x"
type input "580"
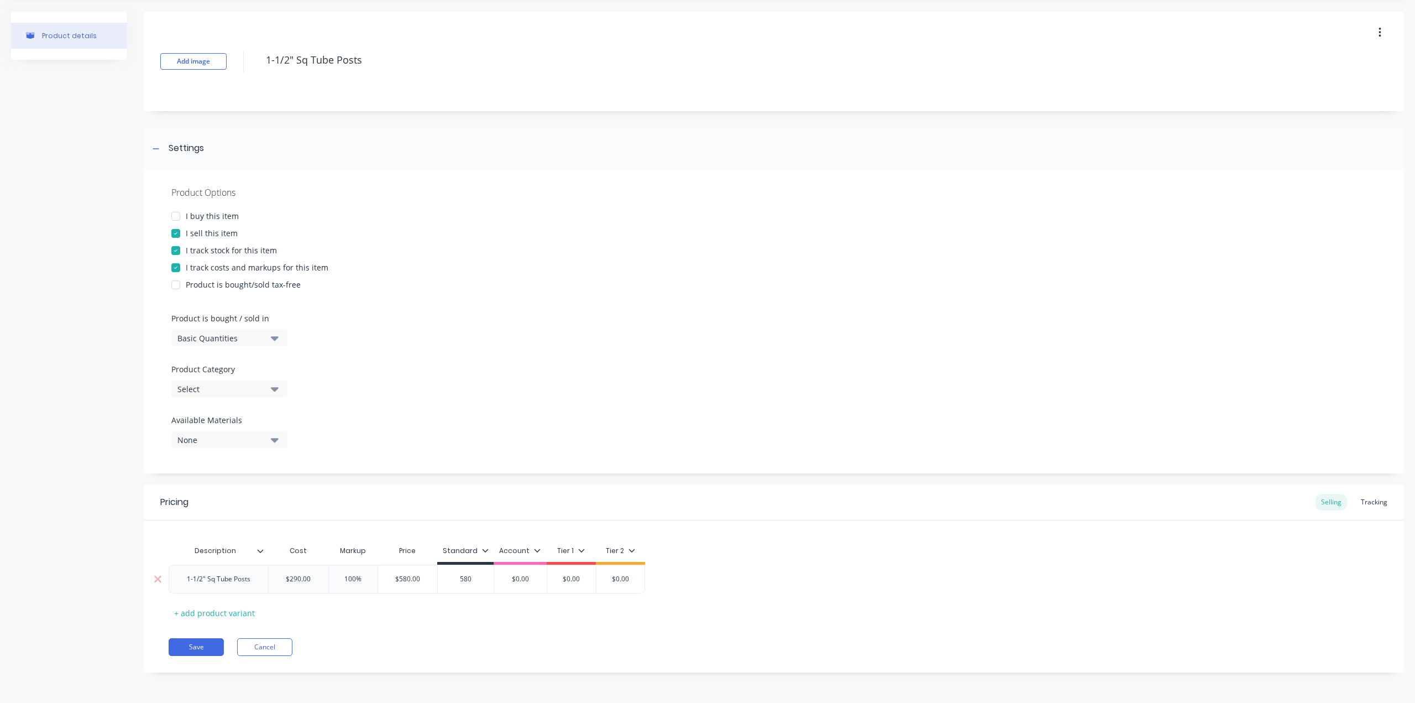
type input "$0.00"
click at [1373, 496] on div "Tracking" at bounding box center [1374, 502] width 38 height 17
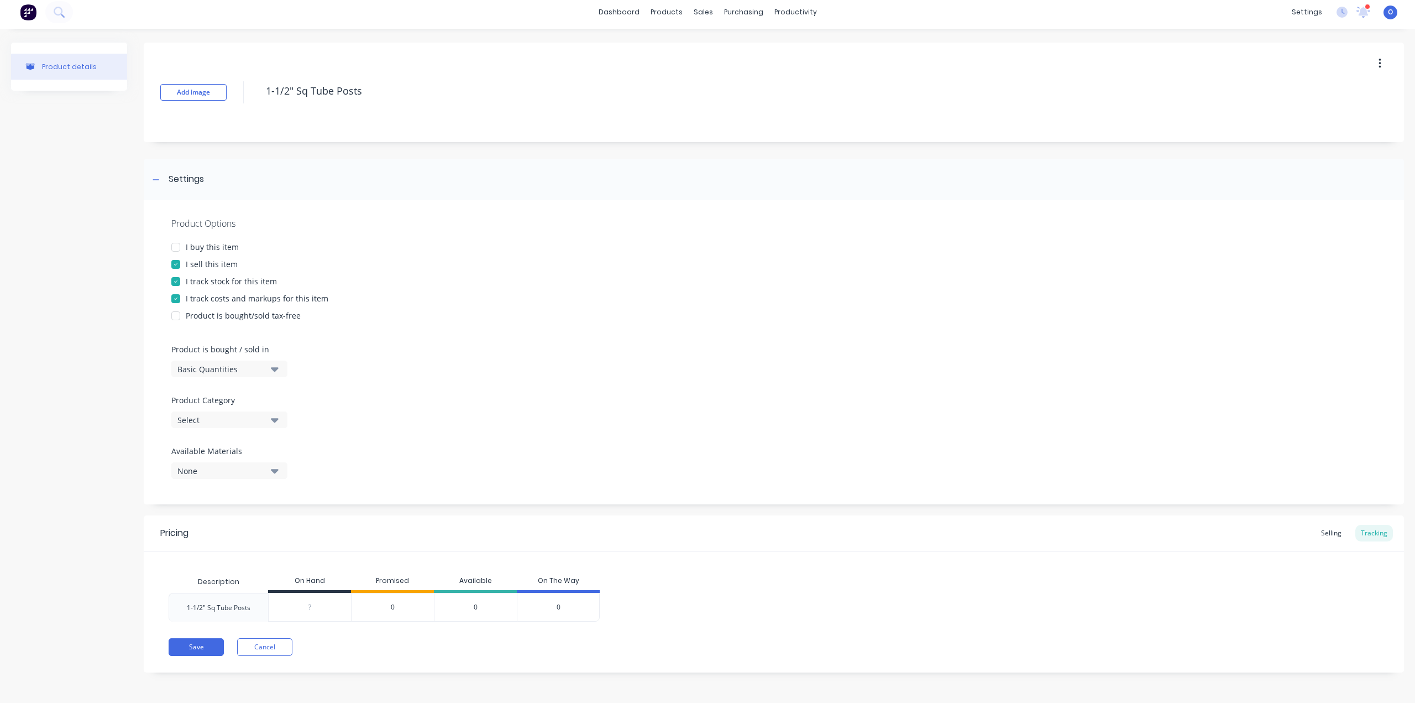
scroll to position [4, 0]
type input "0"
click at [319, 609] on input "0" at bounding box center [310, 607] width 82 height 10
type textarea "x"
type input "1"
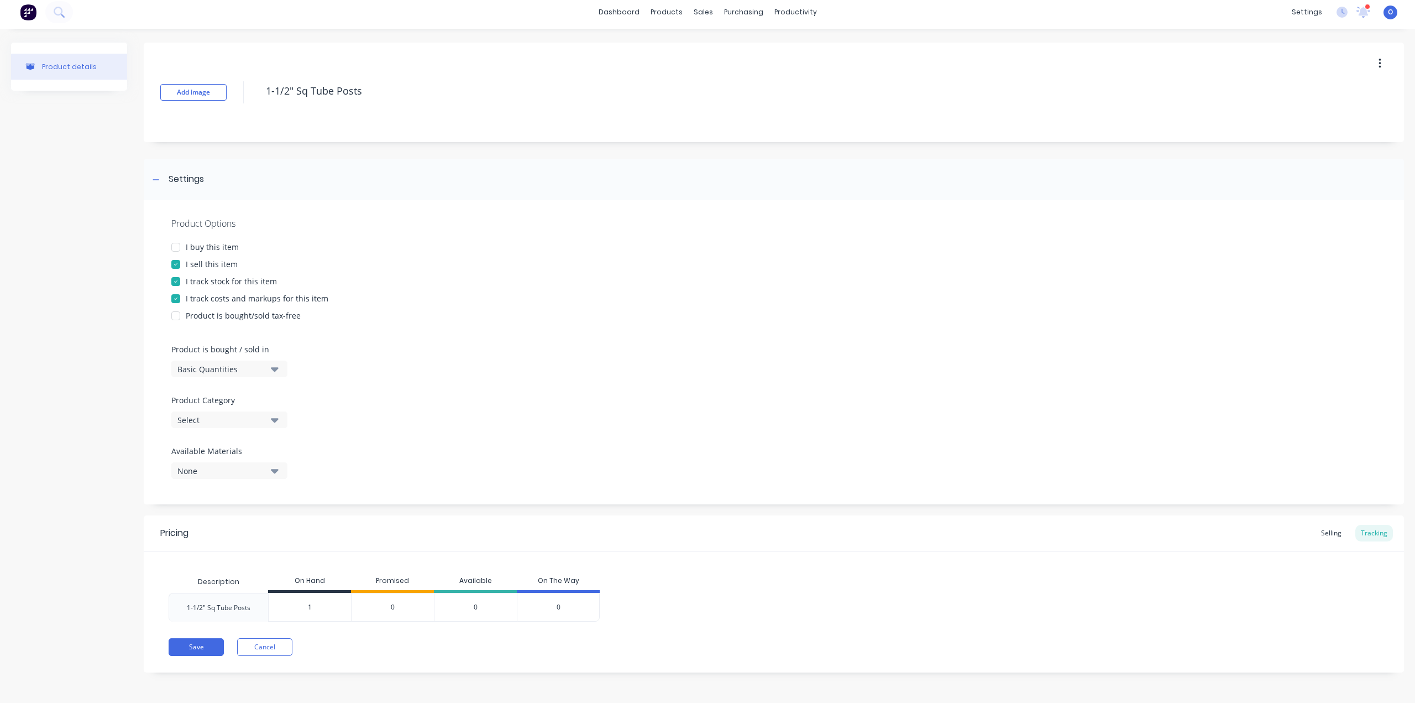
type textarea "x"
type input "112"
type textarea "x"
drag, startPoint x: 385, startPoint y: 603, endPoint x: 392, endPoint y: 602, distance: 7.2
click at [390, 603] on div "0" at bounding box center [392, 607] width 83 height 29
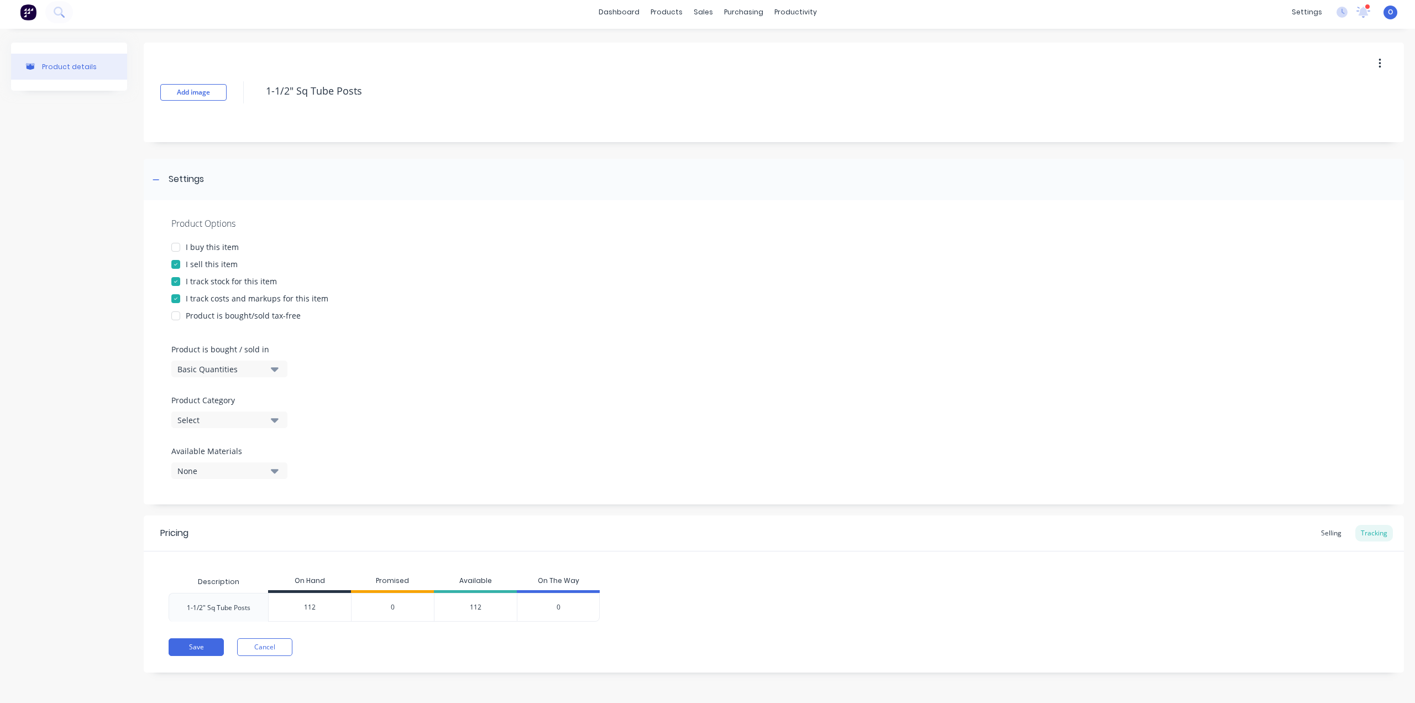
click at [402, 603] on div "0" at bounding box center [392, 607] width 83 height 29
click at [237, 415] on div "Select" at bounding box center [221, 420] width 88 height 12
click at [251, 453] on div "Instatech Industries" at bounding box center [254, 447] width 166 height 22
click at [207, 640] on button "Save" at bounding box center [196, 647] width 55 height 18
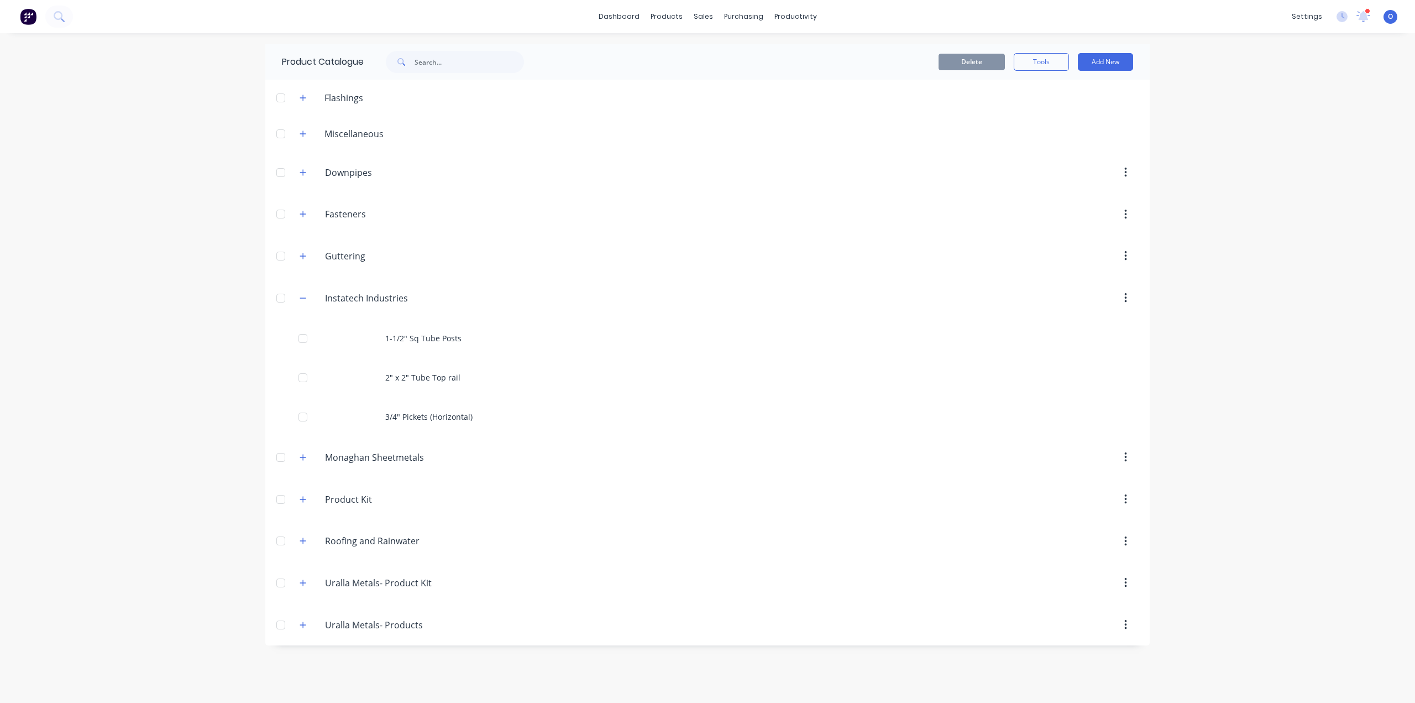
click at [1231, 315] on div "dashboard products sales purchasing productivity dashboard products Product Cat…" at bounding box center [707, 351] width 1415 height 703
click at [1107, 57] on button "Add New" at bounding box center [1105, 62] width 55 height 18
click at [1076, 135] on div "Product" at bounding box center [1080, 135] width 85 height 16
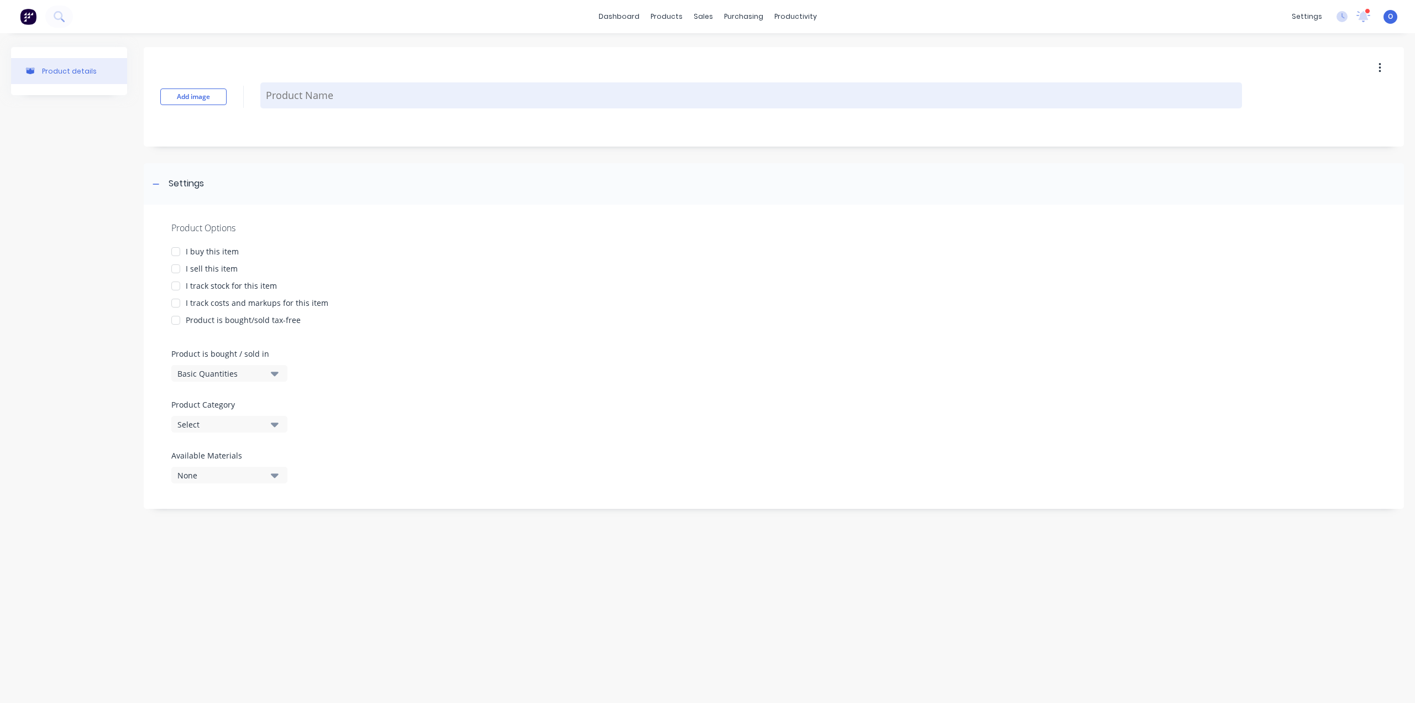
click at [313, 101] on textarea at bounding box center [751, 95] width 982 height 26
paste textarea "T-brackets"
type textarea "x"
type textarea "T-brackets"
type textarea "x"
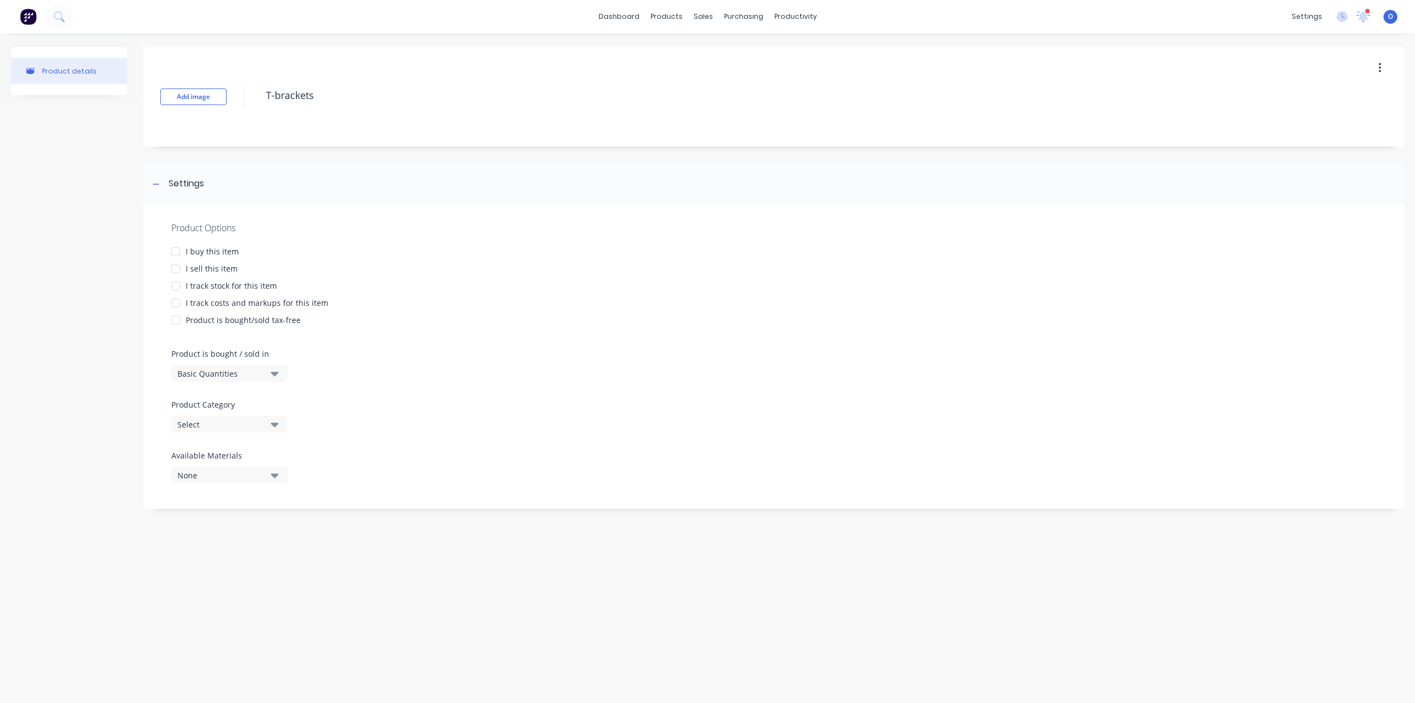
type textarea "T-brackets"
click at [217, 269] on div "I sell this item" at bounding box center [212, 269] width 52 height 12
click at [232, 288] on div "I track stock for this item" at bounding box center [231, 286] width 91 height 12
click at [230, 287] on div "I track stock for this item" at bounding box center [231, 286] width 91 height 12
click at [243, 303] on div "I track costs and markups for this item" at bounding box center [257, 303] width 143 height 12
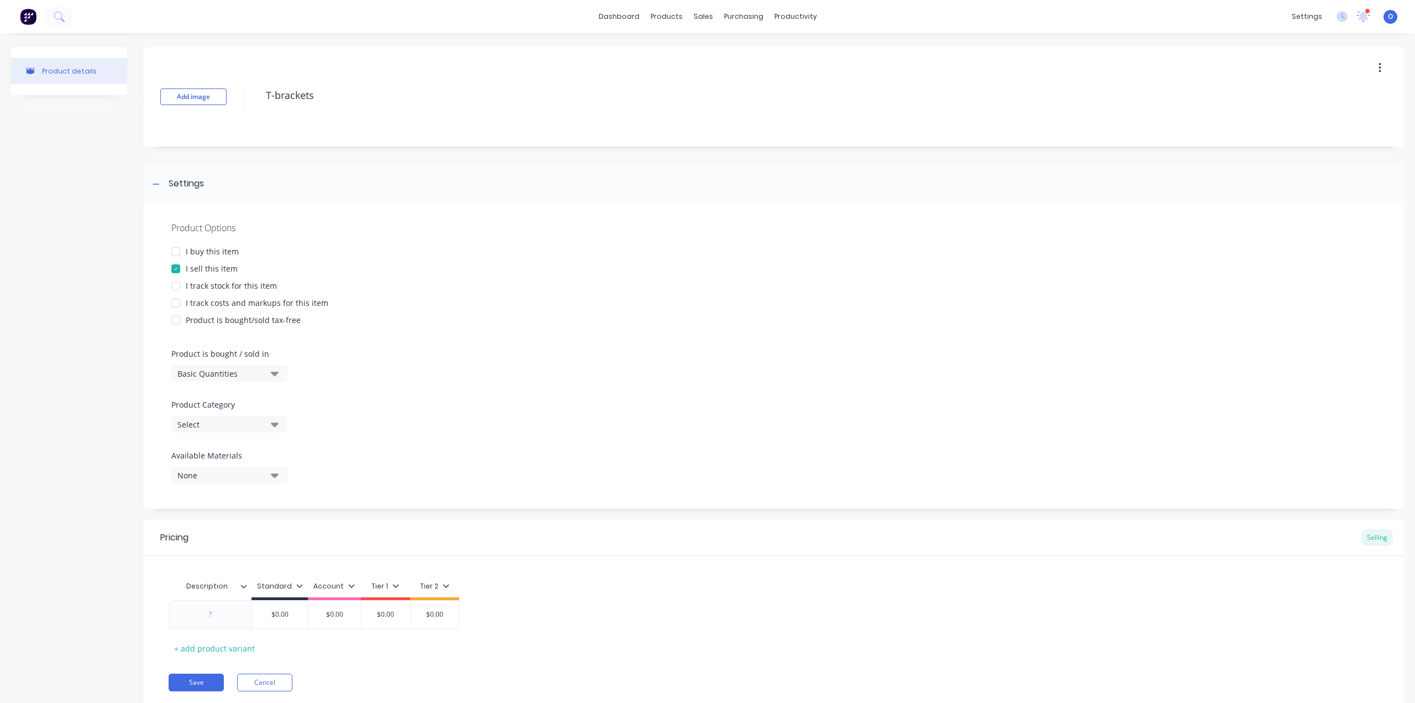
type textarea "x"
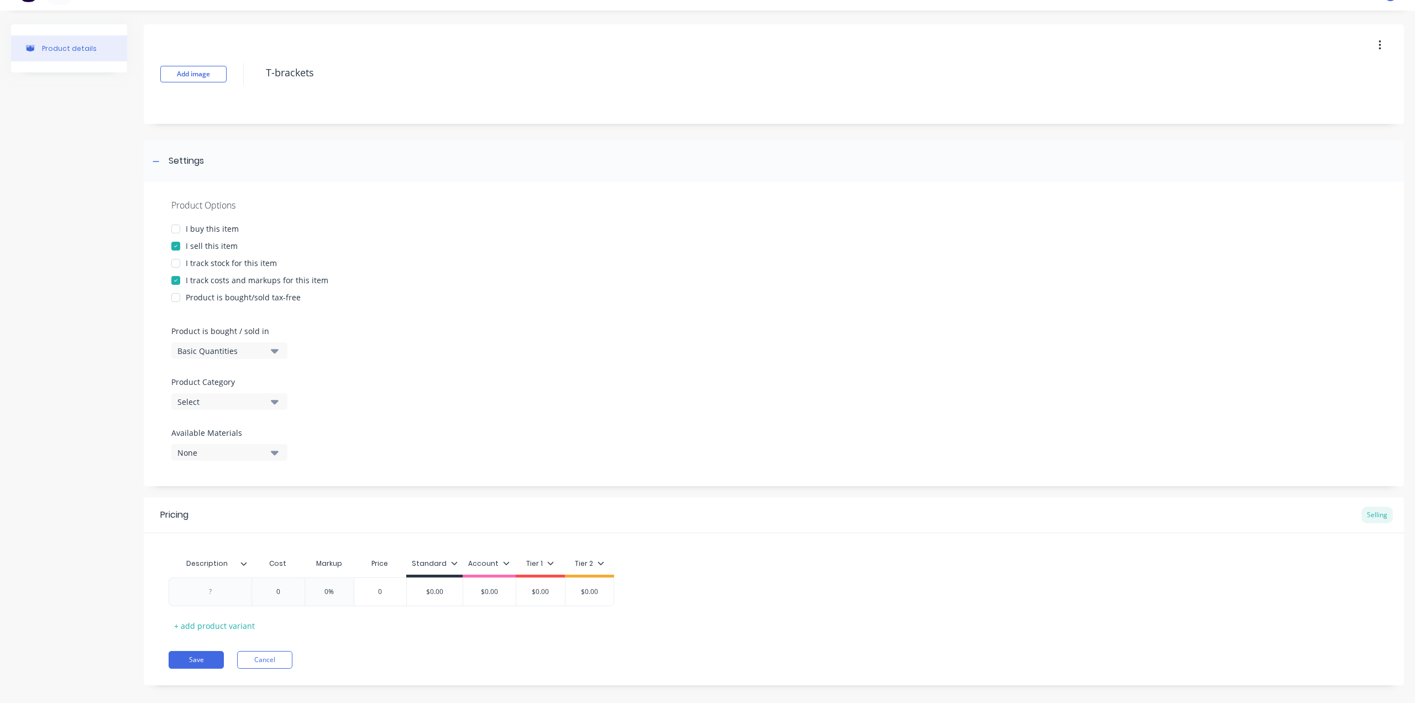
scroll to position [35, 0]
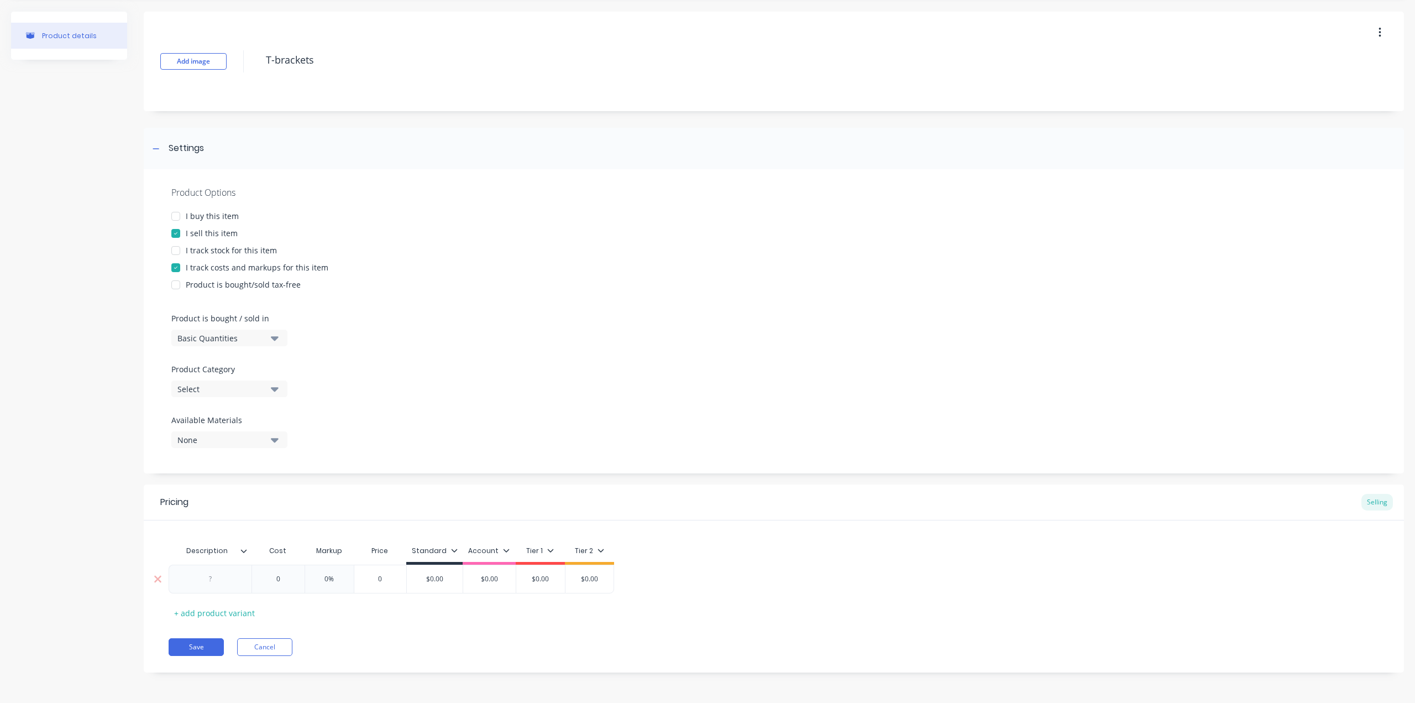
click at [224, 575] on div at bounding box center [210, 579] width 55 height 14
paste div
type textarea "x"
type input "0"
type textarea "x"
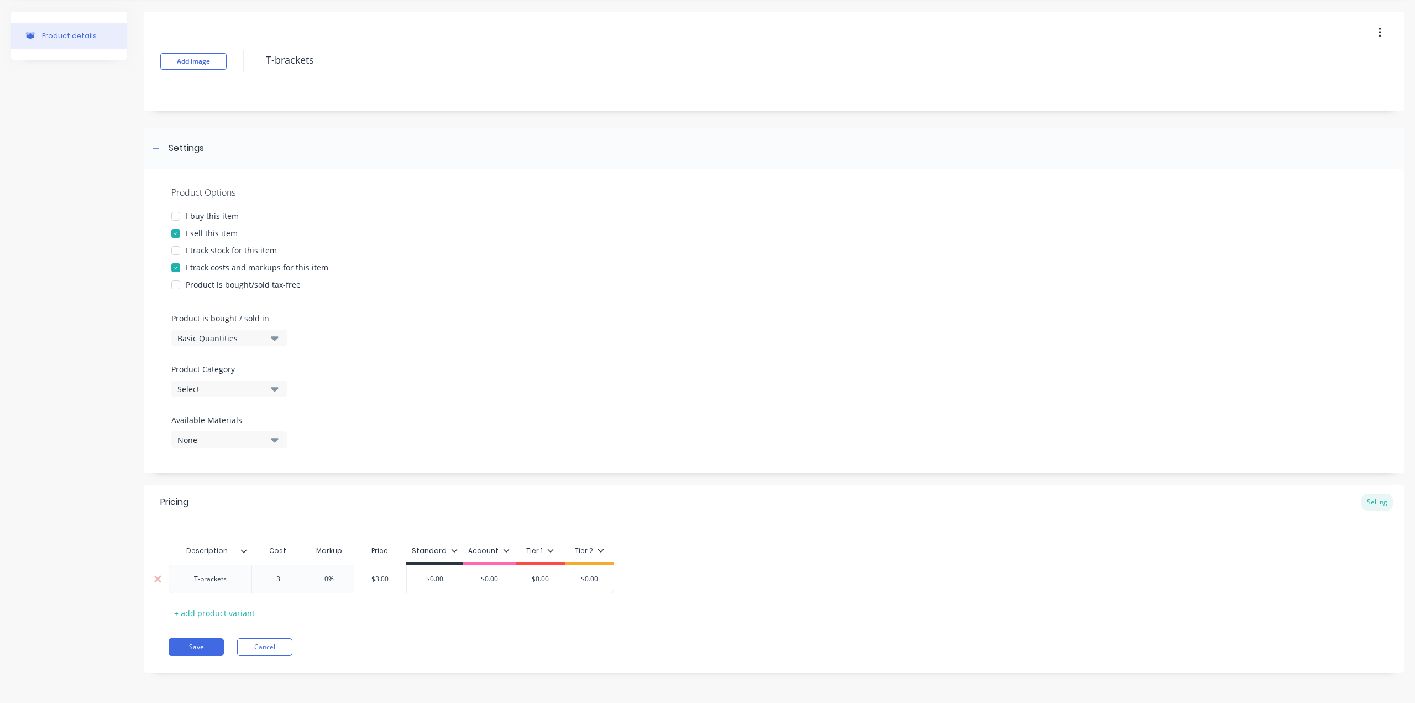
type input "3."
type textarea "x"
type input "3.5"
type textarea "x"
type input "3.56"
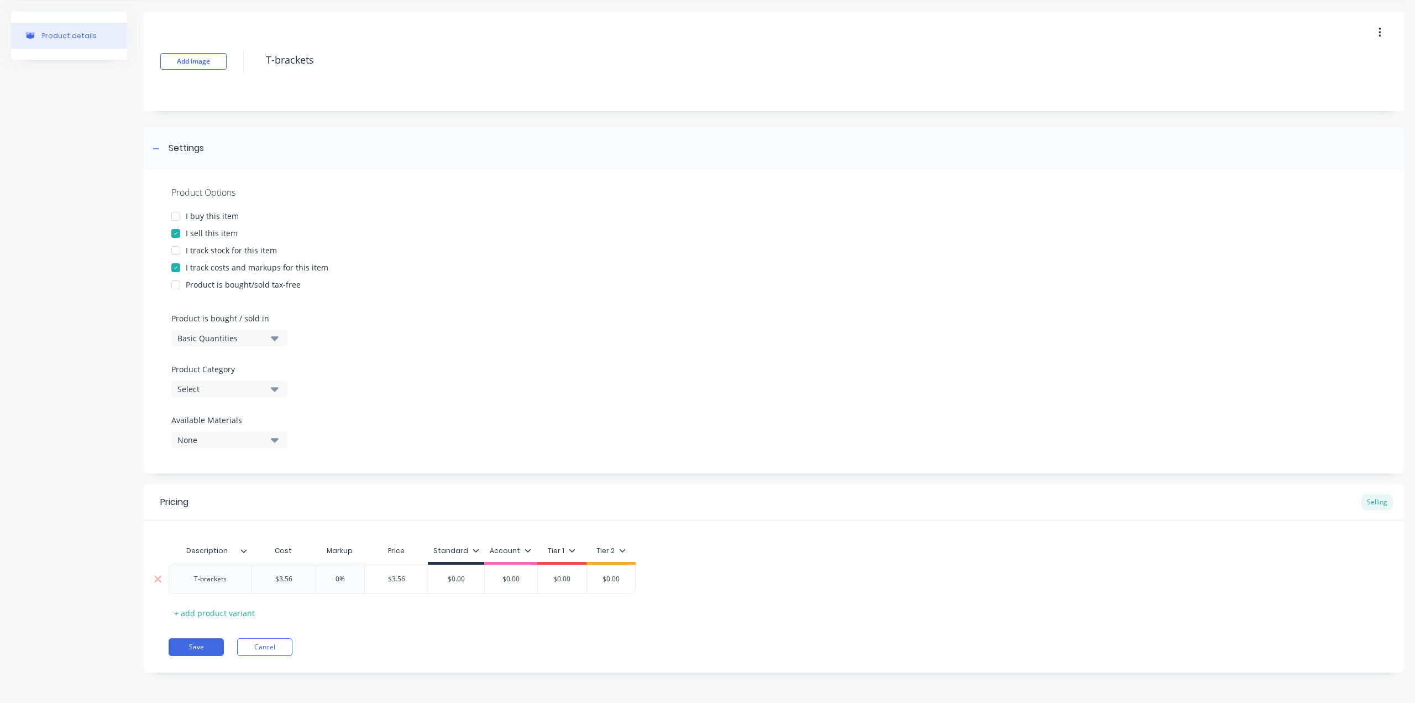
type input "0"
type textarea "x"
type input "1"
type textarea "x"
type input "10"
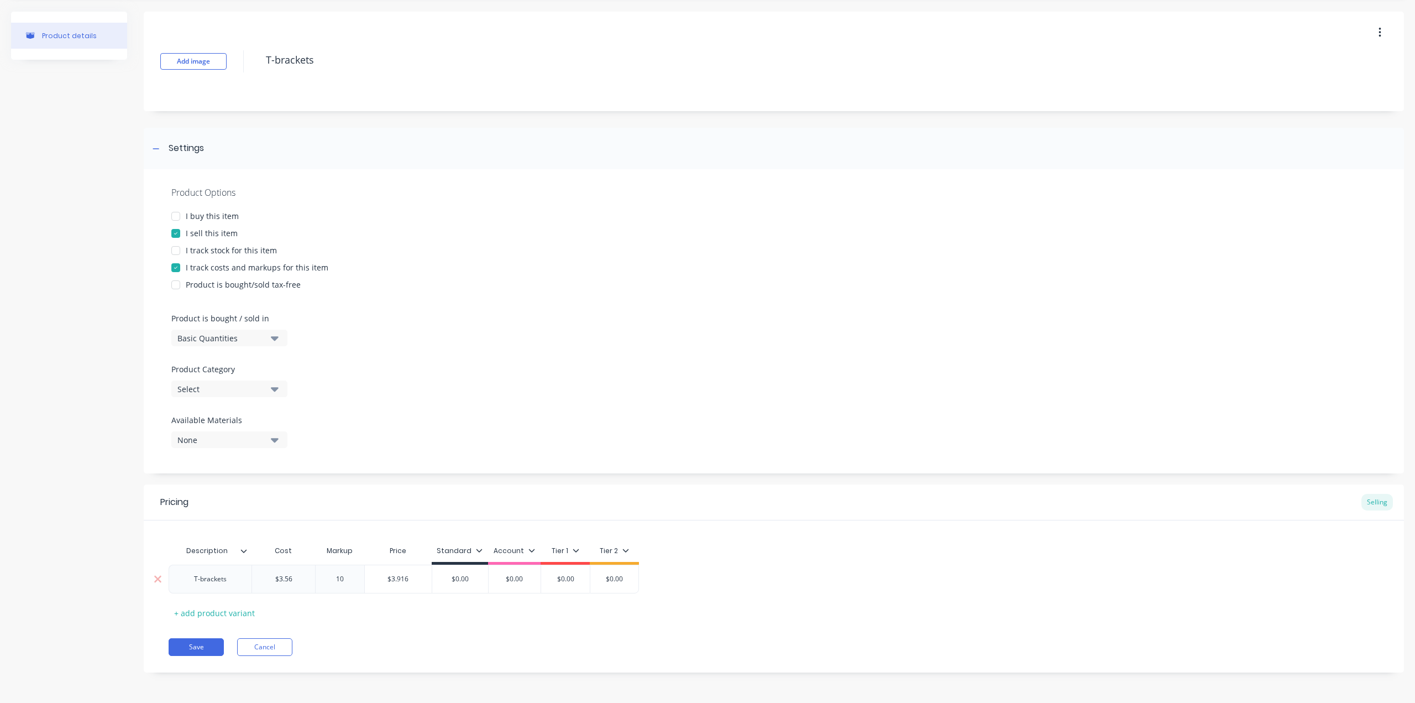
type textarea "x"
type input "100"
type input "$7.12"
drag, startPoint x: 400, startPoint y: 578, endPoint x: 379, endPoint y: 578, distance: 21.6
click at [379, 578] on input "$7.12" at bounding box center [396, 579] width 63 height 10
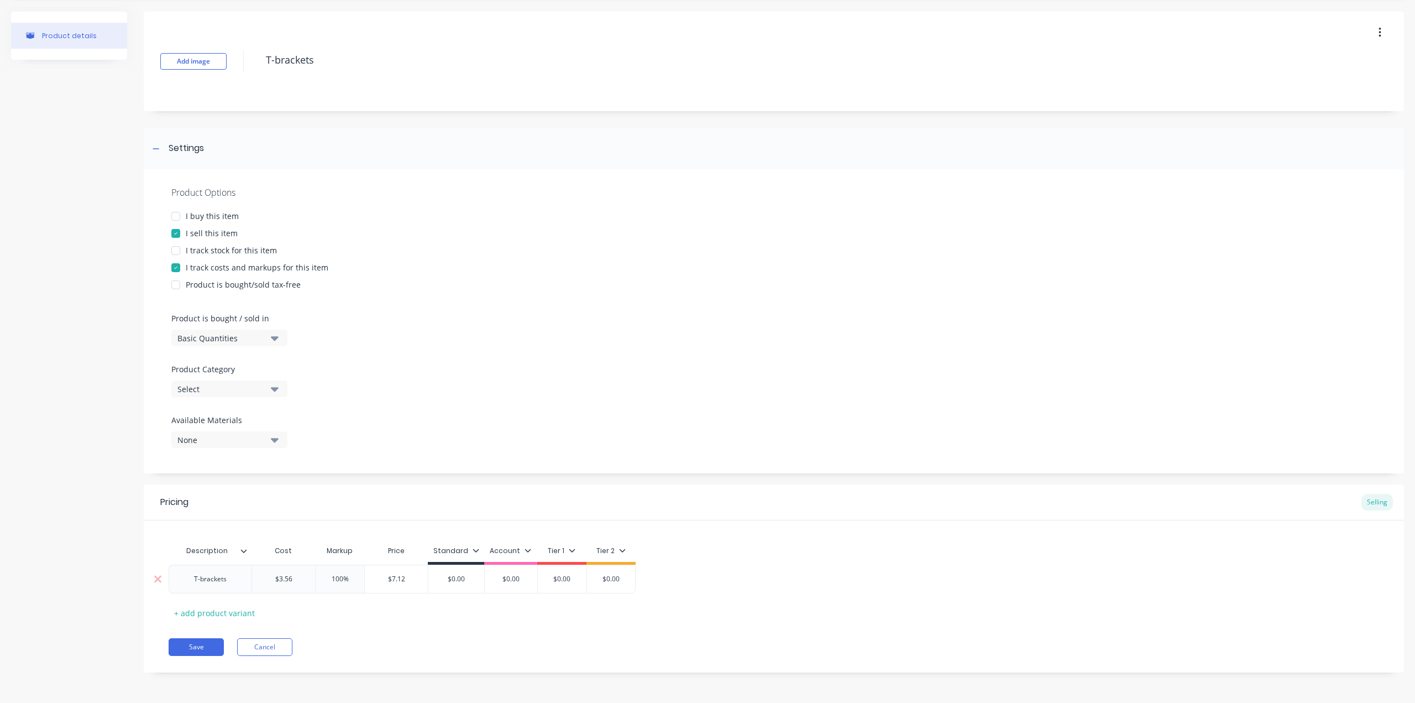
type input "$0.00"
drag, startPoint x: 476, startPoint y: 581, endPoint x: 449, endPoint y: 553, distance: 38.3
click at [449, 553] on div "Description Cost Markup Price Standard Account Tier 1 Tier 2 T-brackets $3.56 3…" at bounding box center [774, 581] width 1211 height 82
paste input "7.12"
type textarea "x"
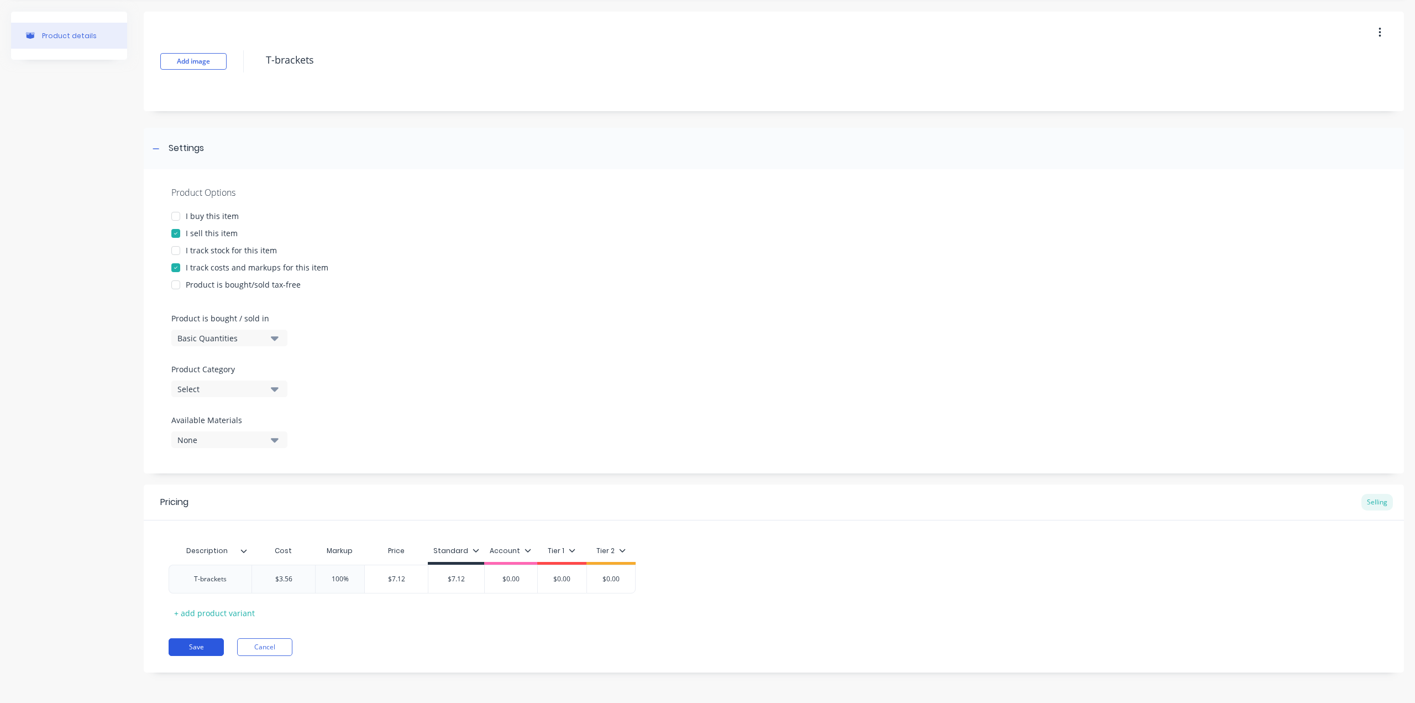
type input "$7.12"
click at [200, 645] on button "Save" at bounding box center [196, 647] width 55 height 18
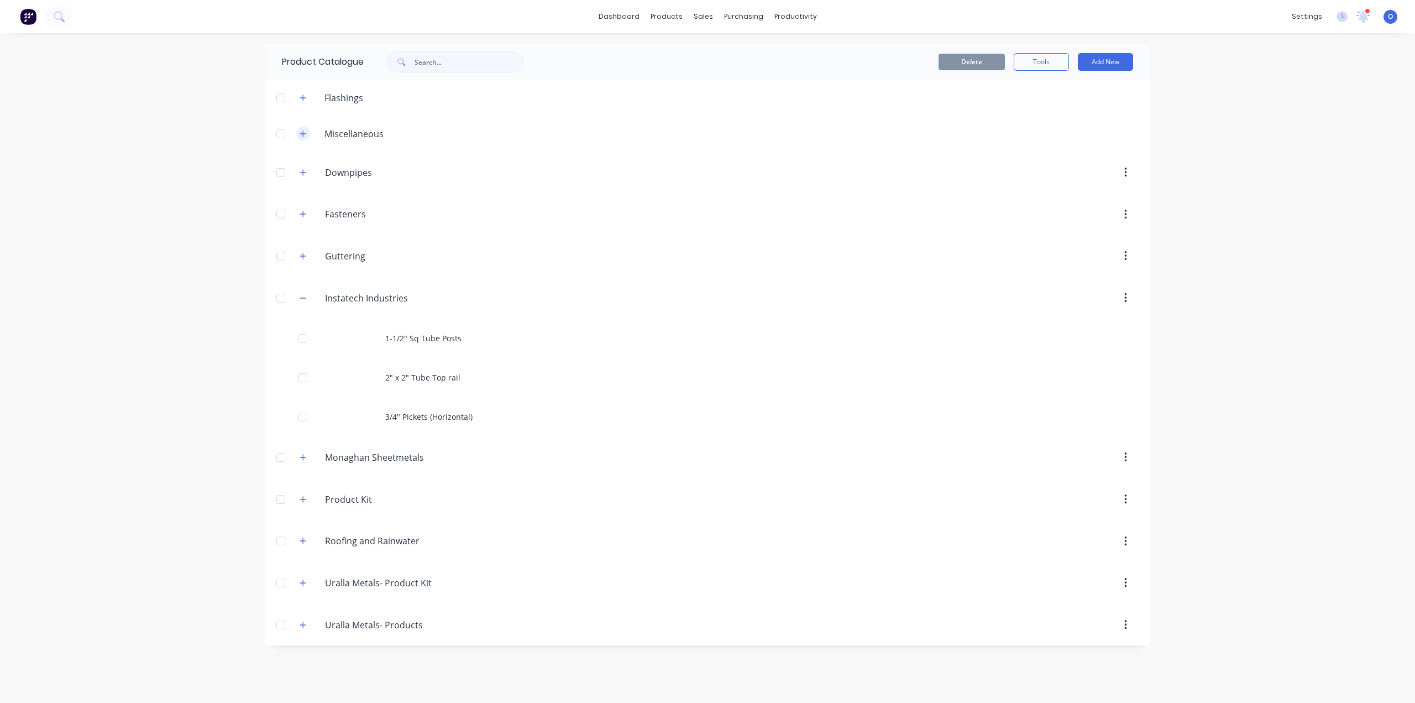
click at [301, 135] on icon "button" at bounding box center [303, 134] width 7 height 8
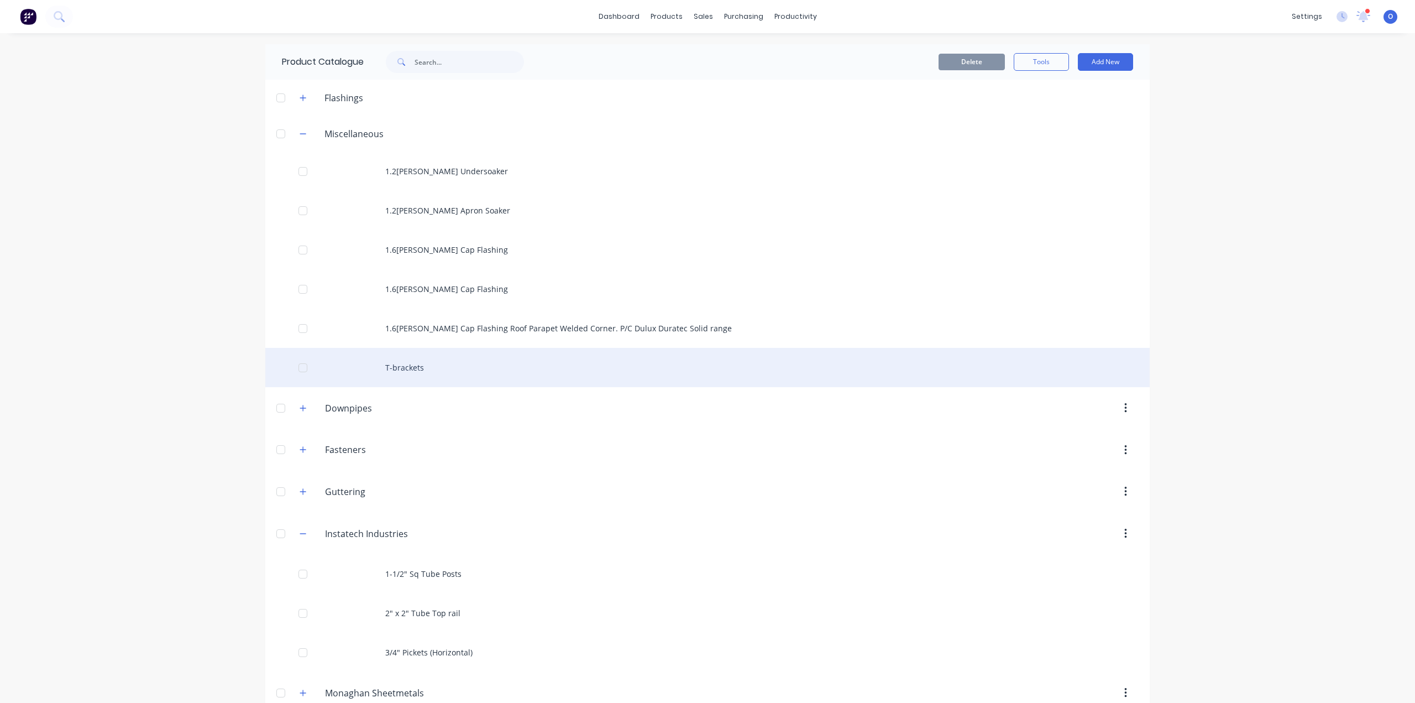
click at [430, 370] on div "T-brackets" at bounding box center [707, 367] width 884 height 39
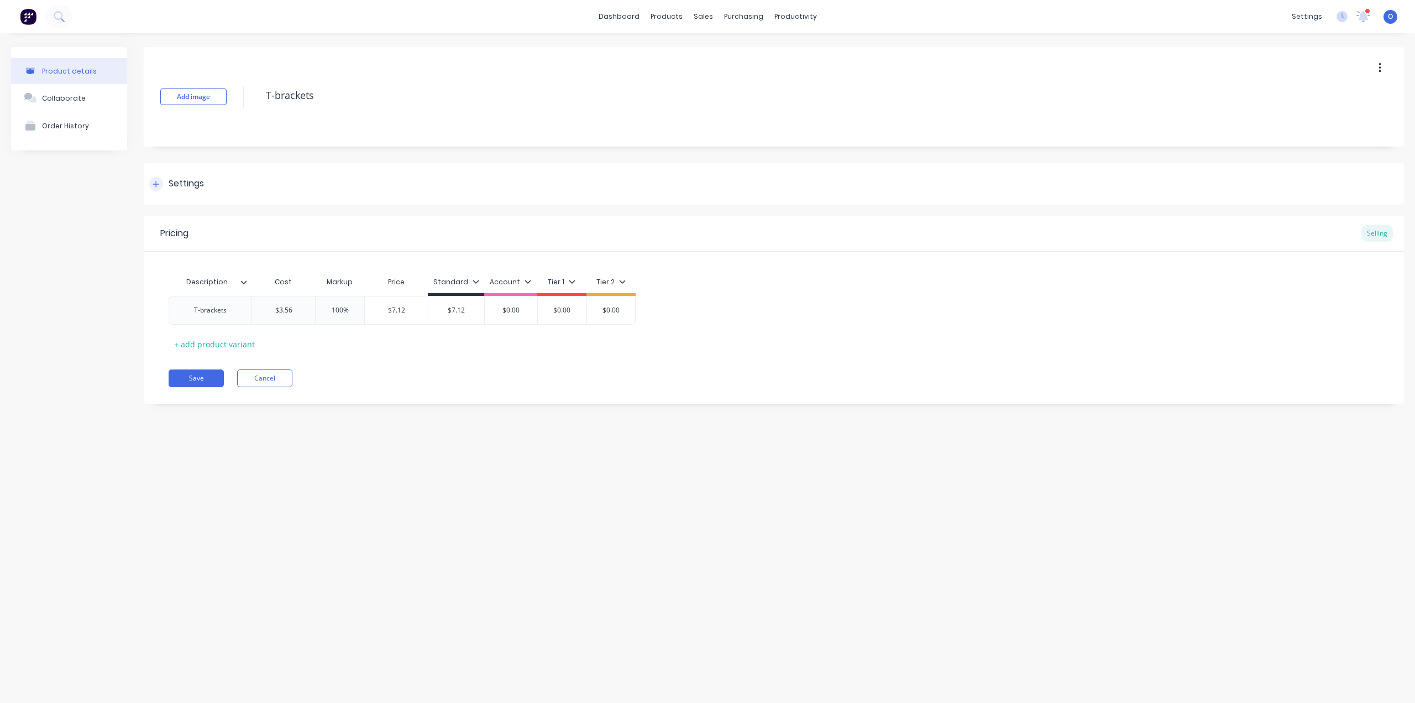
click at [200, 179] on div "Settings" at bounding box center [186, 184] width 35 height 14
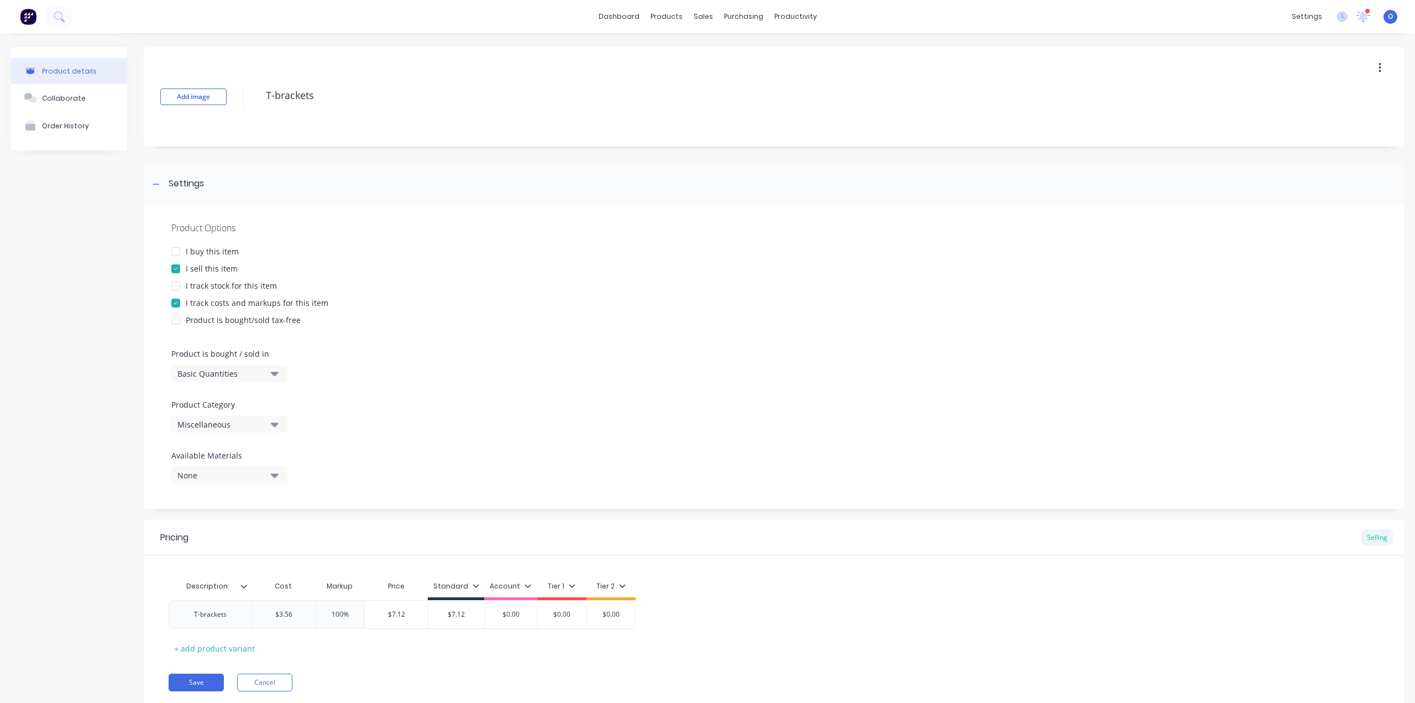
click at [247, 424] on div "Miscellaneous" at bounding box center [221, 424] width 88 height 12
click at [242, 506] on div "Instatech Industries" at bounding box center [254, 507] width 166 height 22
click at [206, 677] on button "Save" at bounding box center [196, 682] width 55 height 18
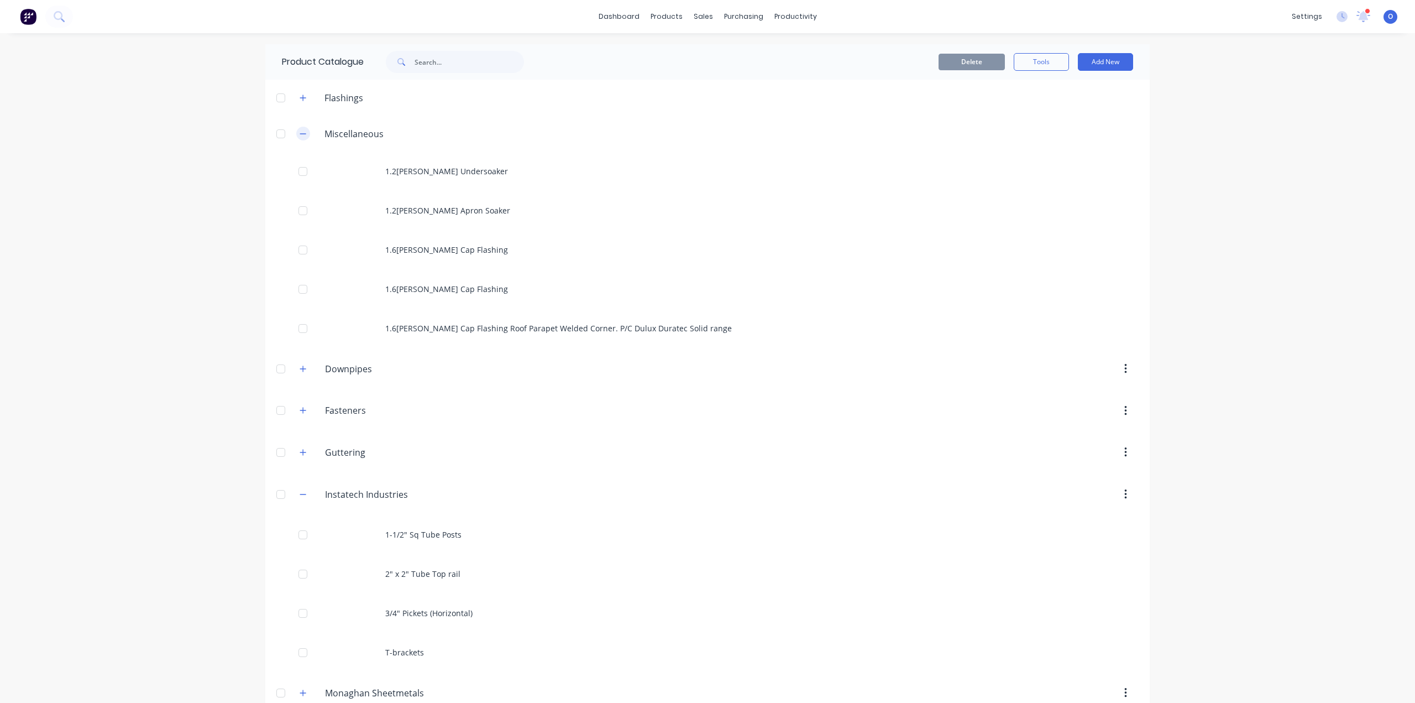
click at [300, 134] on icon "button" at bounding box center [303, 134] width 7 height 8
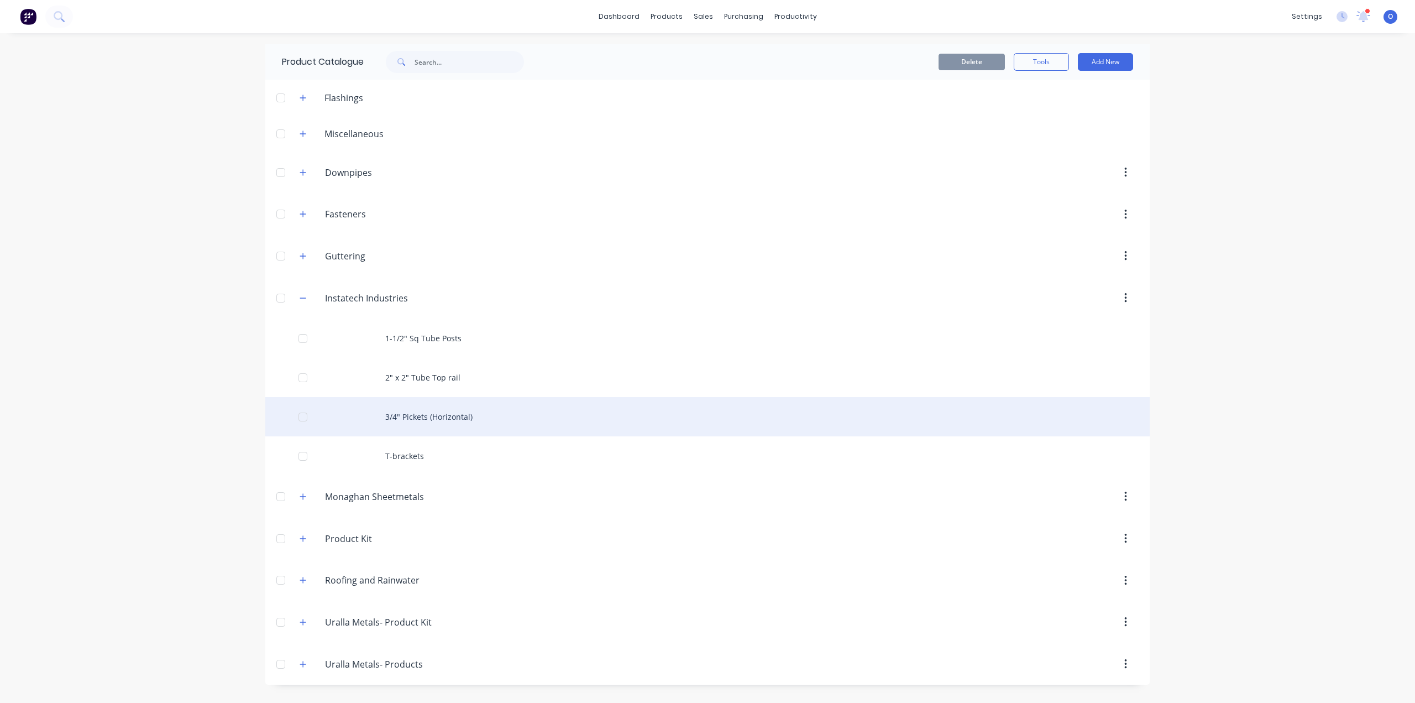
click at [453, 423] on div "3/4" Pickets (Horizontal)" at bounding box center [707, 416] width 884 height 39
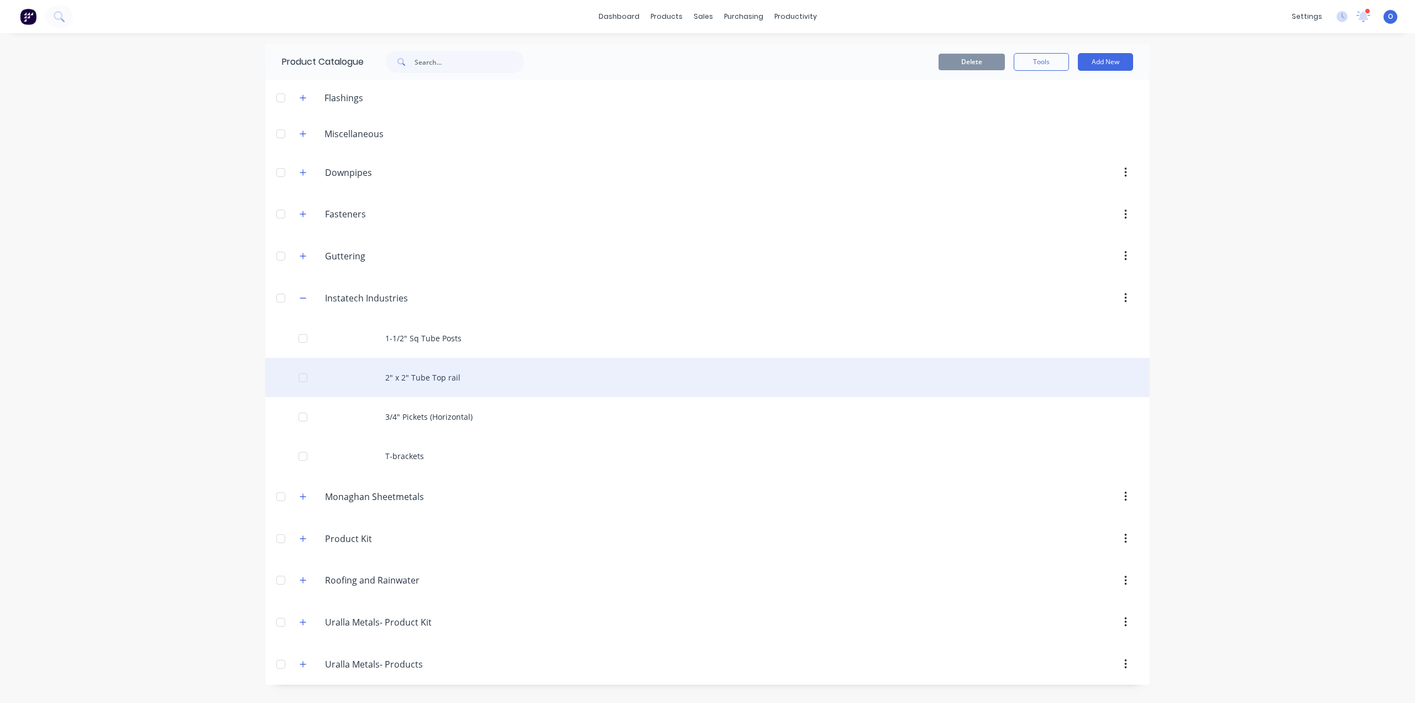
click at [422, 386] on div "2" x 2" Tube Top rail" at bounding box center [707, 377] width 884 height 39
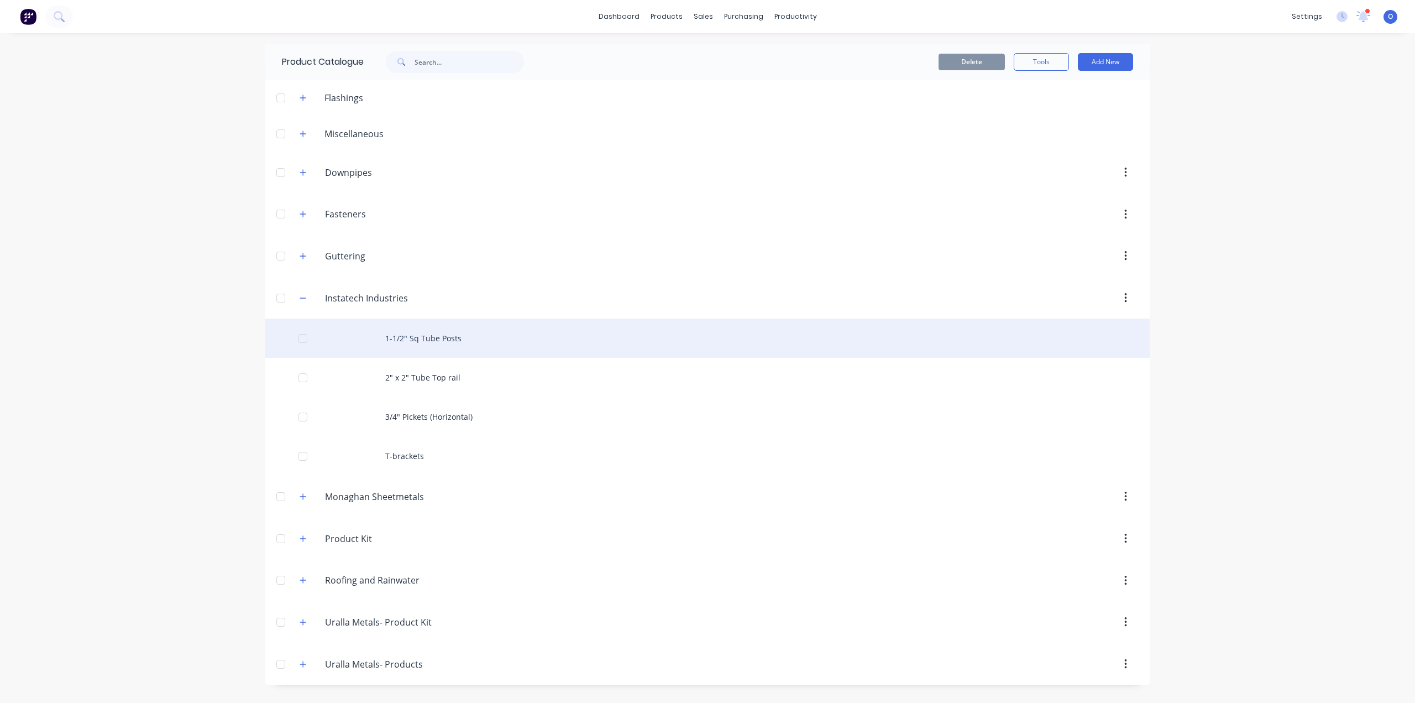
click at [427, 339] on div "1-1/2" Sq Tube Posts" at bounding box center [707, 337] width 884 height 39
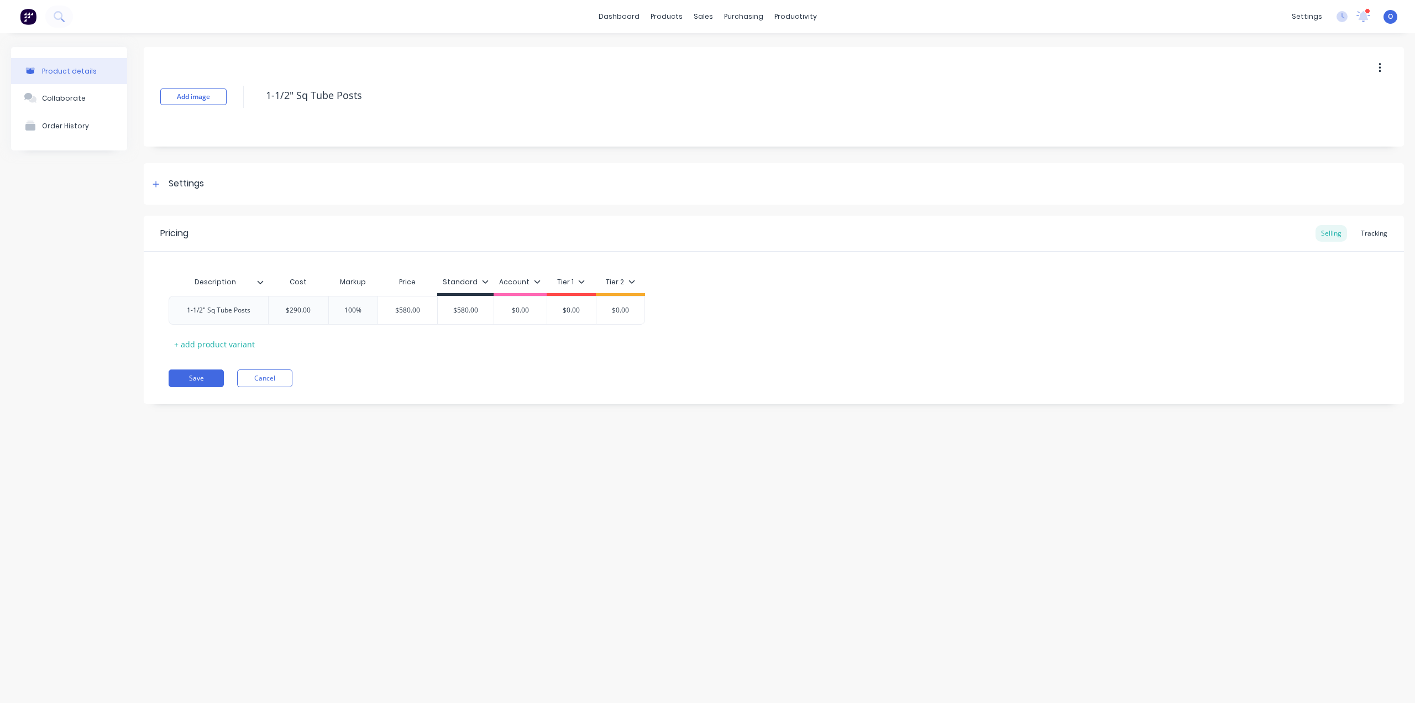
click at [506, 372] on div "Save Cancel" at bounding box center [786, 378] width 1235 height 18
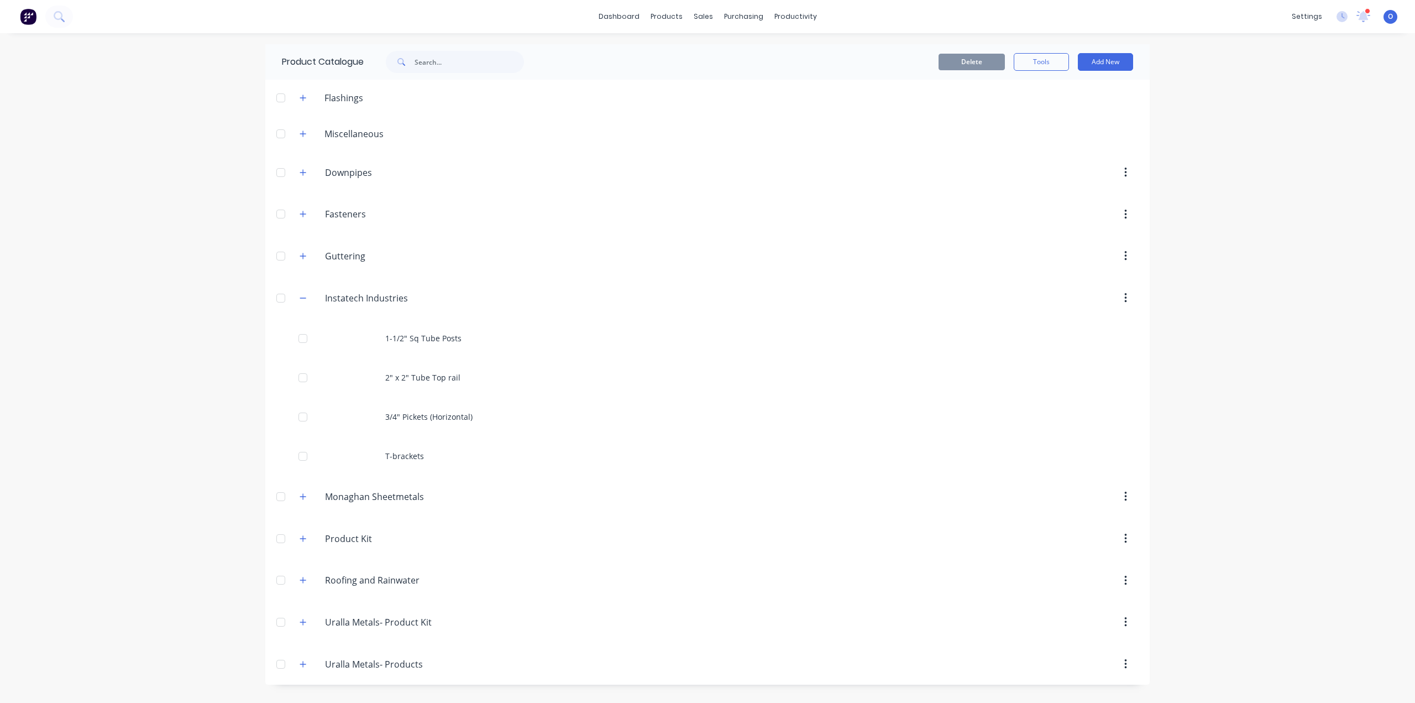
click at [1298, 163] on div "dashboard products sales purchasing productivity dashboard products Product Cat…" at bounding box center [707, 351] width 1415 height 703
click at [1106, 62] on button "Add New" at bounding box center [1105, 62] width 55 height 18
click at [1086, 139] on div "Product" at bounding box center [1080, 135] width 85 height 16
type textarea "x"
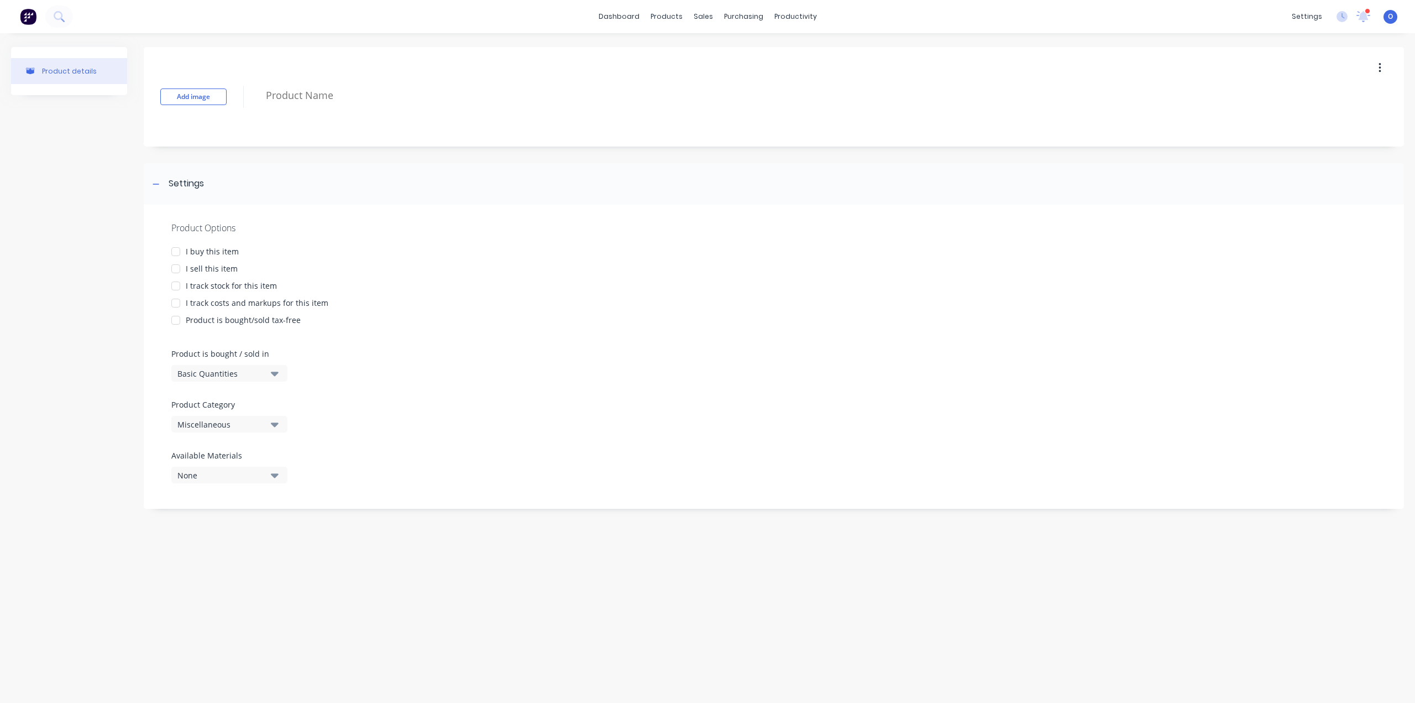
click at [62, 202] on div "Product details" at bounding box center [69, 283] width 116 height 473
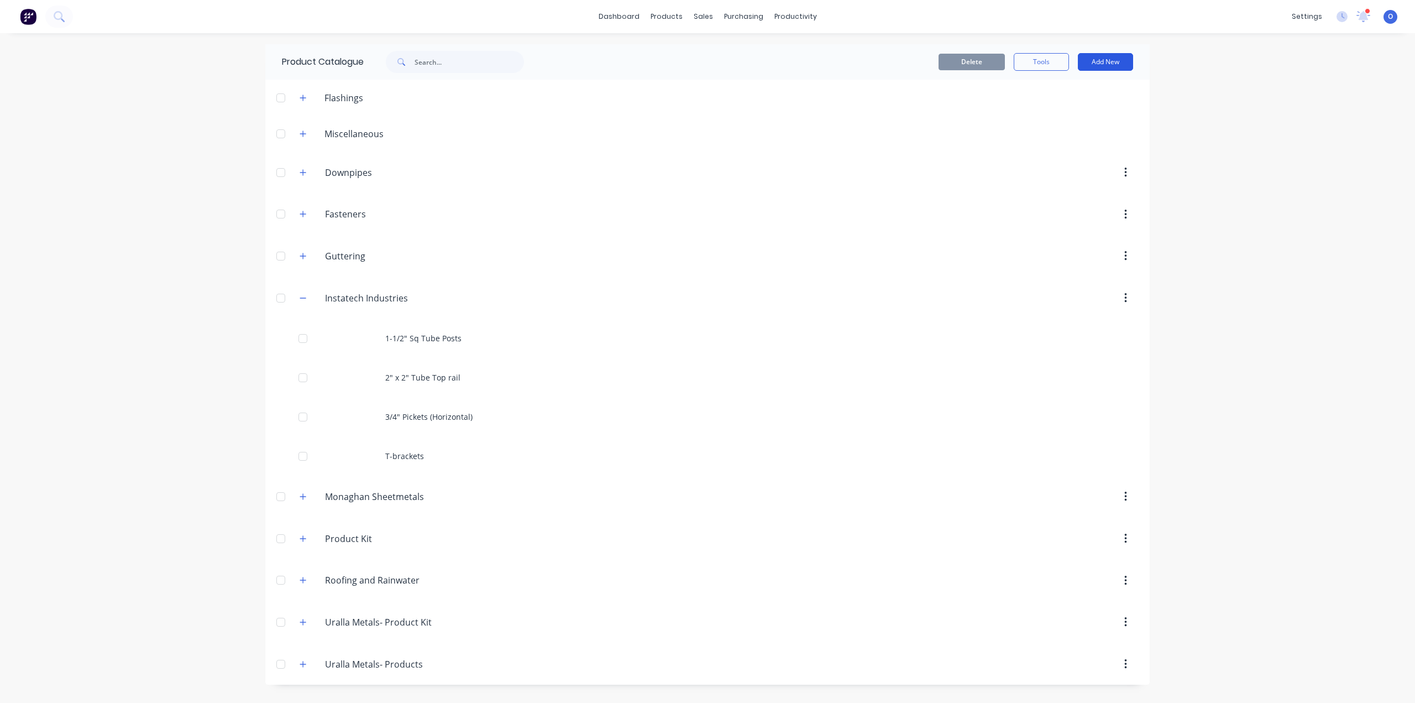
click at [1099, 66] on button "Add New" at bounding box center [1105, 62] width 55 height 18
click at [1209, 110] on div "dashboard products sales purchasing productivity dashboard products Product Cat…" at bounding box center [707, 351] width 1415 height 703
click at [1036, 66] on button "Tools" at bounding box center [1041, 62] width 55 height 18
click at [1165, 99] on div "dashboard products sales purchasing productivity dashboard products Product Cat…" at bounding box center [707, 351] width 1415 height 703
click at [1108, 52] on div "Delete Tools Add New" at bounding box center [851, 61] width 598 height 35
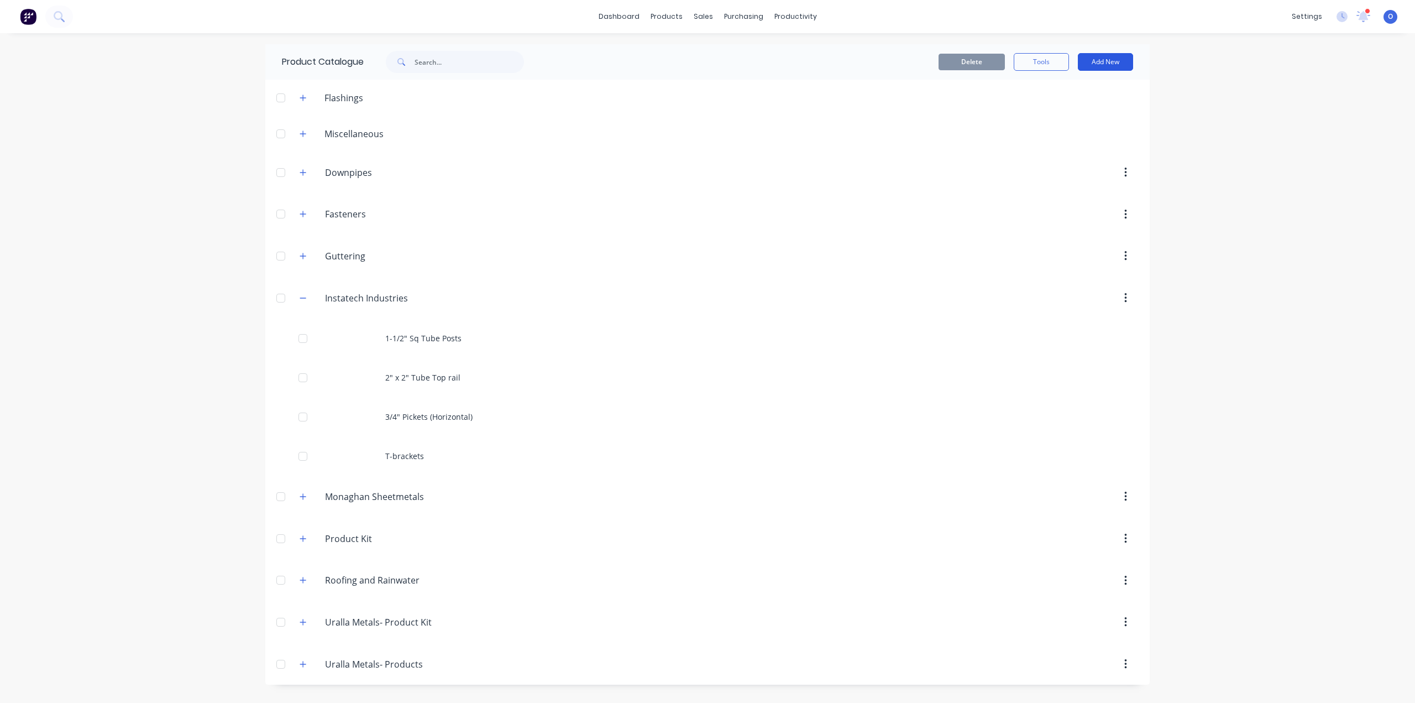
click at [1106, 59] on button "Add New" at bounding box center [1105, 62] width 55 height 18
click at [1093, 149] on div "Product Kit" at bounding box center [1080, 157] width 85 height 16
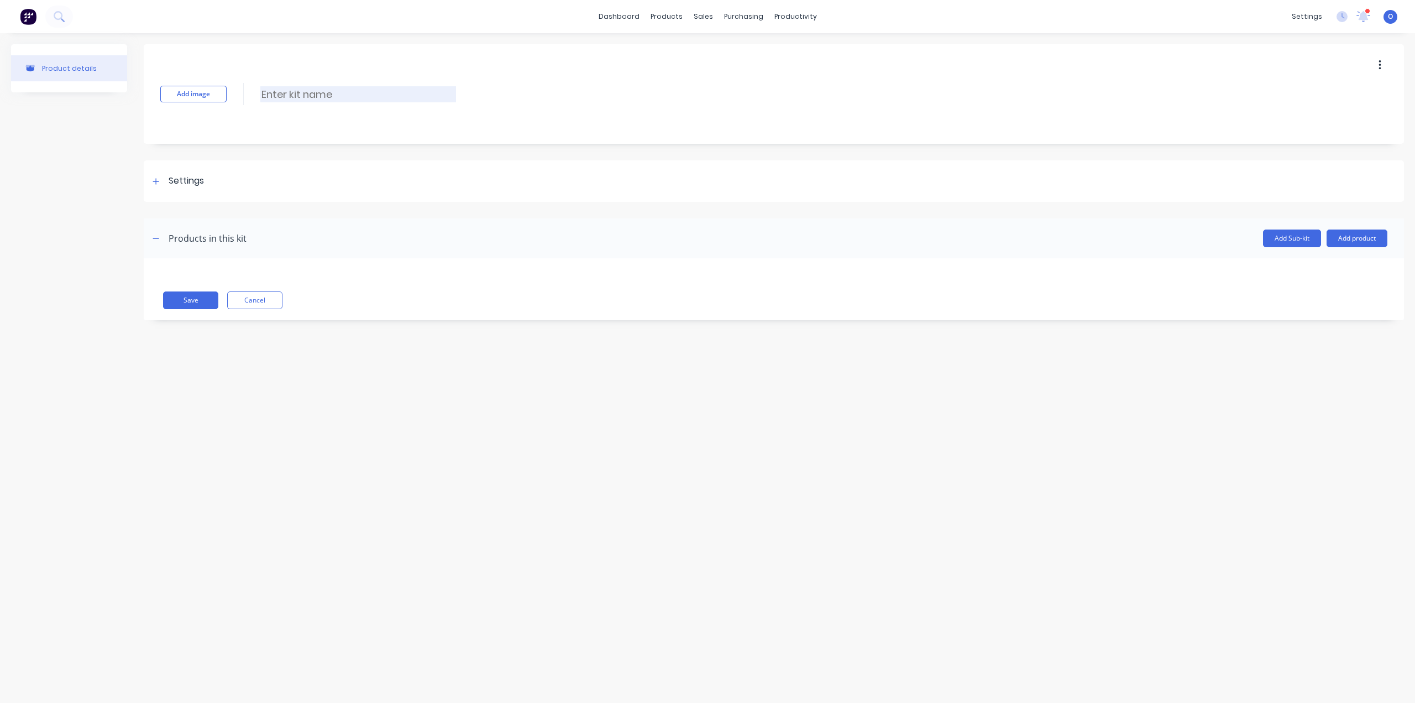
click at [287, 95] on input at bounding box center [358, 94] width 196 height 16
paste input "Horizontal Railing"
type input "Horizontal Railing"
click at [206, 186] on div "Settings" at bounding box center [774, 180] width 1260 height 41
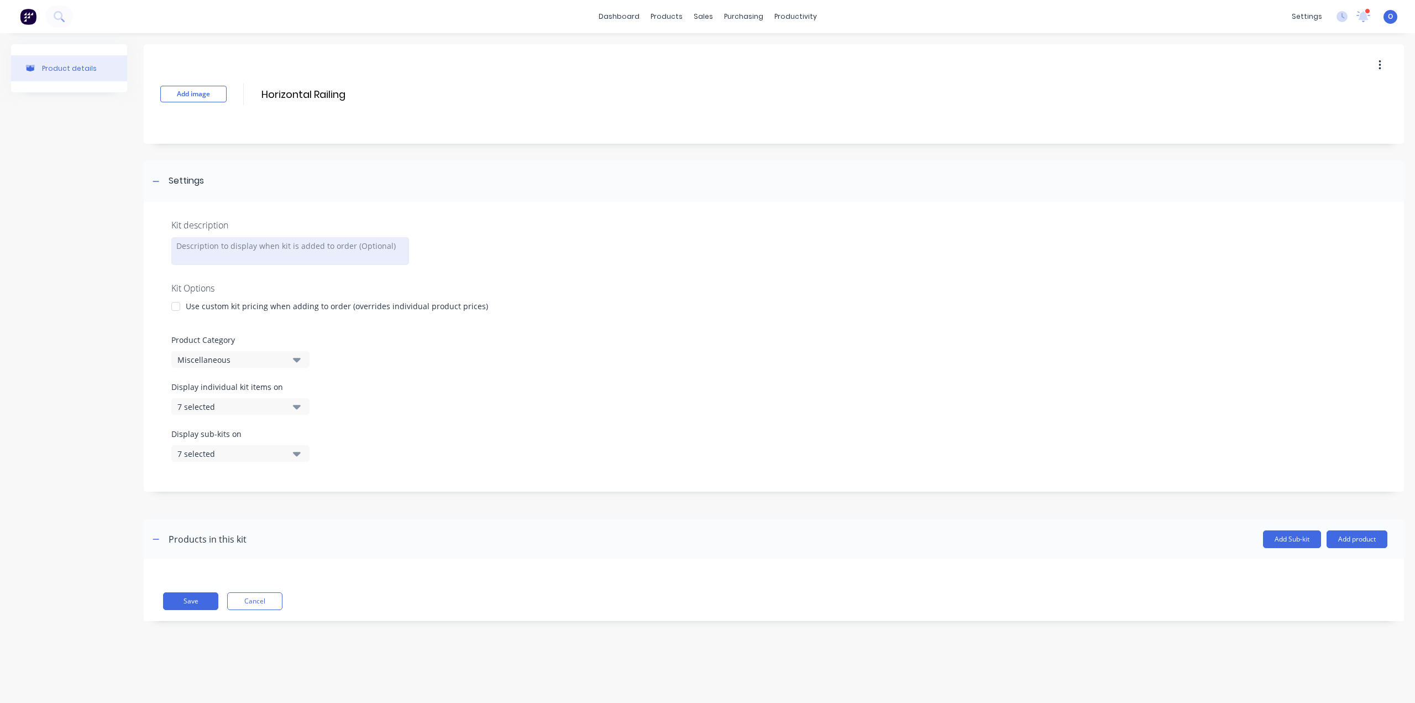
click at [290, 252] on div at bounding box center [290, 251] width 238 height 28
paste div
click at [200, 245] on div "Scope:Design, manufacture and Install Horizontal Aluminum Railings on 2nd Floor…" at bounding box center [290, 251] width 238 height 29
click at [285, 258] on div "Scope: Design, manufacture and Install Horizontal Aluminum Railings on 2nd Floo…" at bounding box center [290, 251] width 238 height 29
click at [282, 259] on div "Scope: Design, manufacture and Install Horizontal Aluminum Railings on 2nd Floo…" at bounding box center [290, 251] width 238 height 29
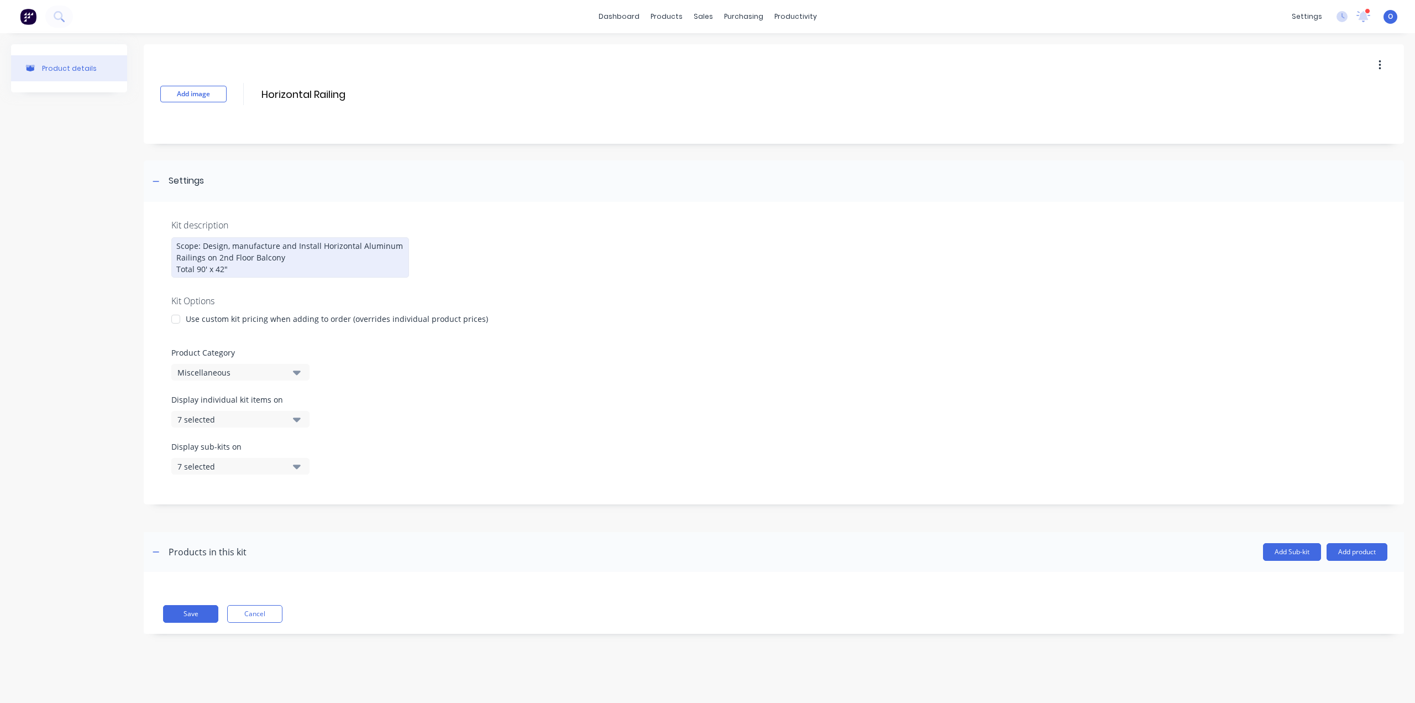
click at [315, 252] on div "Scope: Design, manufacture and Install Horizontal Aluminum Railings on 2nd Floo…" at bounding box center [290, 257] width 238 height 40
click at [235, 369] on div "Miscellaneous" at bounding box center [230, 372] width 107 height 12
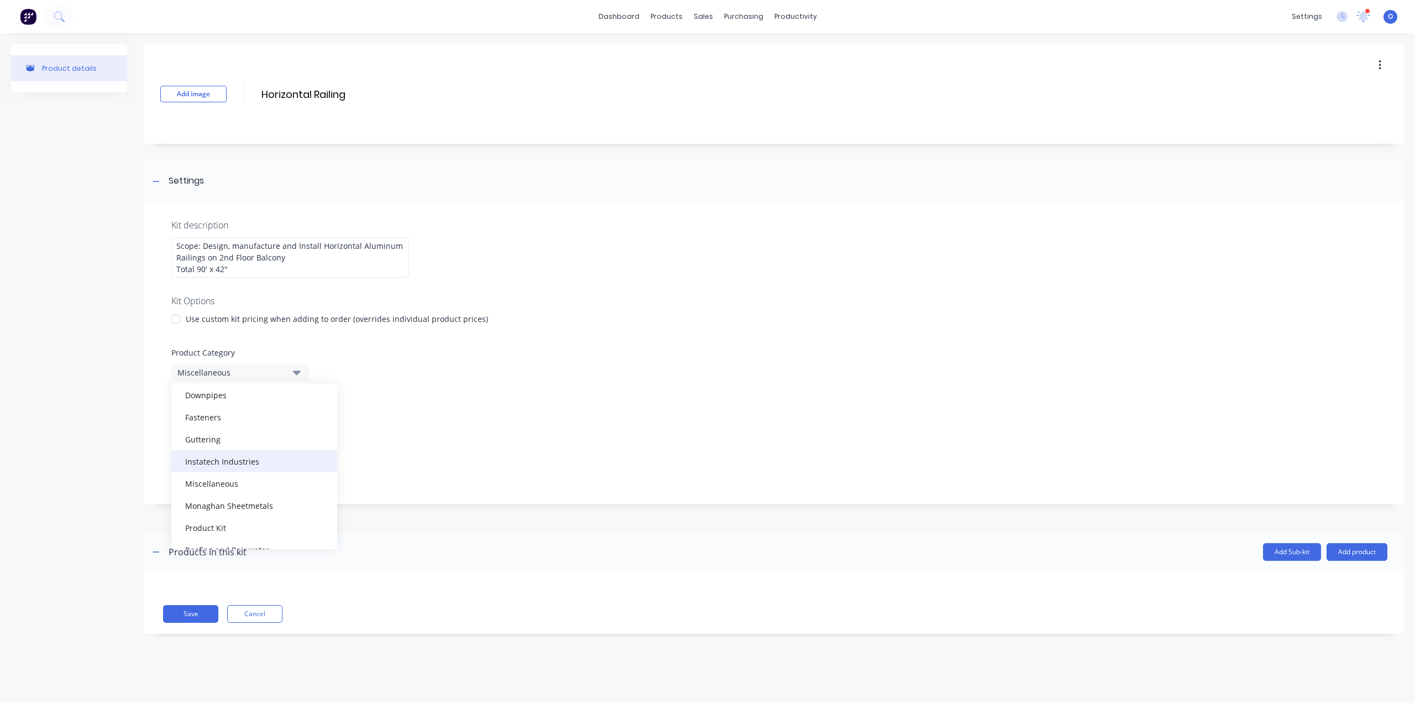
scroll to position [55, 0]
click at [237, 446] on div "Instatech Industries" at bounding box center [254, 444] width 166 height 22
click at [240, 422] on div "7 selected" at bounding box center [230, 419] width 107 height 12
click at [311, 535] on div "button" at bounding box center [319, 535] width 22 height 22
click at [312, 534] on div "button" at bounding box center [319, 535] width 22 height 22
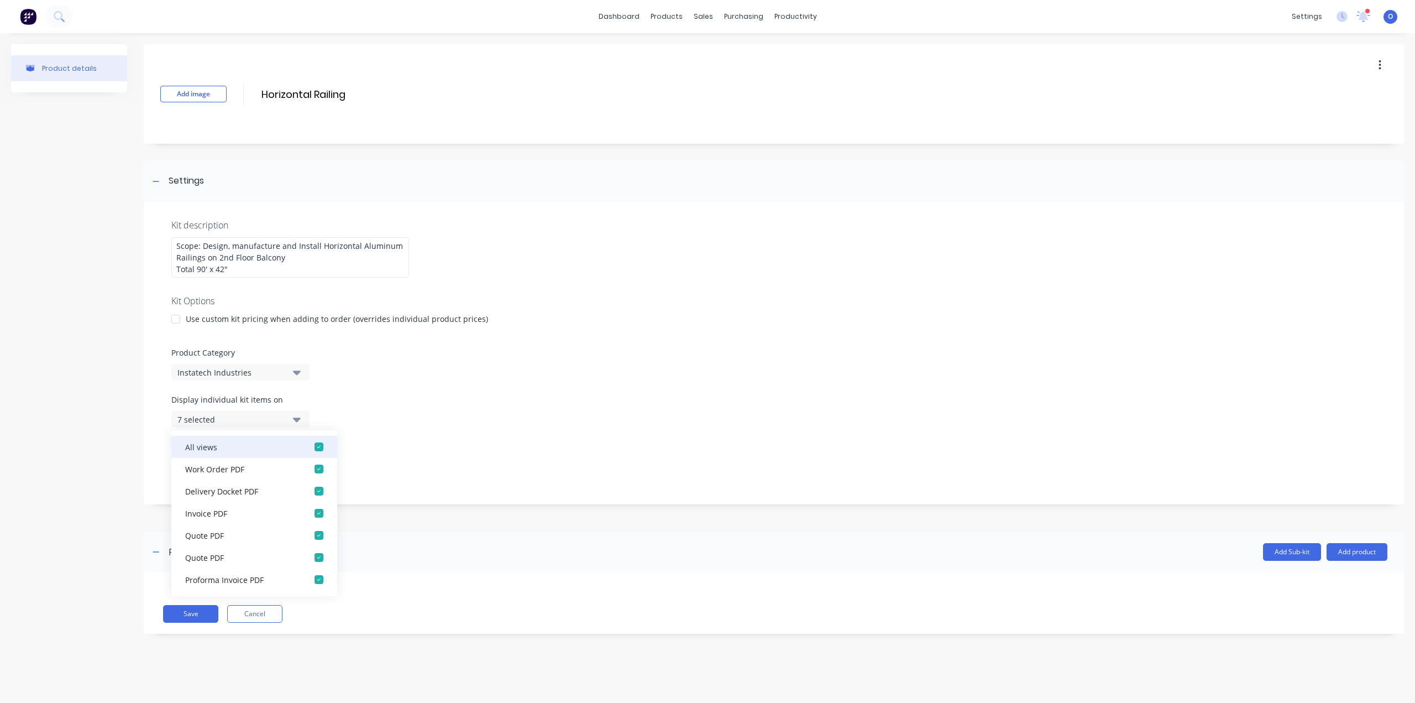
click at [308, 447] on div "button" at bounding box center [319, 447] width 22 height 22
click at [308, 449] on div "button" at bounding box center [319, 447] width 22 height 22
click at [311, 536] on div "button" at bounding box center [319, 535] width 22 height 22
click at [314, 450] on div "button" at bounding box center [319, 447] width 22 height 22
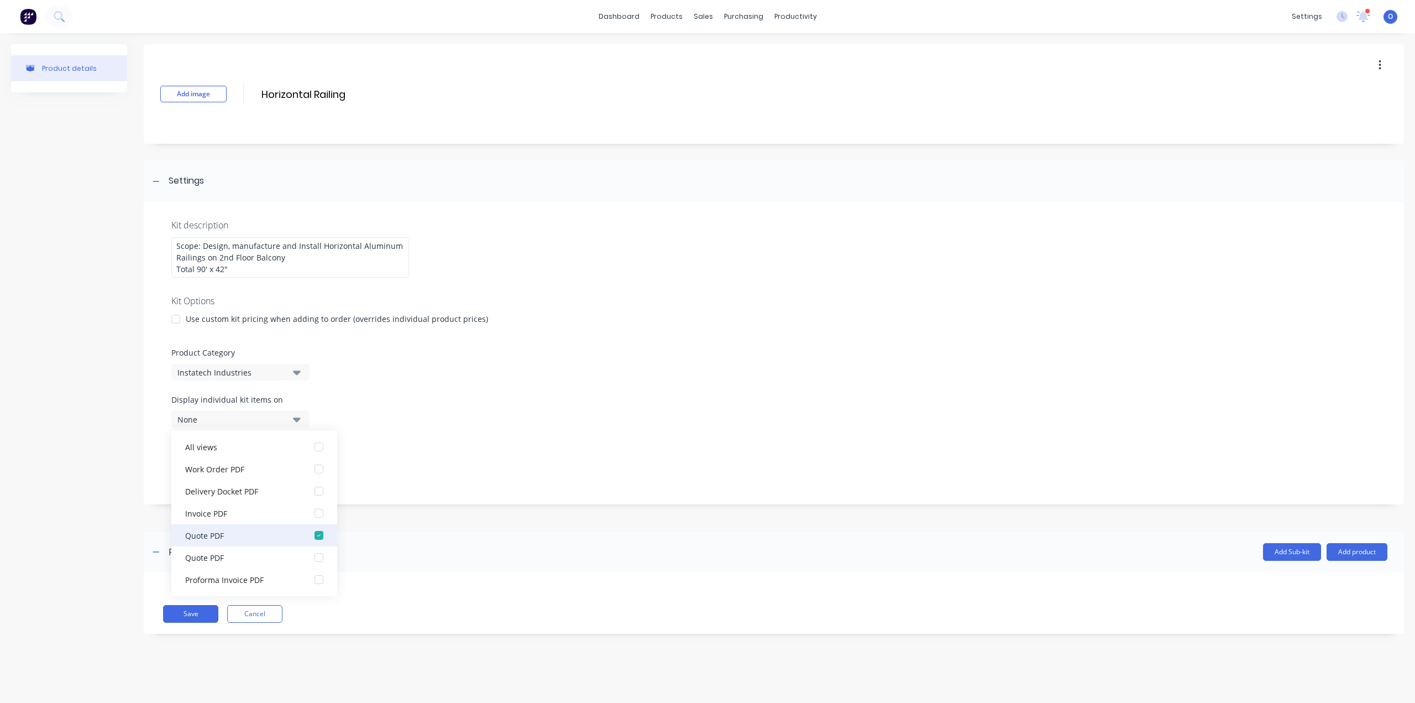
click at [313, 535] on div "button" at bounding box center [319, 535] width 22 height 22
click at [309, 448] on div "button" at bounding box center [319, 447] width 22 height 22
click at [260, 417] on div "None" at bounding box center [230, 419] width 107 height 12
click at [279, 415] on div "None" at bounding box center [230, 419] width 107 height 12
click at [316, 448] on div "button" at bounding box center [319, 447] width 22 height 22
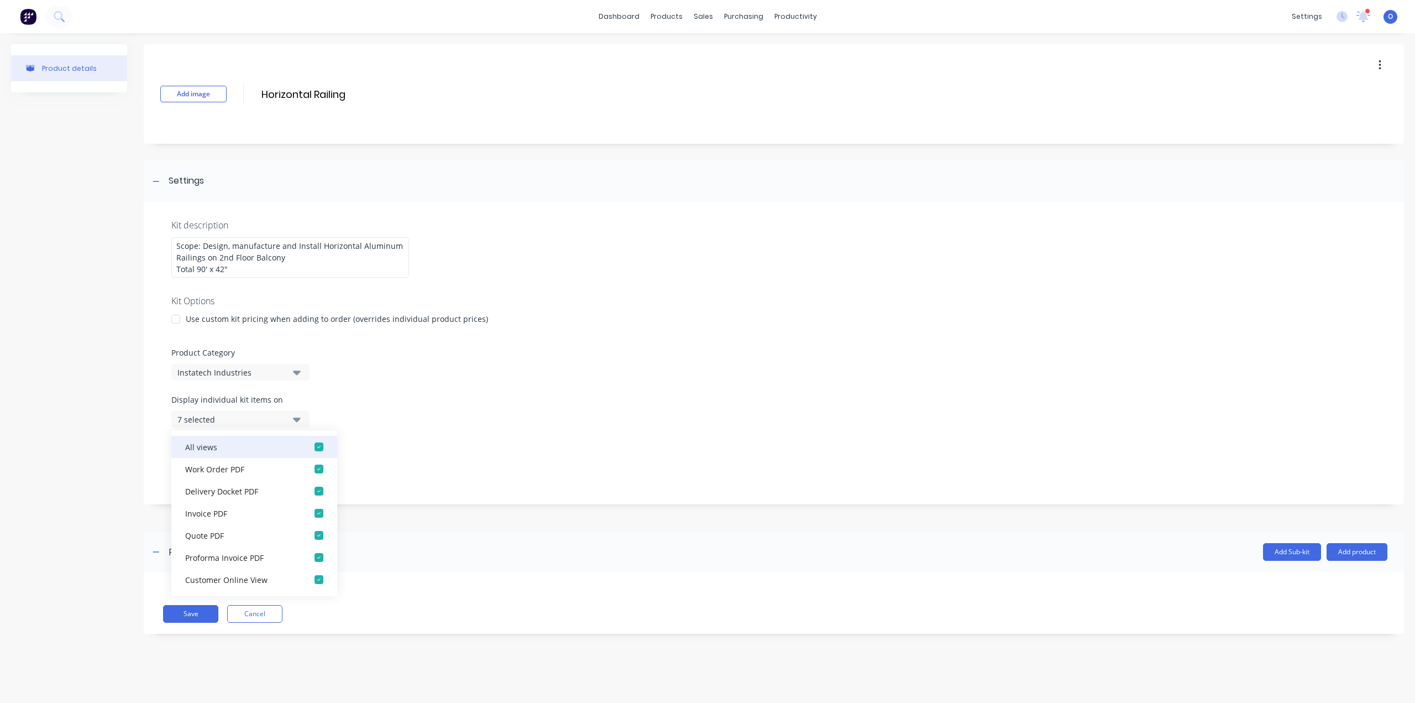
click at [316, 448] on div "button" at bounding box center [319, 447] width 22 height 22
click at [429, 519] on div at bounding box center [774, 523] width 1260 height 17
click at [1354, 548] on button "Add product" at bounding box center [1357, 552] width 61 height 18
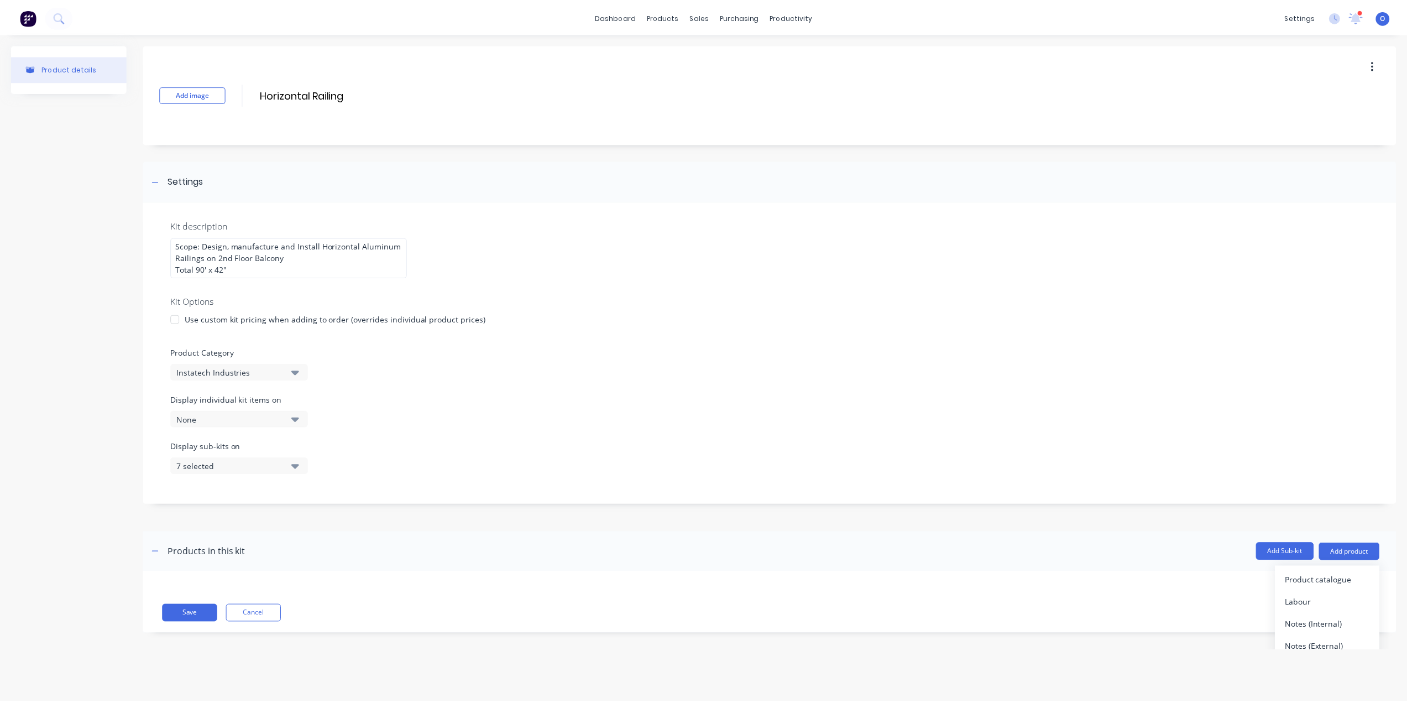
scroll to position [10, 0]
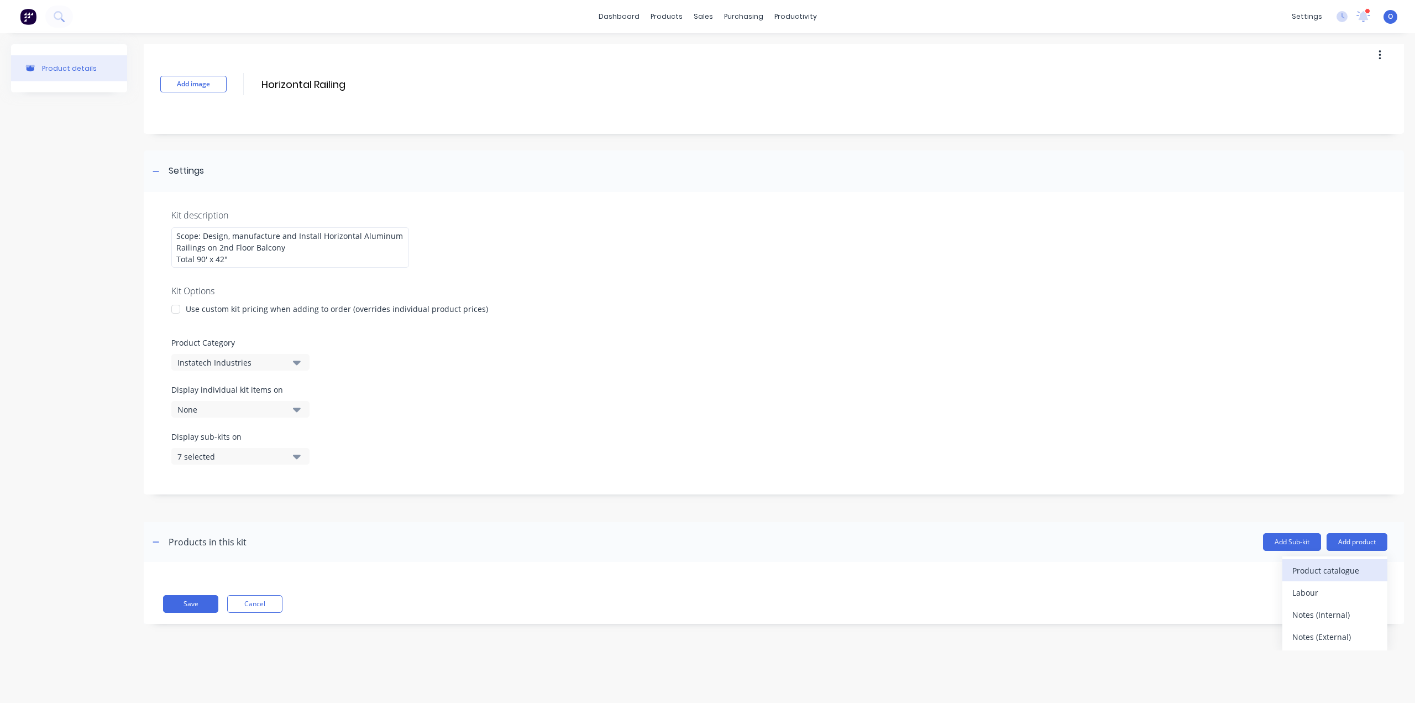
click at [1323, 579] on button "Product catalogue" at bounding box center [1334, 570] width 105 height 22
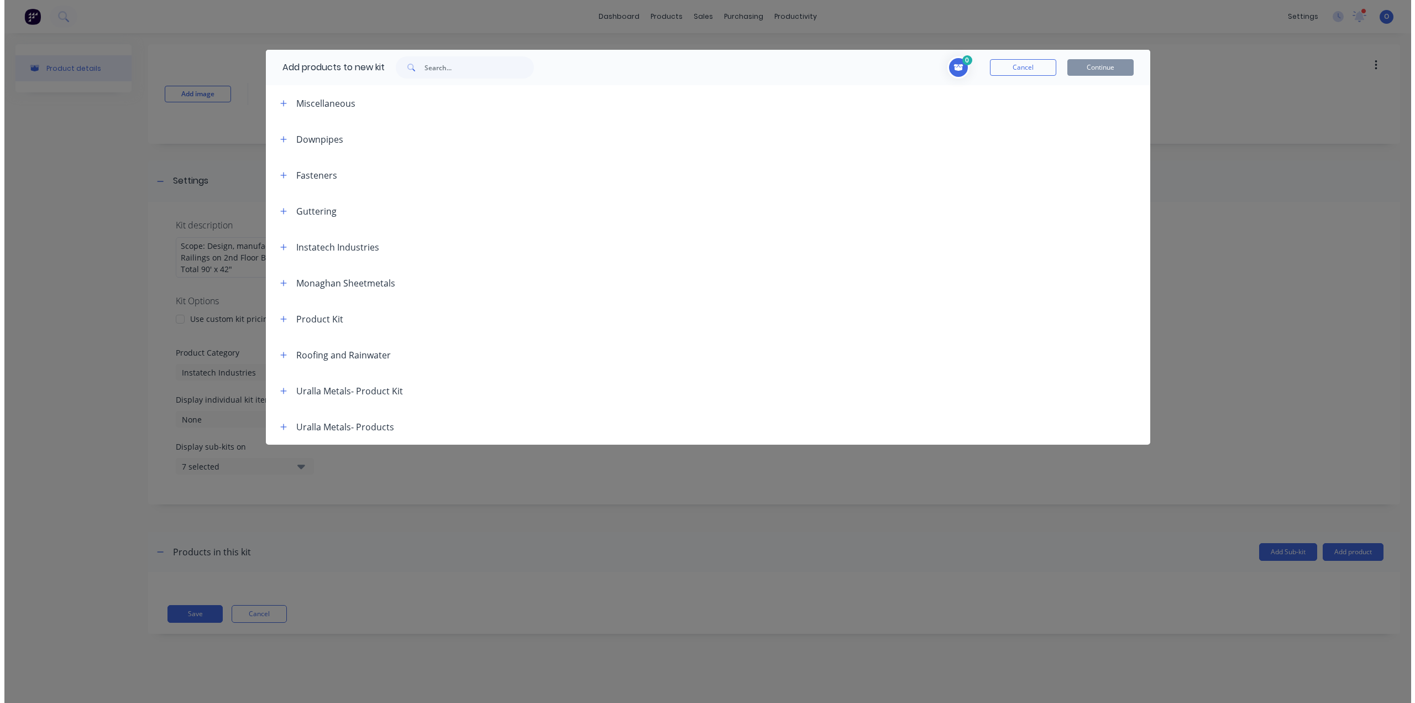
scroll to position [0, 0]
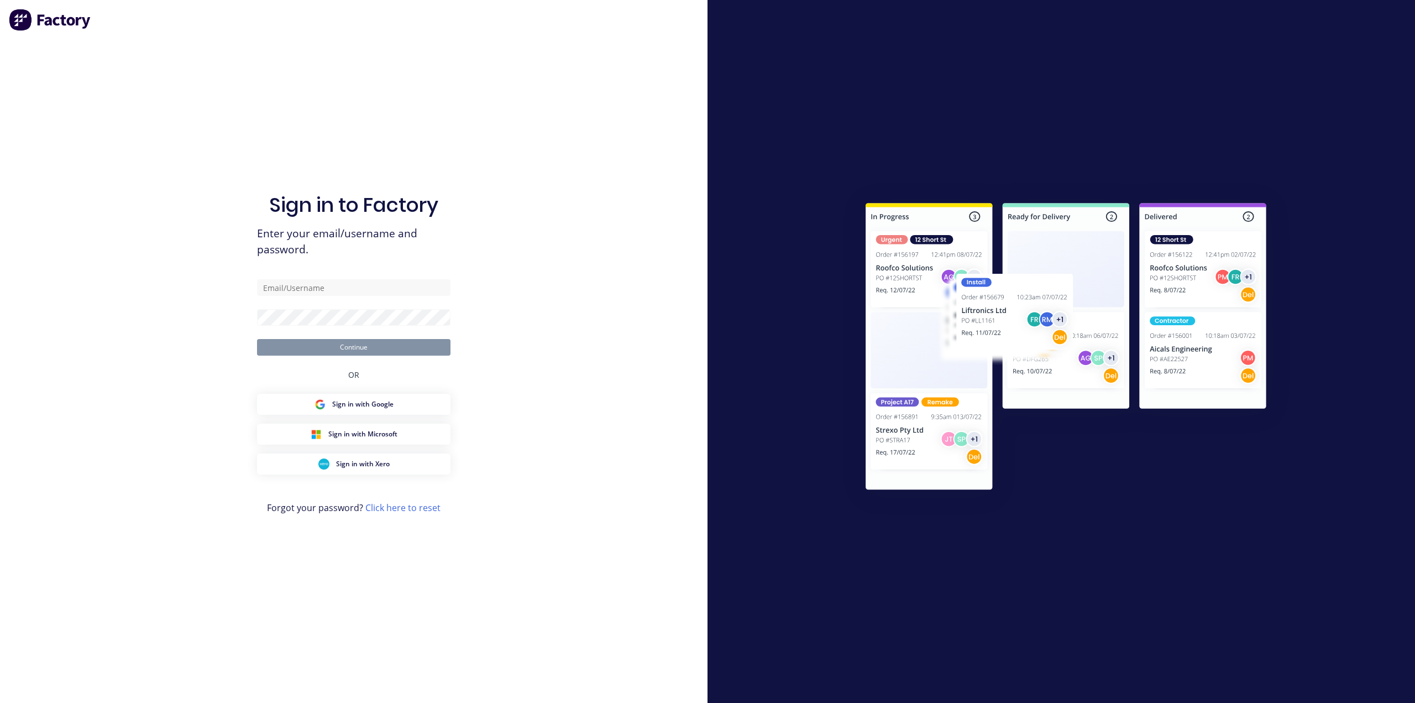
click at [188, 103] on div "Sign in to Factory Enter your email/username and password. Continue OR Sign in …" at bounding box center [354, 351] width 708 height 703
click at [237, 103] on div "Sign in to Factory Enter your email/username and password. Continue OR Sign in …" at bounding box center [354, 351] width 708 height 703
click at [304, 282] on input "text" at bounding box center [353, 287] width 193 height 17
click at [335, 284] on input "text" at bounding box center [353, 287] width 193 height 17
paste input "[PERSON_NAME][EMAIL_ADDRESS][DOMAIN_NAME]"
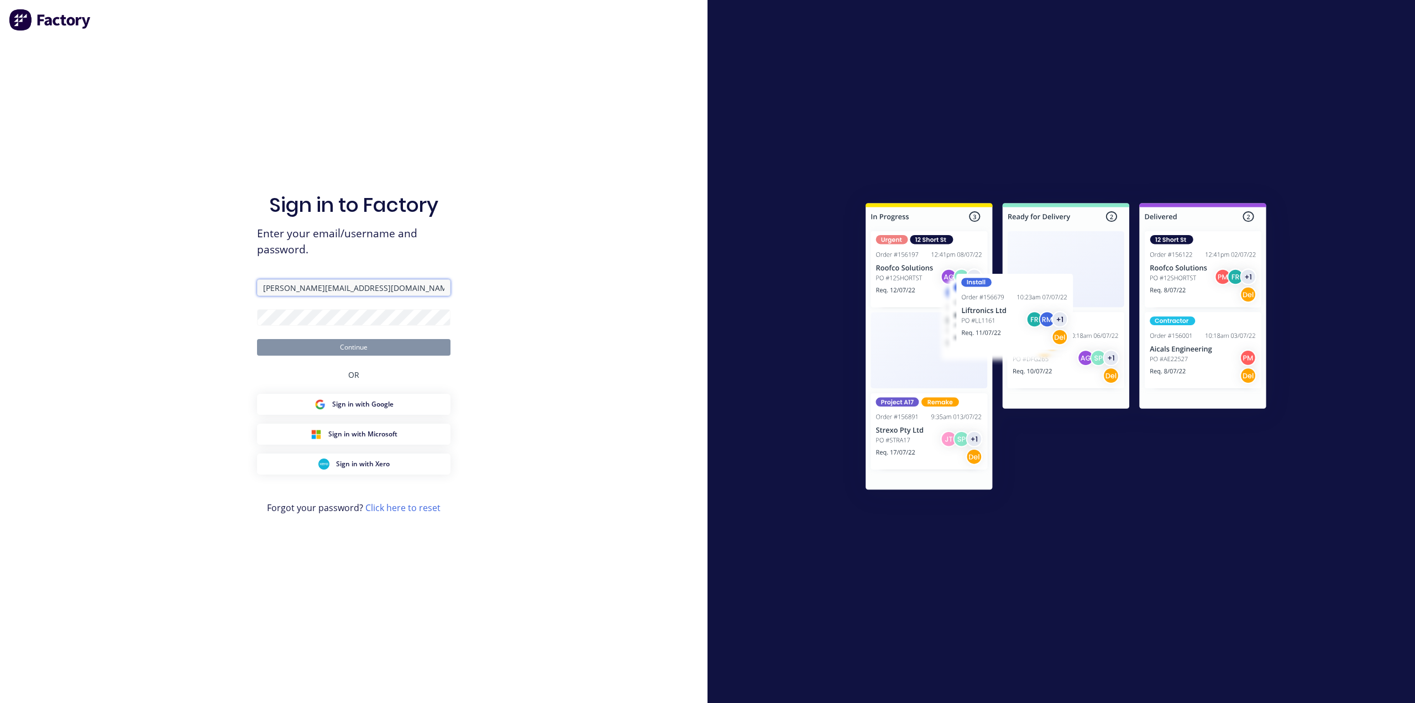
type input "[PERSON_NAME][EMAIL_ADDRESS][DOMAIN_NAME]"
click at [371, 345] on button "Continue" at bounding box center [353, 347] width 193 height 17
